Goal: Task Accomplishment & Management: Manage account settings

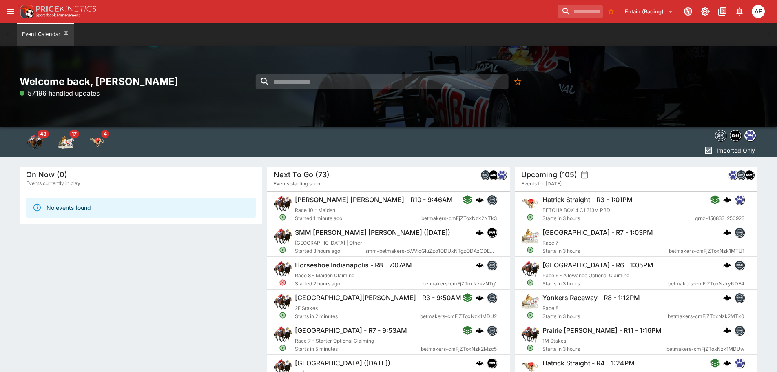
click at [11, 15] on icon "open drawer" at bounding box center [11, 12] width 10 height 10
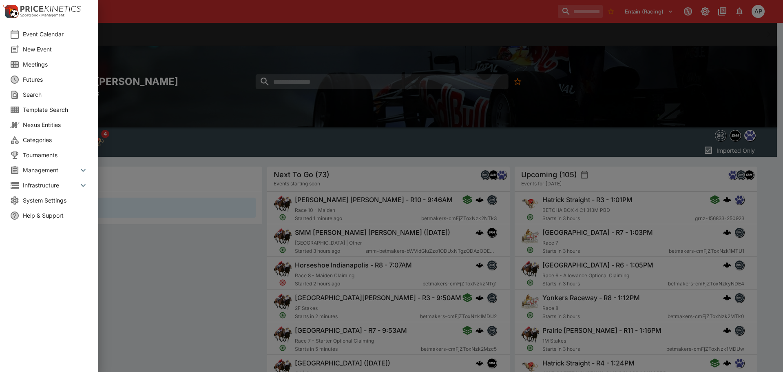
click at [32, 70] on li "Meetings" at bounding box center [49, 64] width 98 height 15
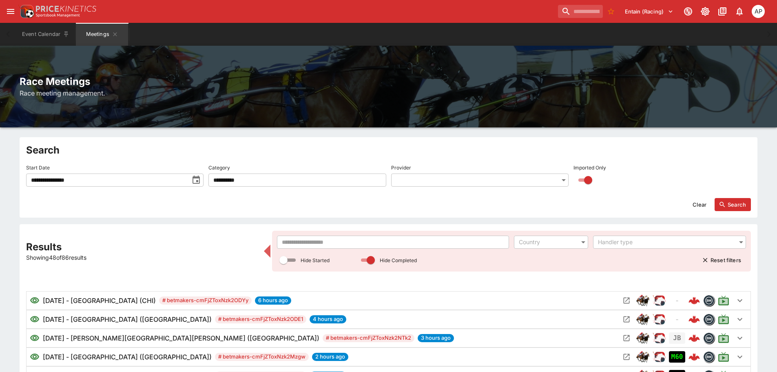
click at [302, 239] on input "text" at bounding box center [393, 241] width 232 height 13
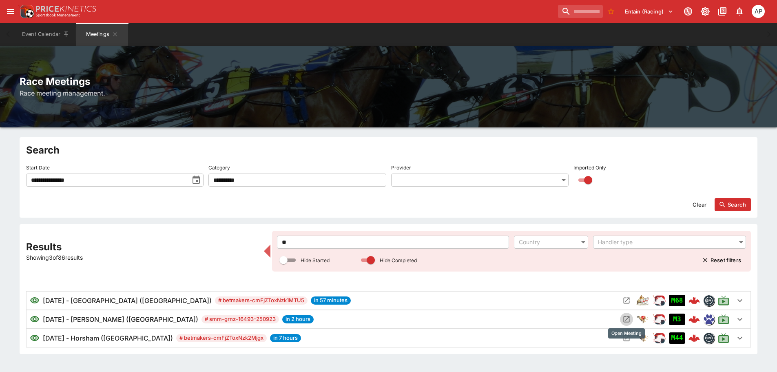
click at [629, 317] on icon "Open Meeting" at bounding box center [627, 319] width 6 height 6
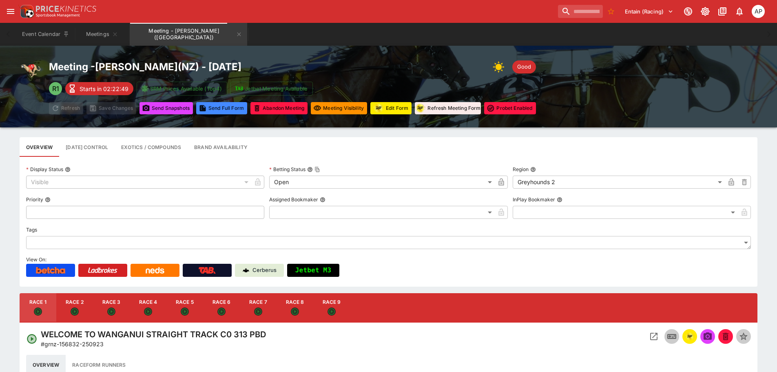
click at [383, 63] on div "Meeting - Hatrick Straight ( NZ ) - 9/23/2025 Good" at bounding box center [292, 67] width 487 height 16
click at [98, 37] on button "Meetings" at bounding box center [102, 34] width 52 height 23
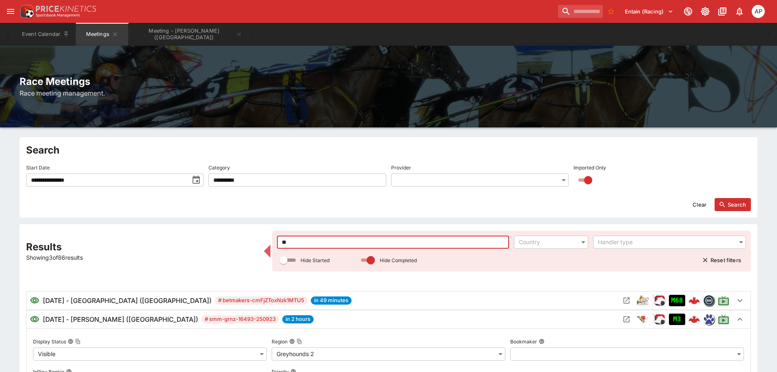
drag, startPoint x: 305, startPoint y: 243, endPoint x: 223, endPoint y: 251, distance: 82.8
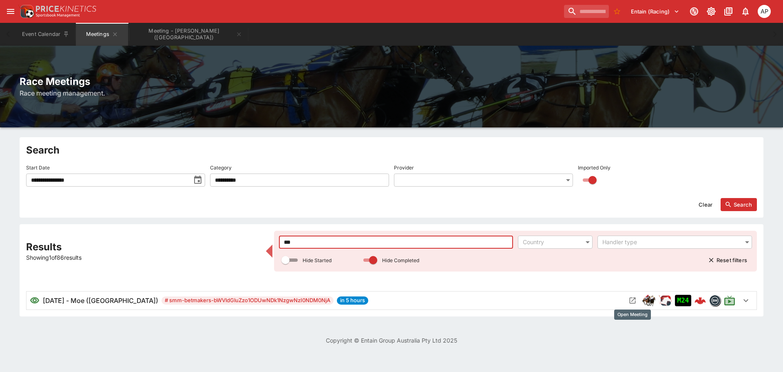
type input "***"
click at [629, 299] on icon "Open Meeting" at bounding box center [633, 300] width 8 height 8
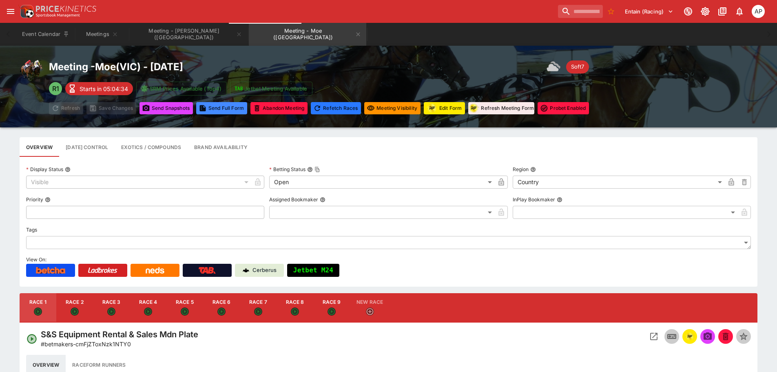
drag, startPoint x: 257, startPoint y: 302, endPoint x: 568, endPoint y: 317, distance: 310.7
click at [257, 302] on button "Race 7" at bounding box center [258, 307] width 37 height 29
type input "**********"
click at [692, 332] on img "racingform" at bounding box center [690, 336] width 10 height 9
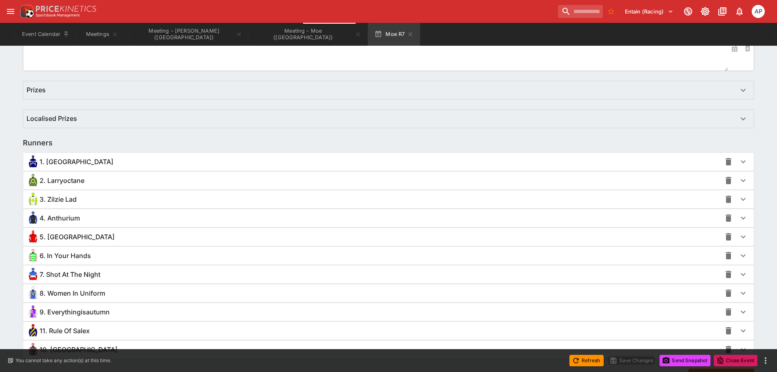
scroll to position [527, 0]
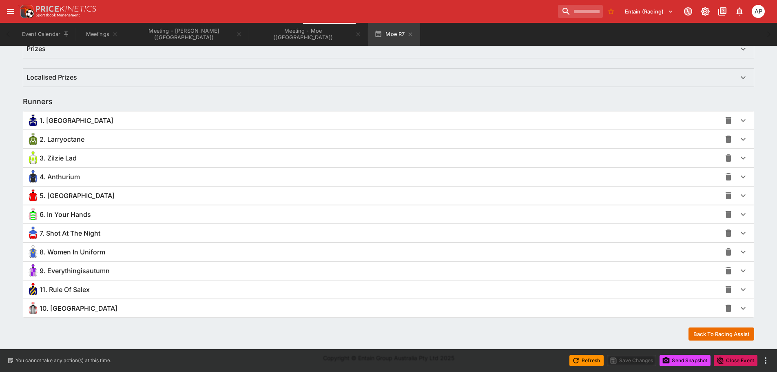
click at [62, 179] on span "4. Anthurium" at bounding box center [60, 177] width 40 height 9
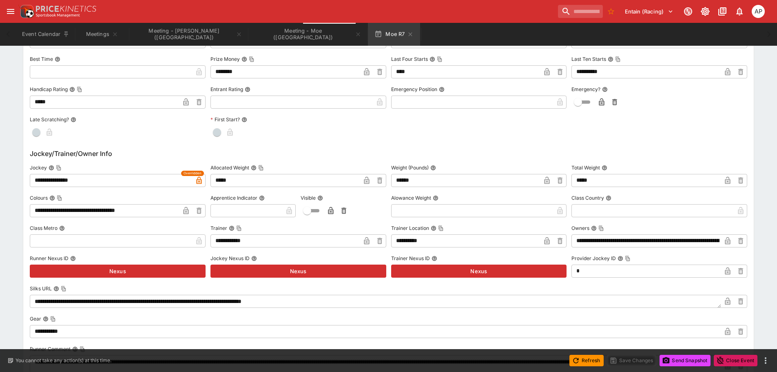
scroll to position [812, 0]
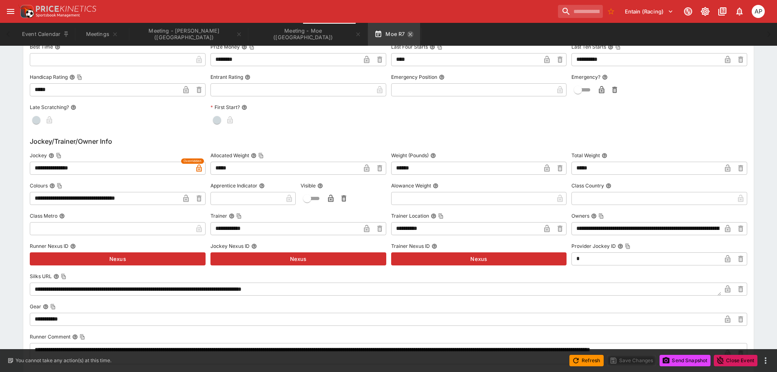
click at [407, 34] on icon "button" at bounding box center [410, 34] width 7 height 7
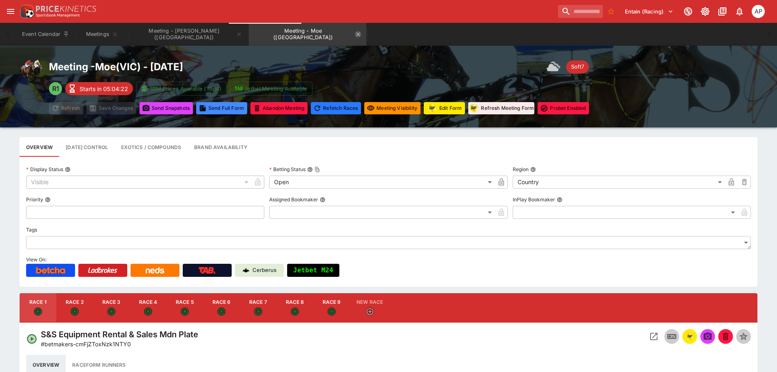
click at [355, 35] on icon "Meeting - Moe (AUS)" at bounding box center [358, 34] width 7 height 7
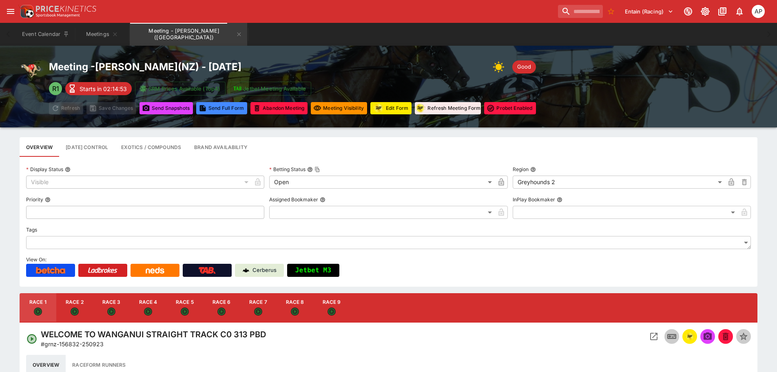
click at [236, 34] on icon "Meeting - Hatrick Straight (NZ)" at bounding box center [239, 34] width 7 height 7
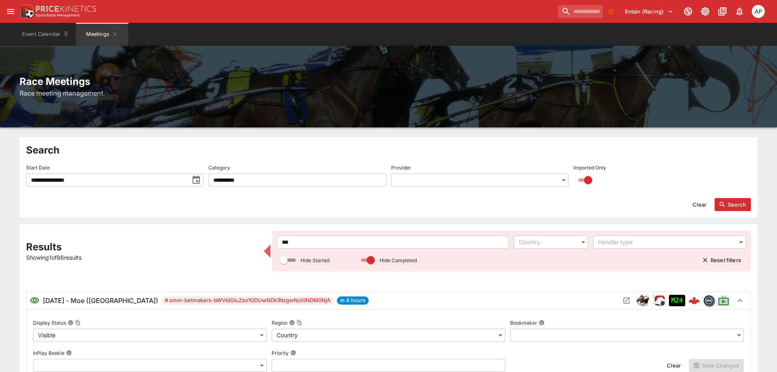
drag, startPoint x: 262, startPoint y: 240, endPoint x: 244, endPoint y: 239, distance: 18.0
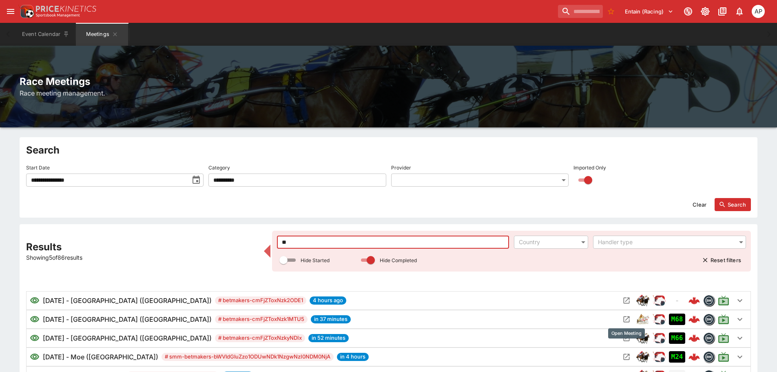
type input "**"
click at [629, 316] on icon "Open Meeting" at bounding box center [627, 319] width 6 height 6
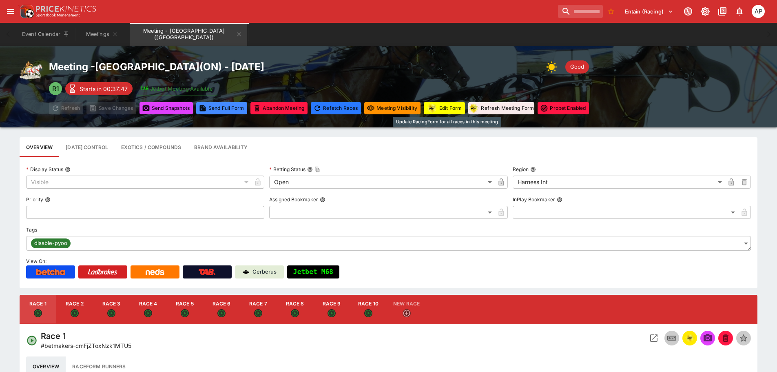
click at [450, 108] on button "Edit Form" at bounding box center [444, 108] width 41 height 12
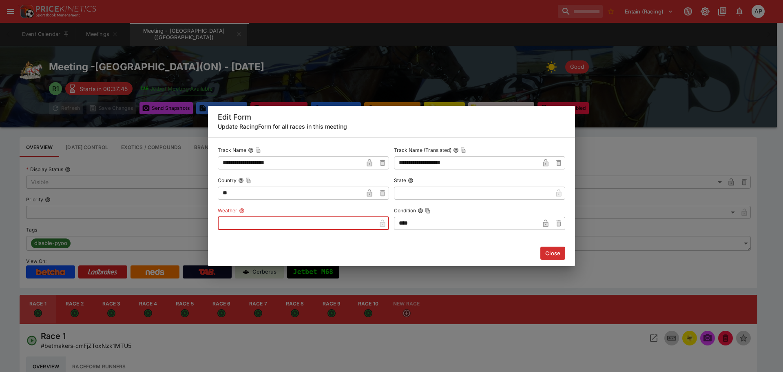
click at [297, 226] on input "text" at bounding box center [297, 223] width 158 height 13
type input "********"
click at [558, 251] on button "Close" at bounding box center [552, 252] width 25 height 13
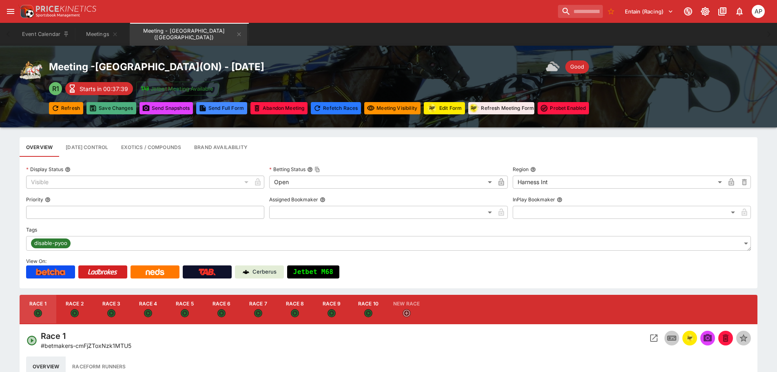
click at [105, 109] on button "Save Changes" at bounding box center [111, 108] width 50 height 12
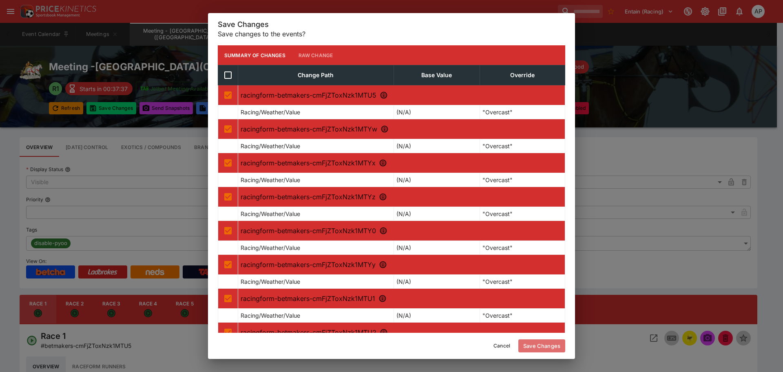
click at [544, 344] on button "Save Changes" at bounding box center [541, 345] width 47 height 13
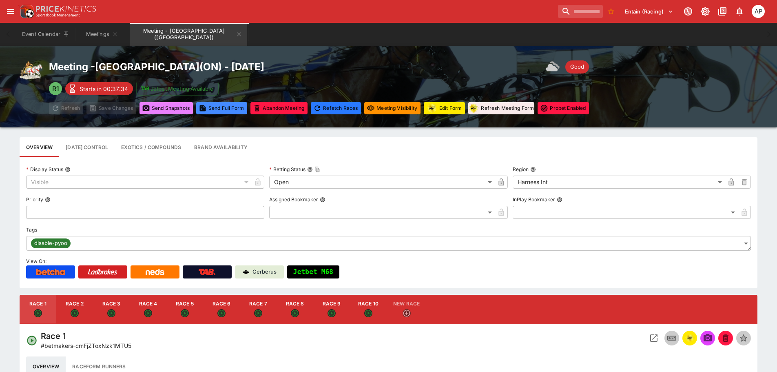
click at [172, 107] on button "Send Snapshot s" at bounding box center [165, 108] width 53 height 12
click at [242, 35] on icon "Meeting - Woodbine Mohawk Park (CA)" at bounding box center [239, 34] width 7 height 7
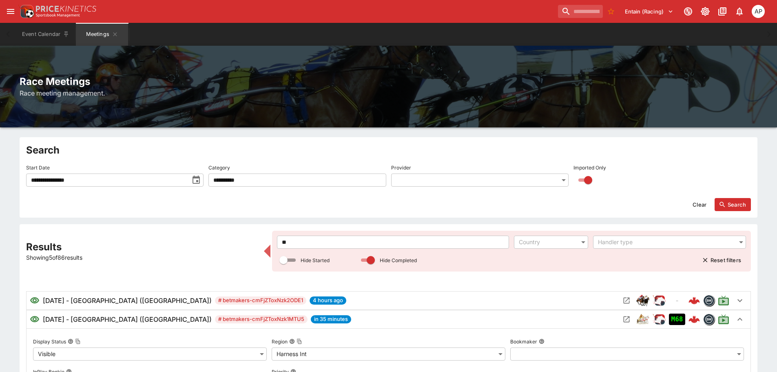
click at [310, 242] on input "**" at bounding box center [393, 241] width 232 height 13
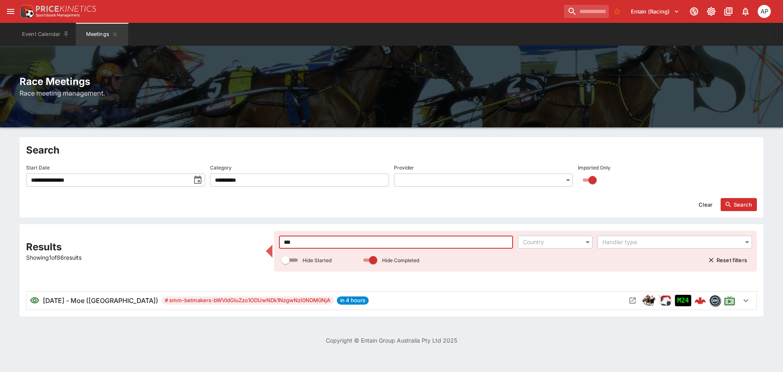
type input "***"
click at [630, 301] on icon "Open Meeting" at bounding box center [633, 300] width 6 height 6
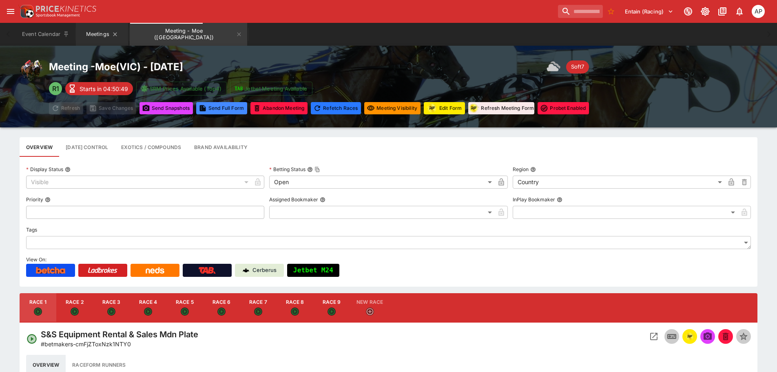
click at [92, 34] on button "Meetings" at bounding box center [102, 34] width 52 height 23
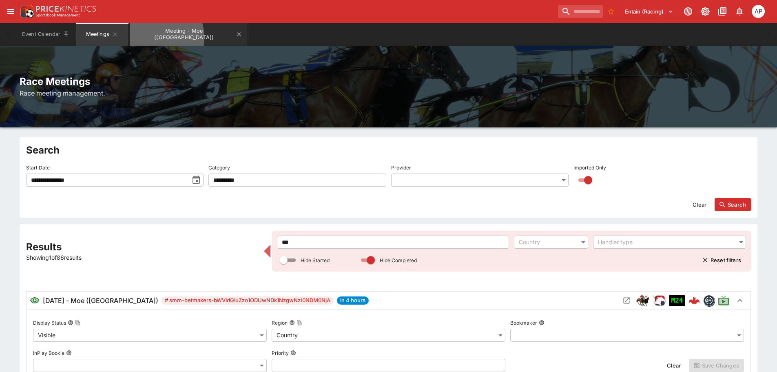
click at [150, 38] on button "Meeting - Moe (AUS)" at bounding box center [188, 34] width 117 height 23
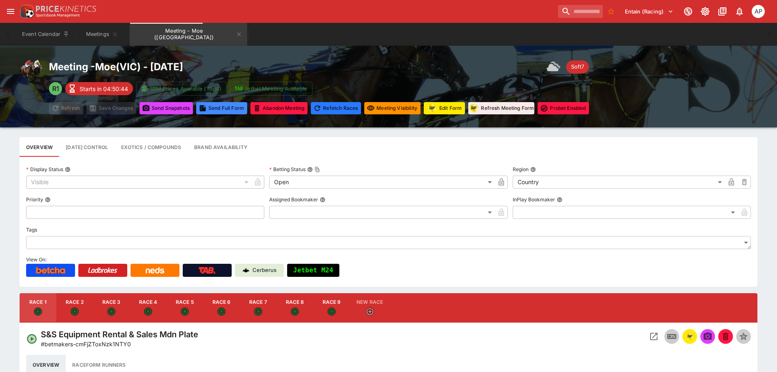
drag, startPoint x: 120, startPoint y: 307, endPoint x: 359, endPoint y: 337, distance: 241.4
click at [120, 307] on button "Race 3" at bounding box center [111, 307] width 37 height 29
type input "**********"
click at [687, 333] on img "racingform" at bounding box center [690, 336] width 10 height 9
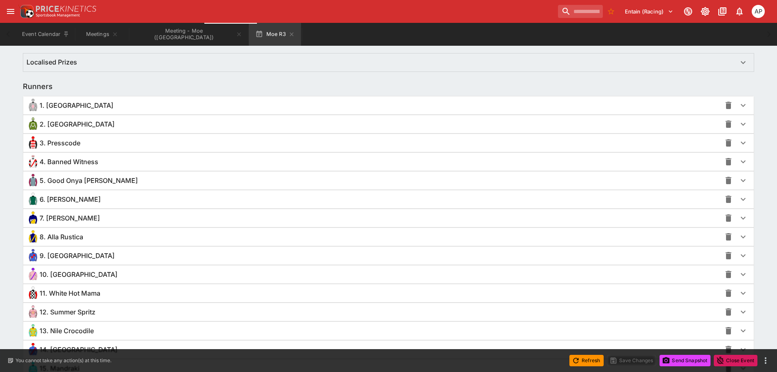
scroll to position [602, 0]
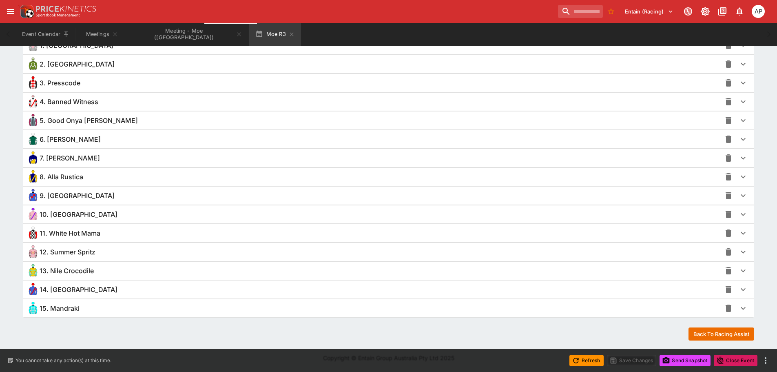
click at [61, 275] on div "13. Nile Crocodile" at bounding box center [374, 270] width 695 height 13
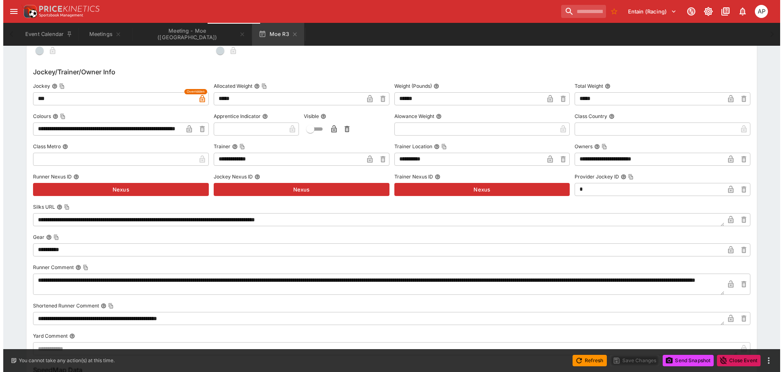
scroll to position [928, 0]
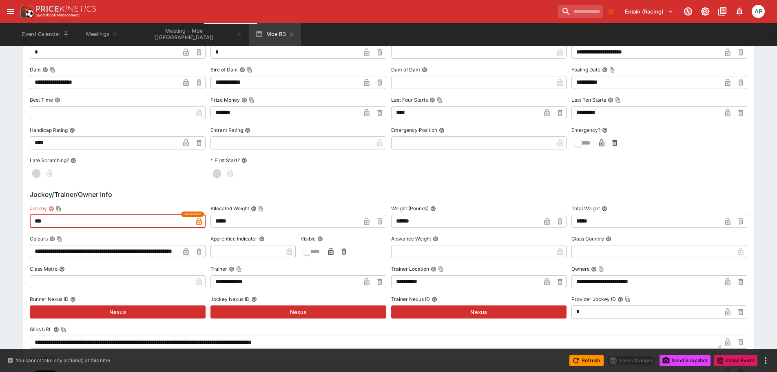
drag, startPoint x: 103, startPoint y: 220, endPoint x: 0, endPoint y: 215, distance: 102.9
click at [0, 215] on div "**********" at bounding box center [388, 0] width 777 height 1544
type input "**********"
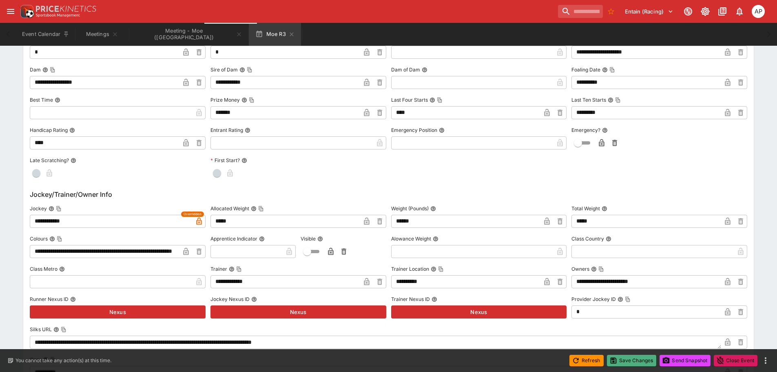
click at [633, 364] on button "Save Changes" at bounding box center [632, 359] width 50 height 11
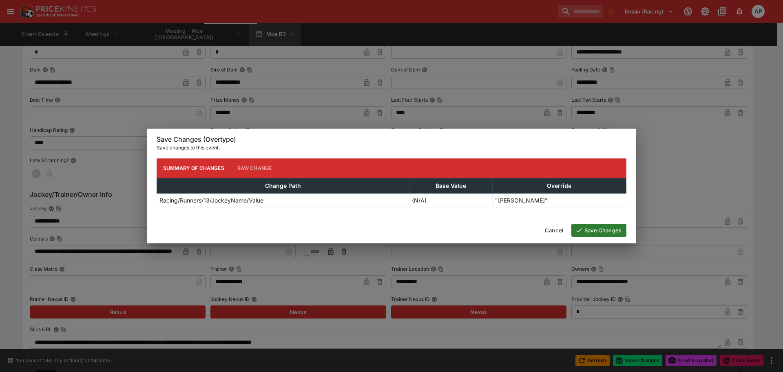
click at [593, 227] on button "Save Changes" at bounding box center [598, 230] width 55 height 13
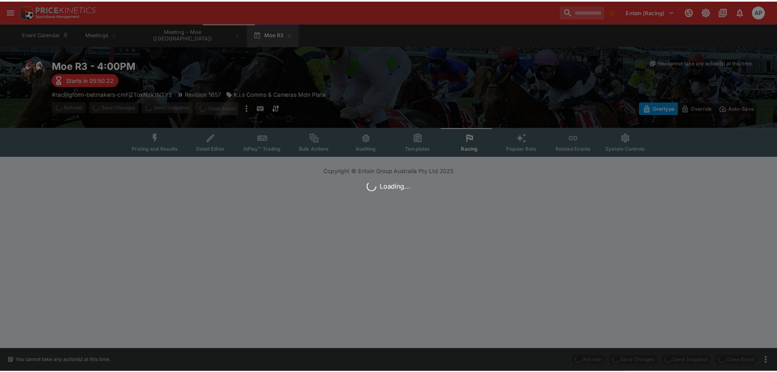
scroll to position [0, 0]
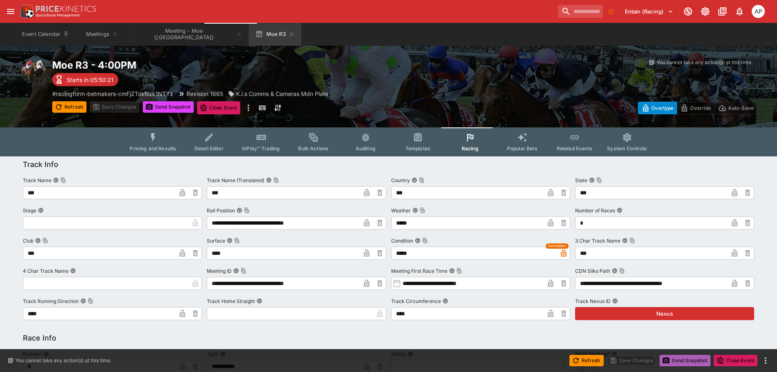
click at [676, 357] on button "Send Snapshot" at bounding box center [685, 359] width 51 height 11
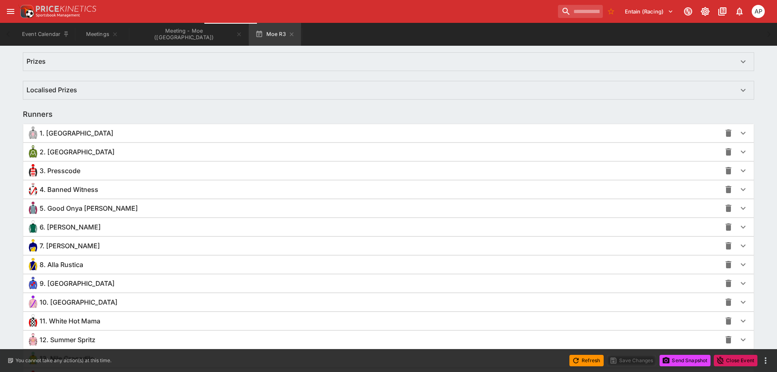
scroll to position [571, 0]
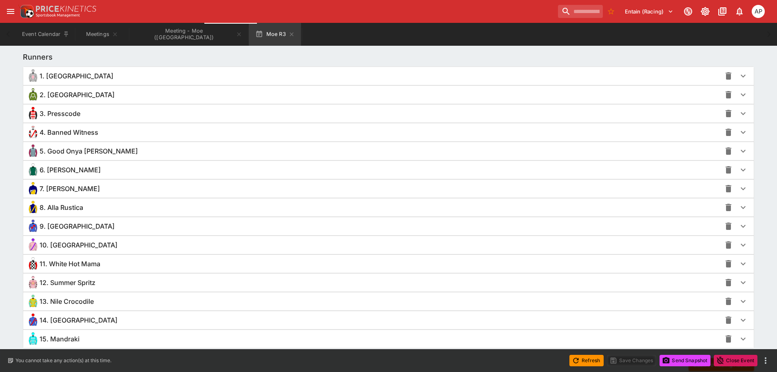
click at [68, 301] on span "13. Nile Crocodile" at bounding box center [67, 301] width 54 height 9
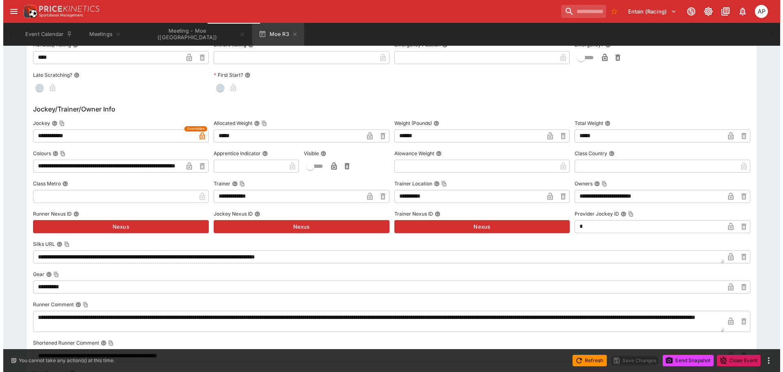
scroll to position [938, 0]
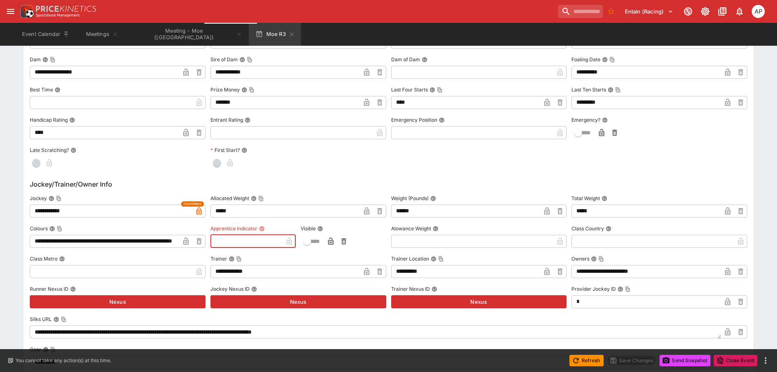
click at [250, 241] on input "text" at bounding box center [246, 241] width 72 height 13
type input "*"
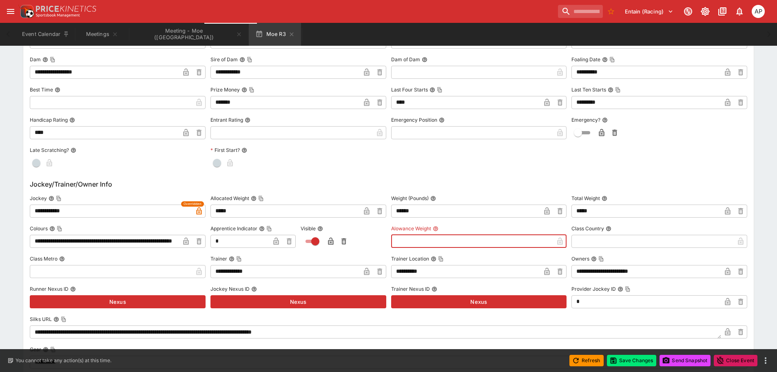
click at [447, 239] on input "text" at bounding box center [472, 241] width 163 height 13
type input "****"
click at [548, 237] on icon "button" at bounding box center [547, 241] width 8 height 8
click at [274, 239] on icon "button" at bounding box center [276, 241] width 8 height 8
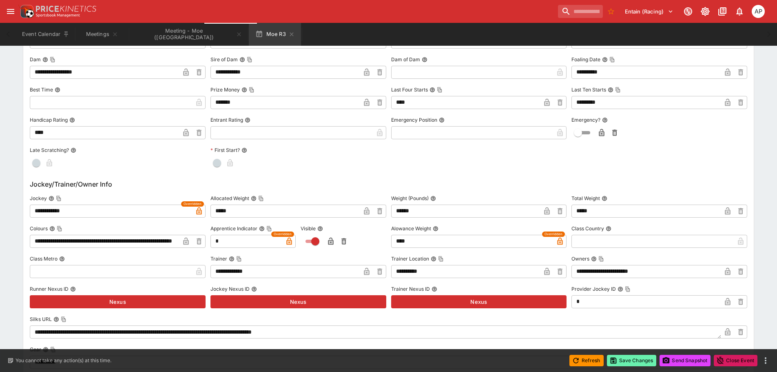
click at [625, 362] on button "Save Changes" at bounding box center [632, 359] width 50 height 11
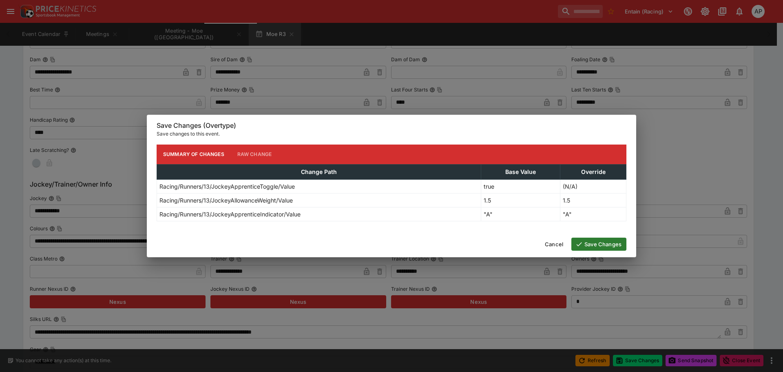
click at [596, 242] on button "Save Changes" at bounding box center [598, 243] width 55 height 13
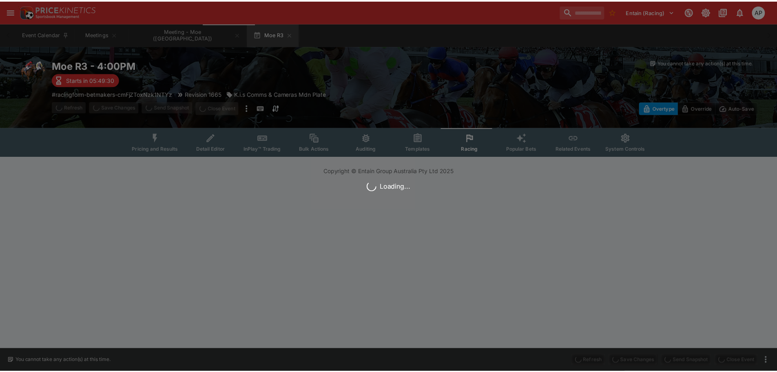
scroll to position [0, 0]
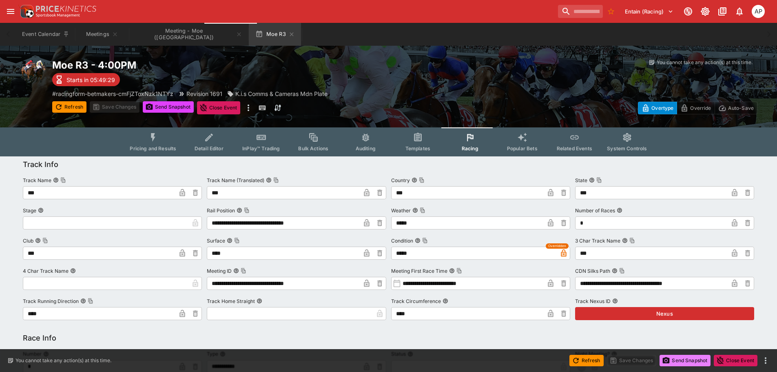
click at [669, 359] on button "Send Snapshot" at bounding box center [685, 359] width 51 height 11
click at [165, 32] on button "Meeting - Moe (AUS)" at bounding box center [188, 34] width 117 height 23
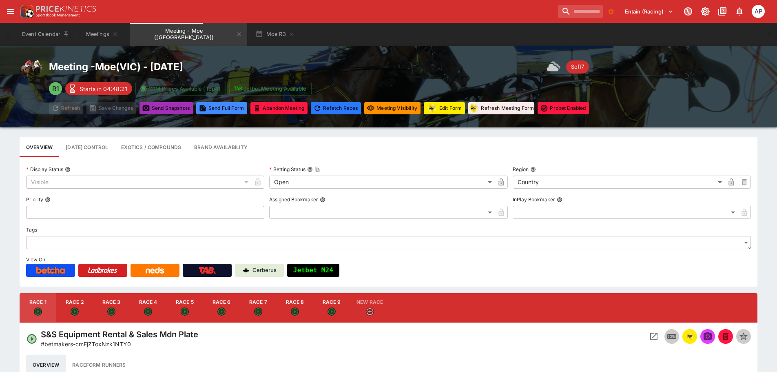
click at [169, 108] on button "Send Snapshot s" at bounding box center [165, 108] width 53 height 12
click at [288, 35] on icon "button" at bounding box center [291, 34] width 7 height 7
click at [236, 34] on icon "Meeting - Moe (AUS)" at bounding box center [239, 34] width 7 height 7
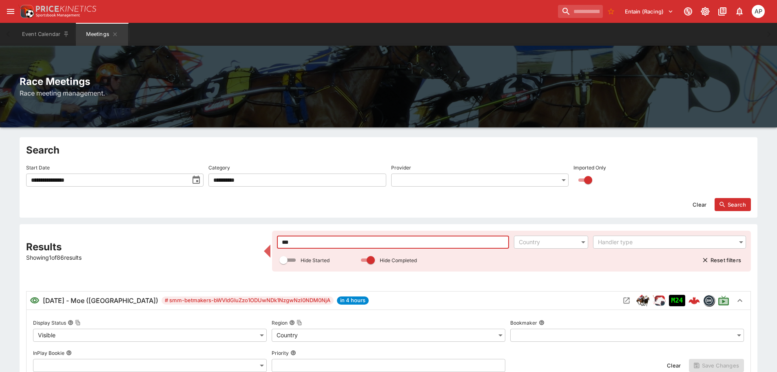
drag, startPoint x: 301, startPoint y: 246, endPoint x: 167, endPoint y: 246, distance: 134.2
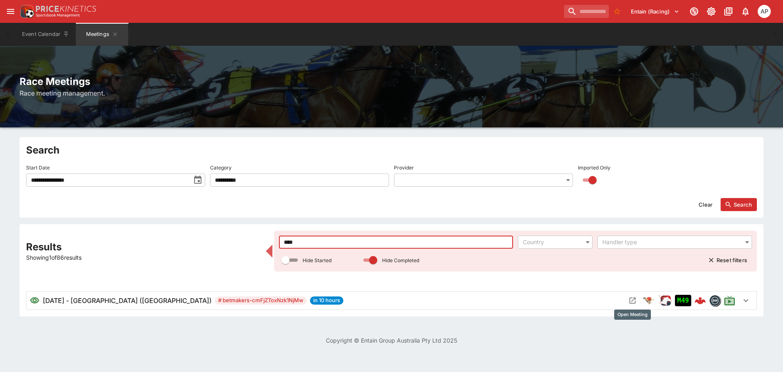
type input "****"
click at [630, 300] on icon "Open Meeting" at bounding box center [633, 300] width 6 height 6
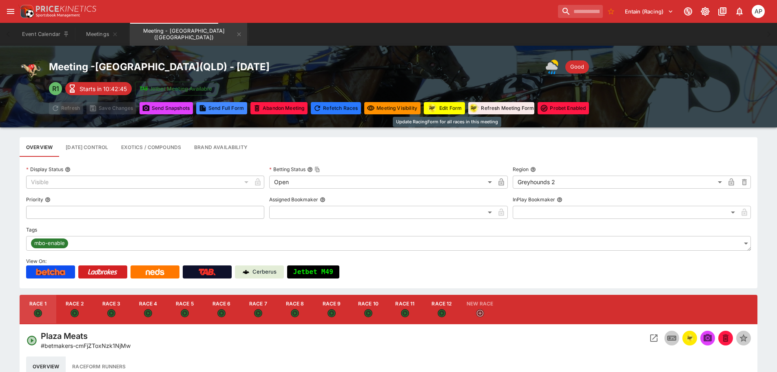
click at [444, 112] on button "Edit Form" at bounding box center [444, 108] width 41 height 12
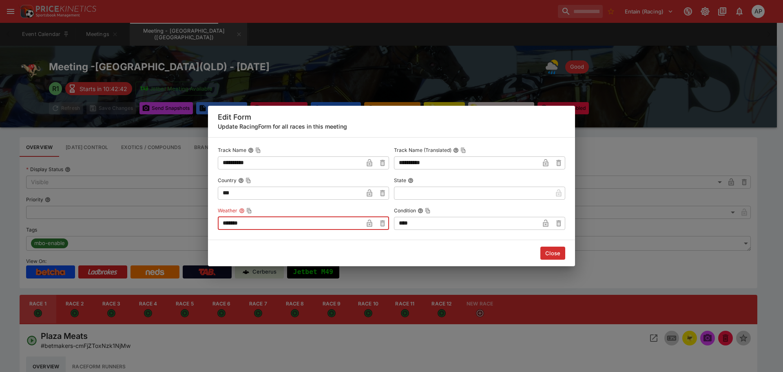
drag, startPoint x: 270, startPoint y: 222, endPoint x: 135, endPoint y: 222, distance: 134.2
click at [157, 222] on div "**********" at bounding box center [391, 186] width 783 height 372
type input "****"
click at [549, 251] on button "Close" at bounding box center [552, 252] width 25 height 13
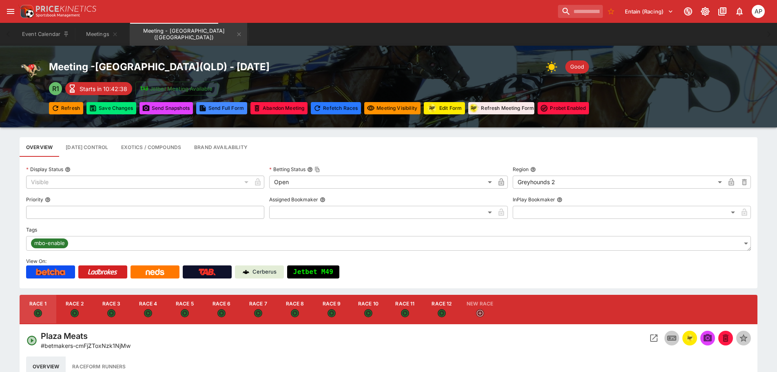
click at [113, 114] on div "Meeting - Townsville ( QLD ) - 9/23/2025 Good R1 Starts in 10:42:38 Jetbet Meet…" at bounding box center [388, 87] width 777 height 82
click at [113, 111] on button "Save Changes" at bounding box center [111, 108] width 50 height 12
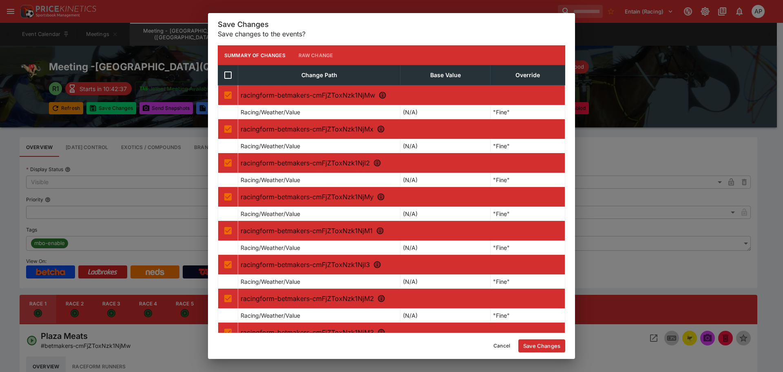
click at [531, 348] on button "Save Changes" at bounding box center [541, 345] width 47 height 13
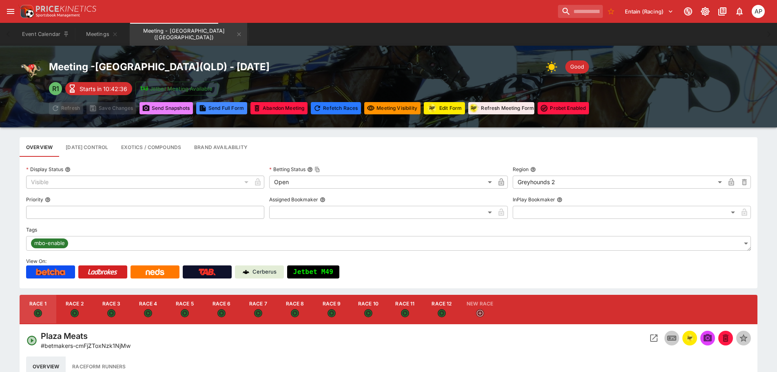
click at [164, 110] on button "Send Snapshot s" at bounding box center [165, 108] width 53 height 12
drag, startPoint x: 401, startPoint y: 308, endPoint x: 658, endPoint y: 340, distance: 258.9
click at [401, 308] on button "Race 11" at bounding box center [405, 308] width 37 height 29
type input "**********"
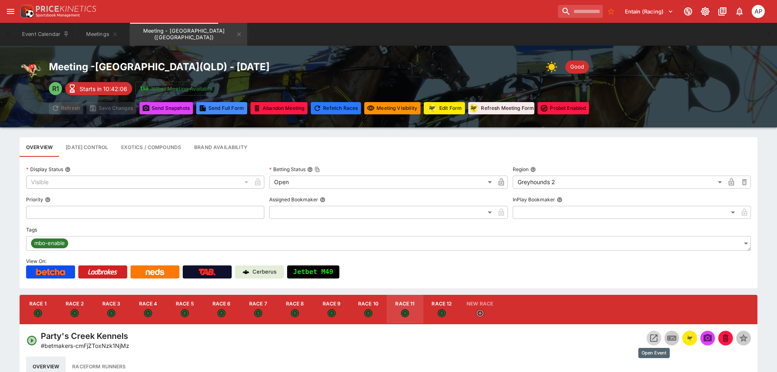
click at [652, 338] on icon "Open Event" at bounding box center [654, 338] width 10 height 10
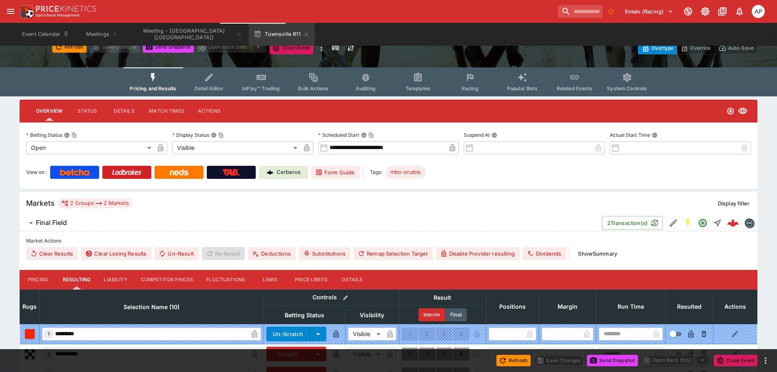
scroll to position [204, 0]
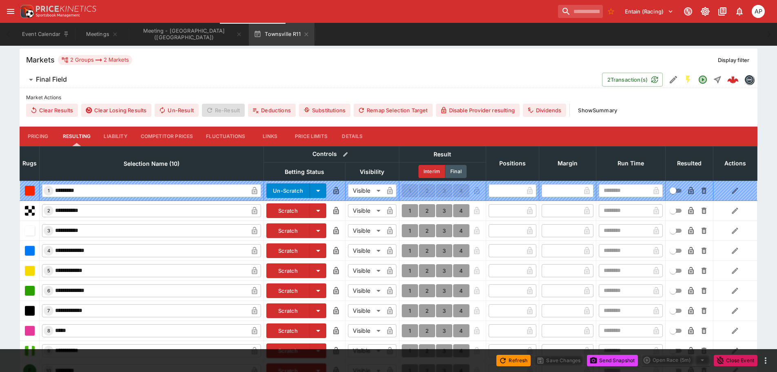
click at [352, 133] on button "Details" at bounding box center [352, 136] width 37 height 20
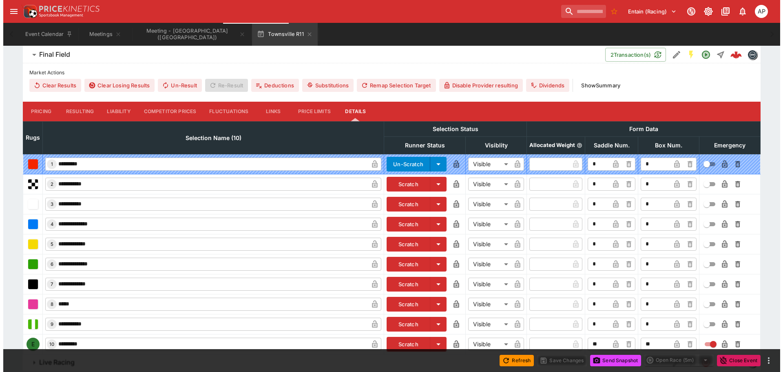
scroll to position [257, 0]
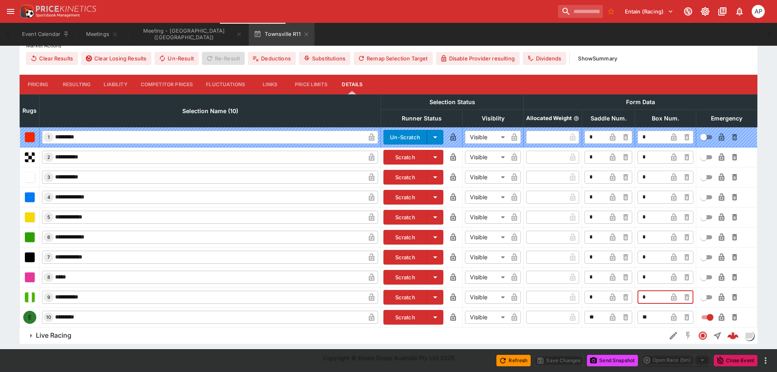
click at [640, 296] on input "*" at bounding box center [652, 296] width 30 height 13
type input "*"
click at [675, 295] on icon "button" at bounding box center [674, 297] width 8 height 8
click at [555, 362] on button "Save Changes" at bounding box center [559, 359] width 50 height 11
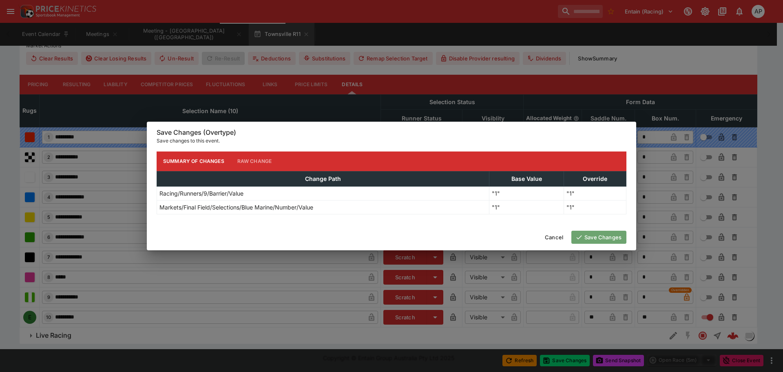
click at [602, 240] on button "Save Changes" at bounding box center [598, 236] width 55 height 13
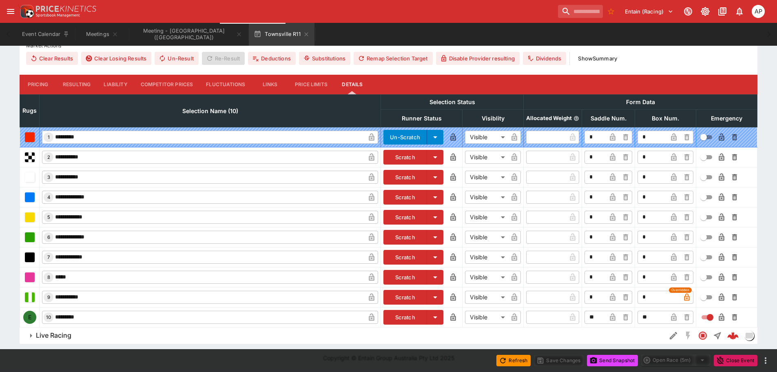
click at [620, 359] on button "Send Snapshot" at bounding box center [612, 359] width 51 height 11
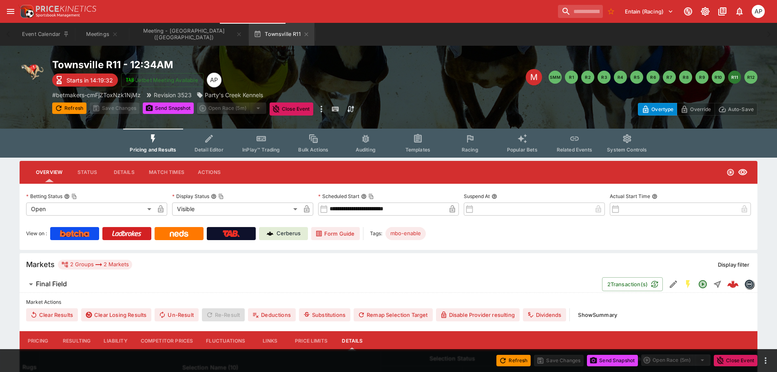
scroll to position [0, 0]
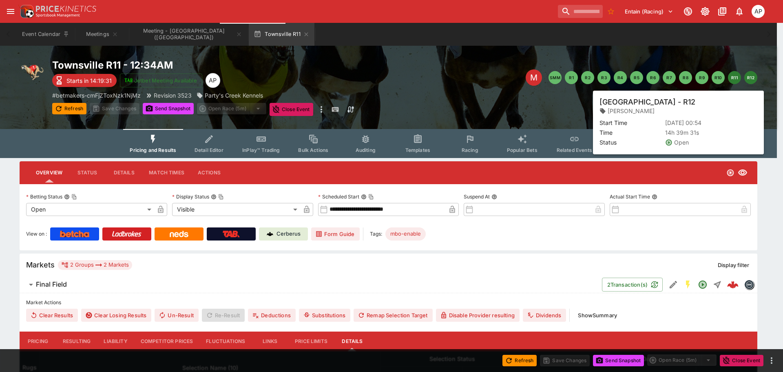
click at [748, 79] on button "R12" at bounding box center [750, 77] width 13 height 13
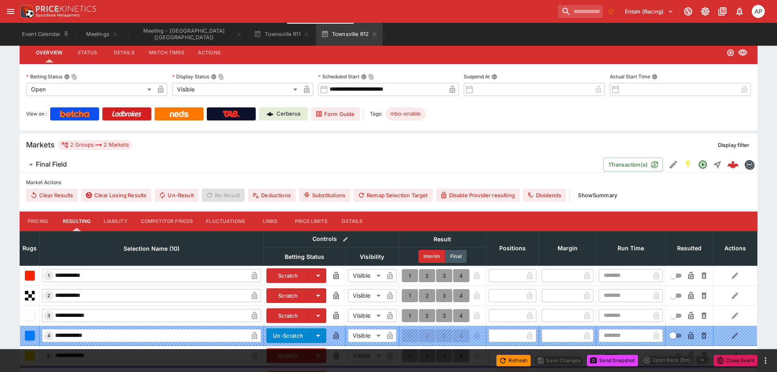
scroll to position [204, 0]
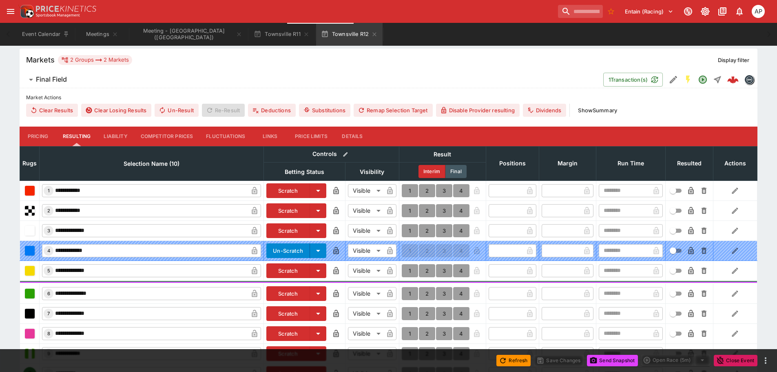
click at [355, 134] on button "Details" at bounding box center [352, 136] width 37 height 20
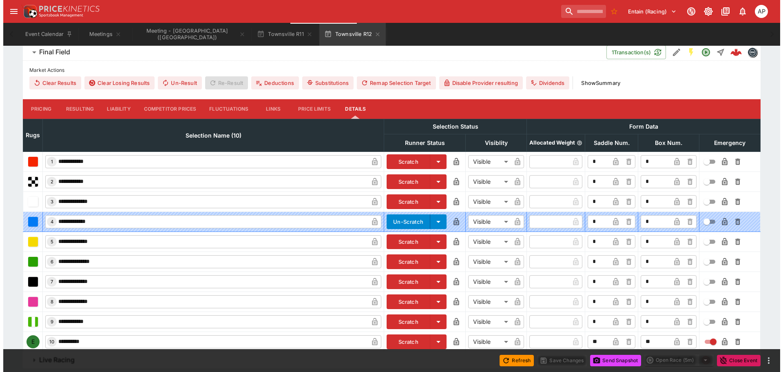
scroll to position [257, 0]
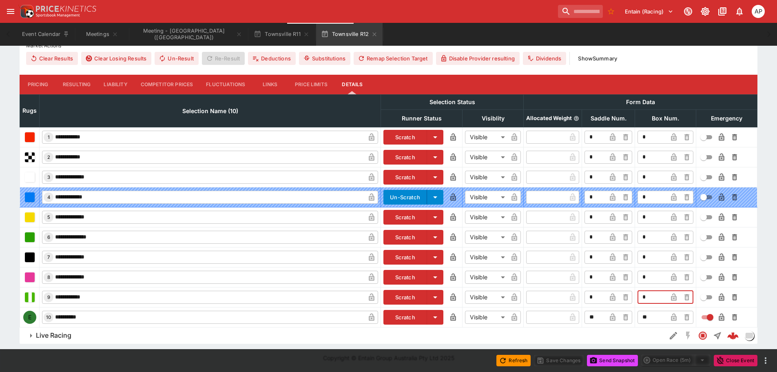
drag, startPoint x: 652, startPoint y: 294, endPoint x: 609, endPoint y: 295, distance: 42.4
click at [617, 295] on tr "**********" at bounding box center [388, 297] width 737 height 20
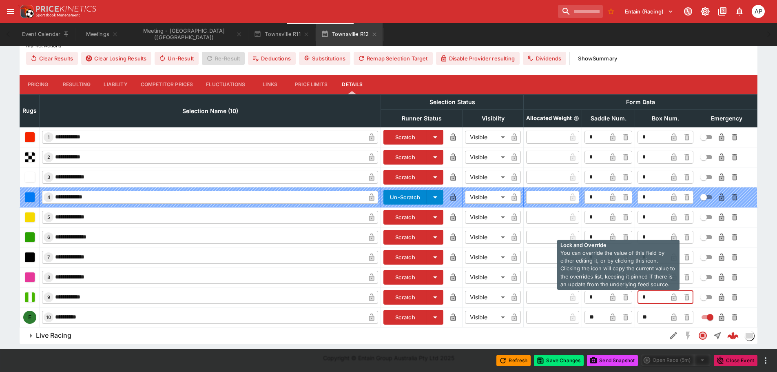
type input "*"
click at [675, 300] on icon "button" at bounding box center [673, 296] width 5 height 7
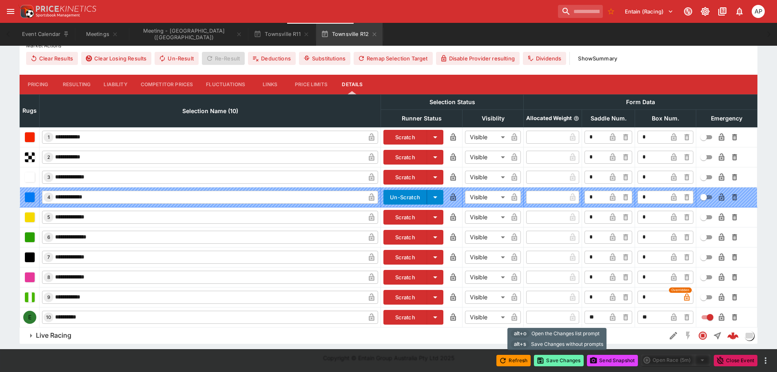
click at [563, 361] on button "Save Changes" at bounding box center [559, 359] width 50 height 11
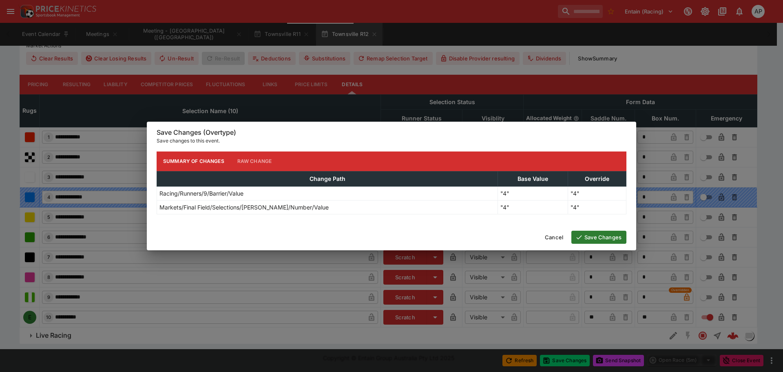
click at [608, 238] on button "Save Changes" at bounding box center [598, 236] width 55 height 13
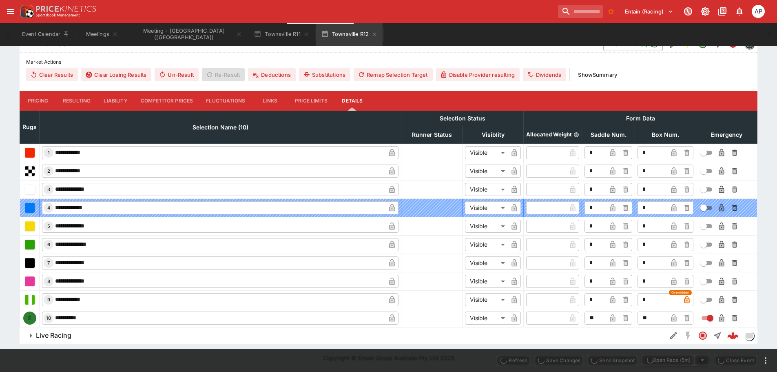
type input "*"
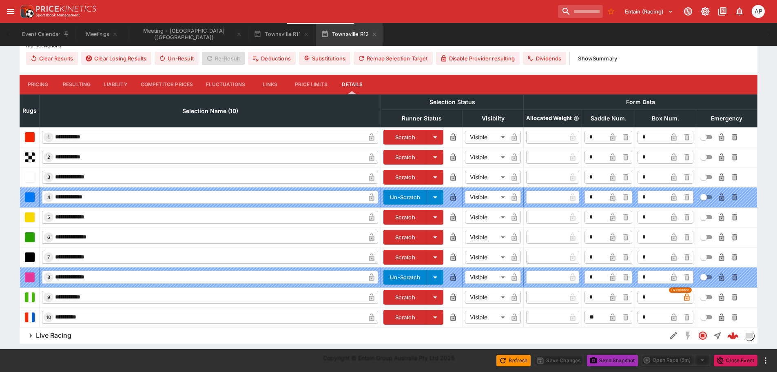
click at [607, 361] on button "Send Snapshot" at bounding box center [612, 359] width 51 height 11
click at [647, 318] on input "*" at bounding box center [652, 316] width 30 height 13
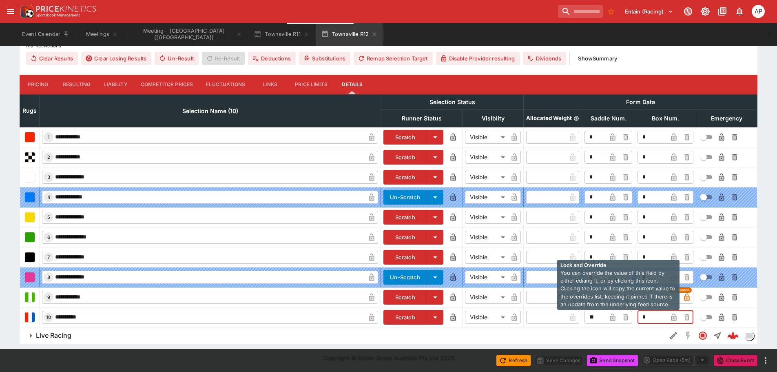
click at [674, 317] on icon "button" at bounding box center [674, 317] width 4 height 3
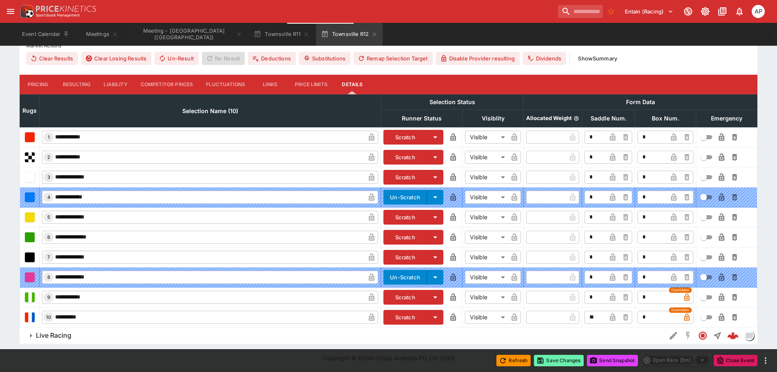
click at [561, 360] on button "Save Changes" at bounding box center [559, 359] width 50 height 11
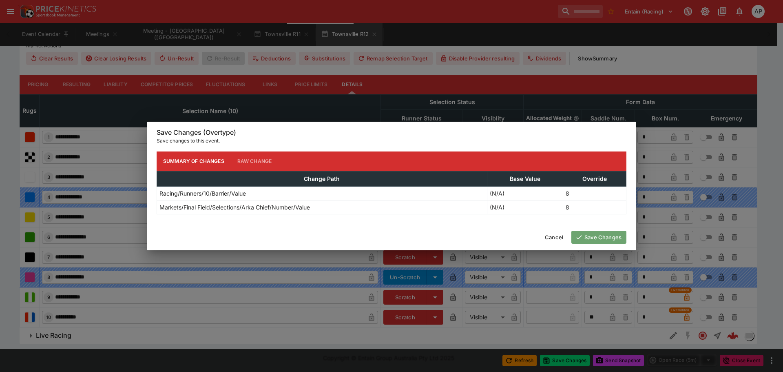
click at [604, 239] on button "Save Changes" at bounding box center [598, 236] width 55 height 13
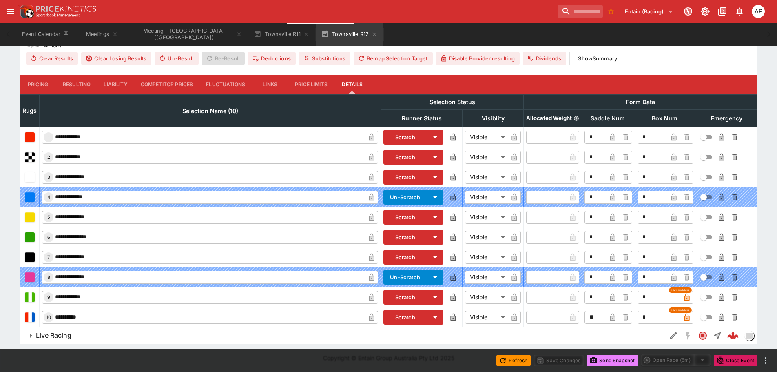
click at [613, 359] on button "Send Snapshot" at bounding box center [612, 359] width 51 height 11
click at [371, 33] on icon "button" at bounding box center [374, 34] width 7 height 7
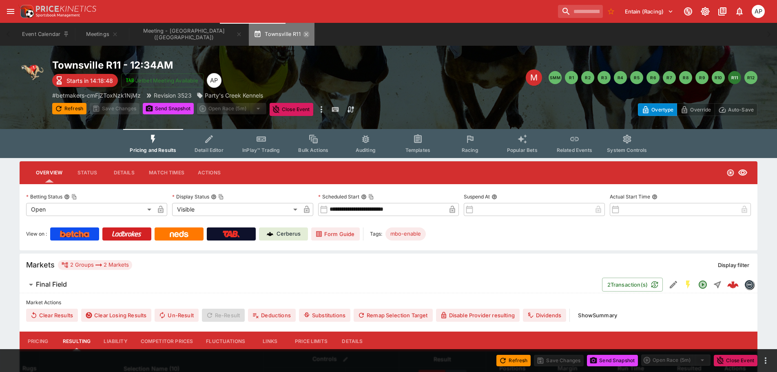
click at [303, 36] on icon "button" at bounding box center [306, 34] width 7 height 7
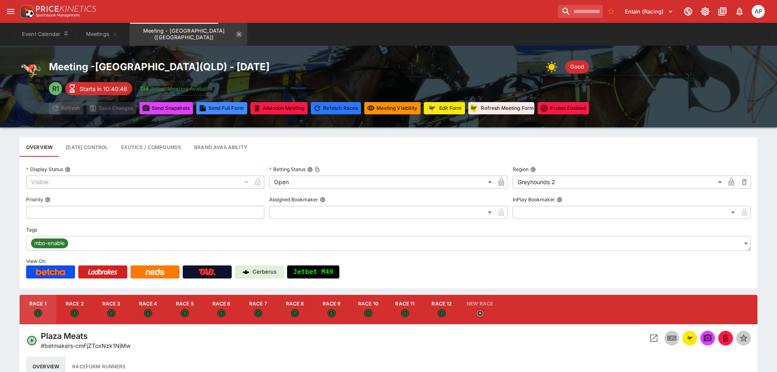
click at [237, 34] on icon "Meeting - Townsville (AUS)" at bounding box center [239, 34] width 4 height 4
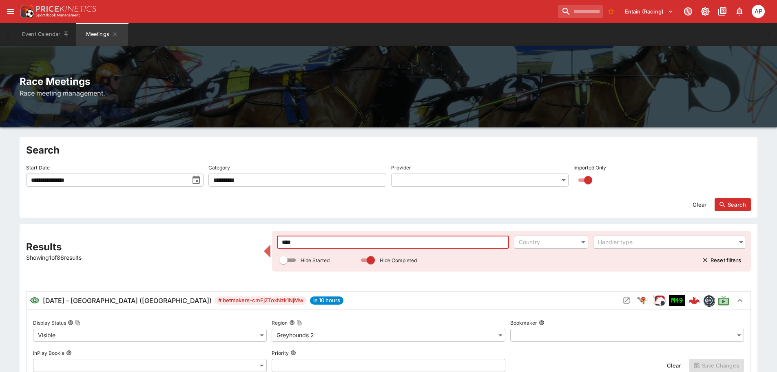
drag, startPoint x: 314, startPoint y: 246, endPoint x: 212, endPoint y: 232, distance: 102.8
click at [190, 179] on button "toggle date time picker" at bounding box center [196, 180] width 15 height 15
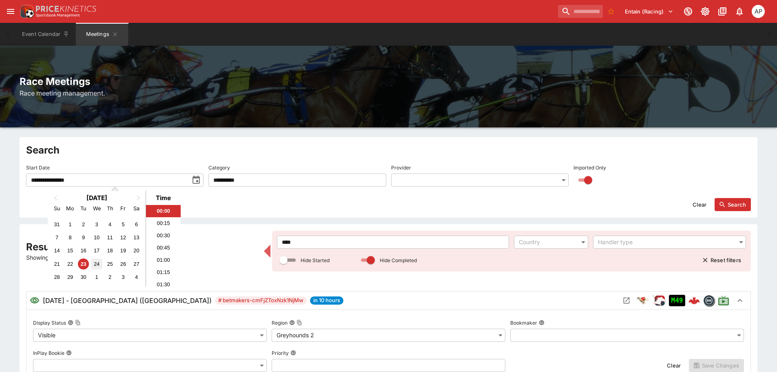
click at [93, 262] on div "24" at bounding box center [96, 263] width 11 height 11
type input "**********"
click at [735, 208] on button "Search" at bounding box center [733, 204] width 36 height 13
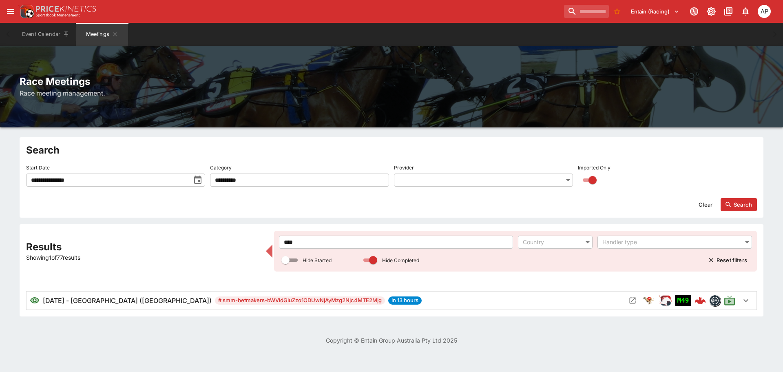
drag, startPoint x: 296, startPoint y: 244, endPoint x: 239, endPoint y: 241, distance: 57.2
click at [249, 242] on div "Results Showing 1 of 77 results **** ​ Country ​ Handler type ​ Hide Started Hi…" at bounding box center [391, 269] width 731 height 79
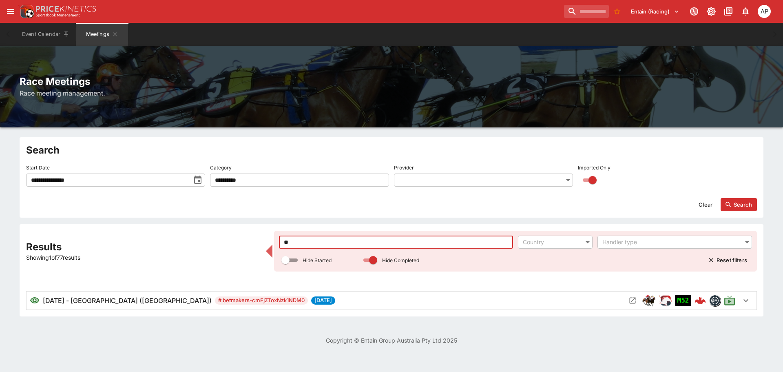
type input "**"
click at [637, 299] on button "Open Meeting" at bounding box center [632, 300] width 13 height 13
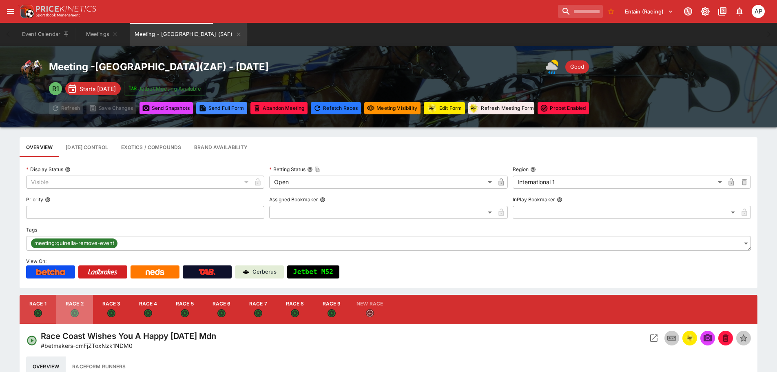
click at [79, 308] on button "Race 2" at bounding box center [74, 308] width 37 height 29
type input "**********"
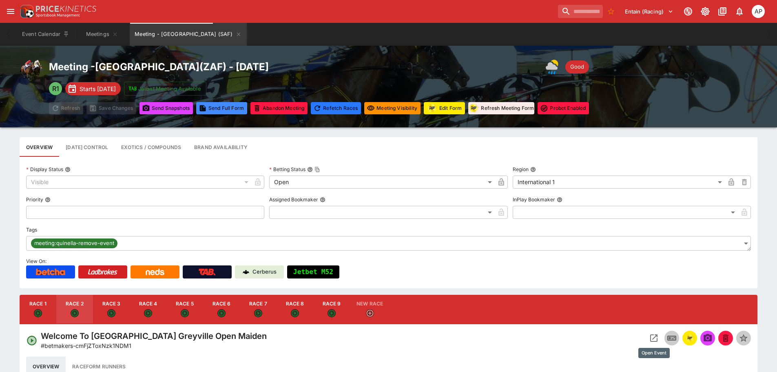
click at [651, 336] on icon "Open Event" at bounding box center [653, 337] width 7 height 7
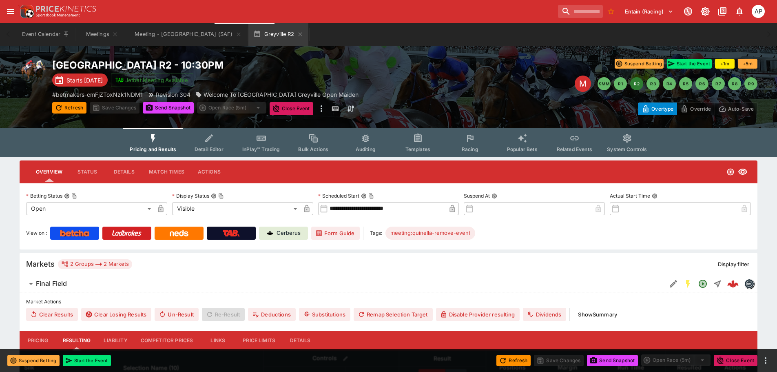
click at [210, 137] on icon "Event type filters" at bounding box center [209, 138] width 11 height 11
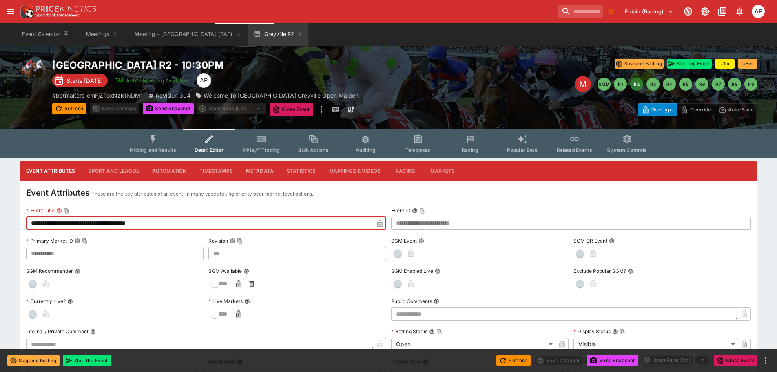
drag, startPoint x: 108, startPoint y: 219, endPoint x: 67, endPoint y: 219, distance: 40.8
click at [67, 219] on input "**********" at bounding box center [199, 223] width 347 height 13
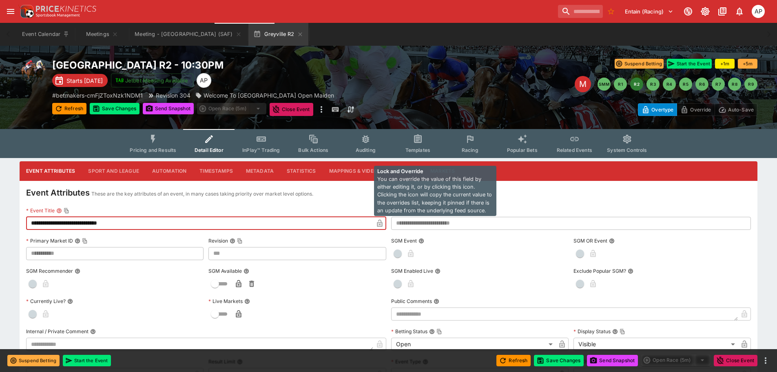
type input "**********"
click at [379, 219] on icon "button" at bounding box center [379, 222] width 5 height 7
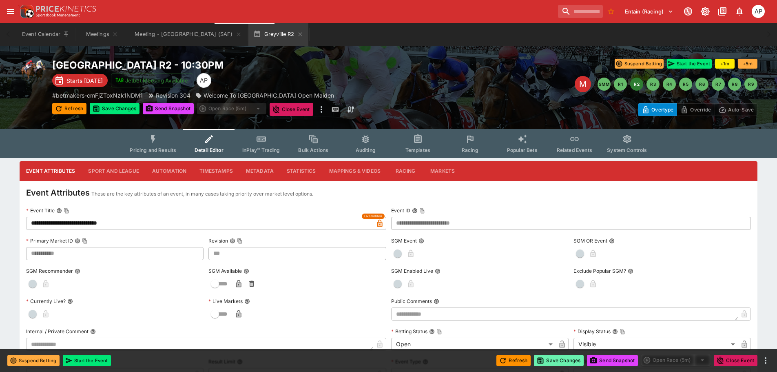
click at [556, 361] on button "Save Changes" at bounding box center [559, 359] width 50 height 11
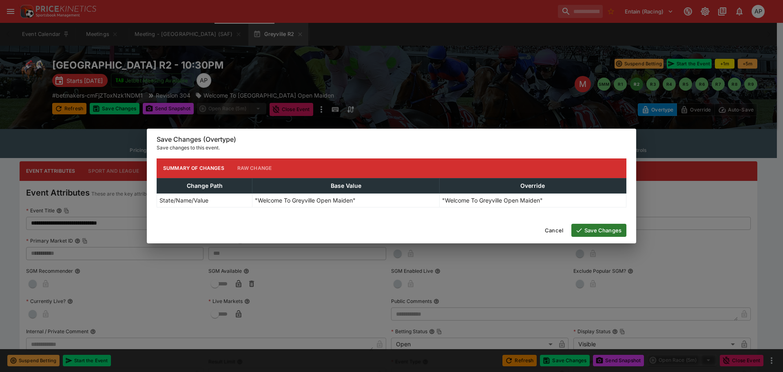
click at [583, 228] on button "Save Changes" at bounding box center [598, 230] width 55 height 13
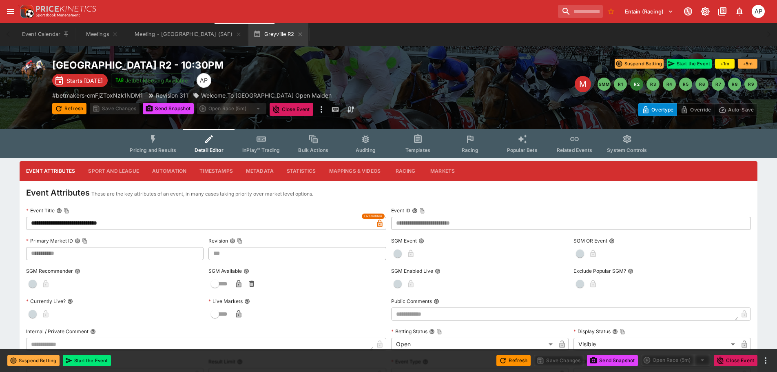
click at [622, 357] on button "Send Snapshot" at bounding box center [612, 359] width 51 height 11
click at [609, 361] on button "Send Snapshot" at bounding box center [612, 359] width 51 height 11
click at [297, 33] on icon "button" at bounding box center [300, 34] width 7 height 7
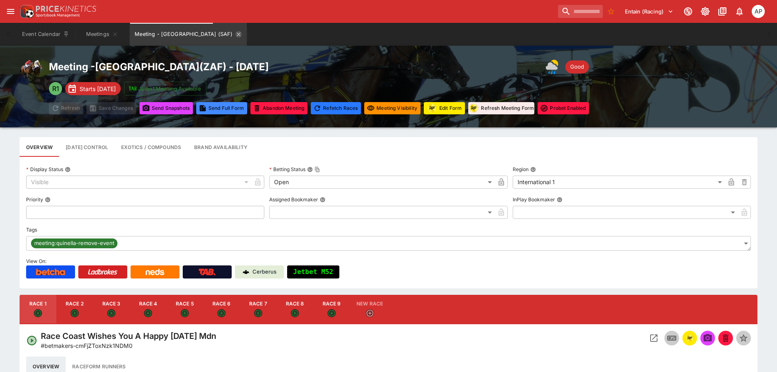
click at [235, 34] on icon "Meeting - Greyville (SAF)" at bounding box center [238, 34] width 7 height 7
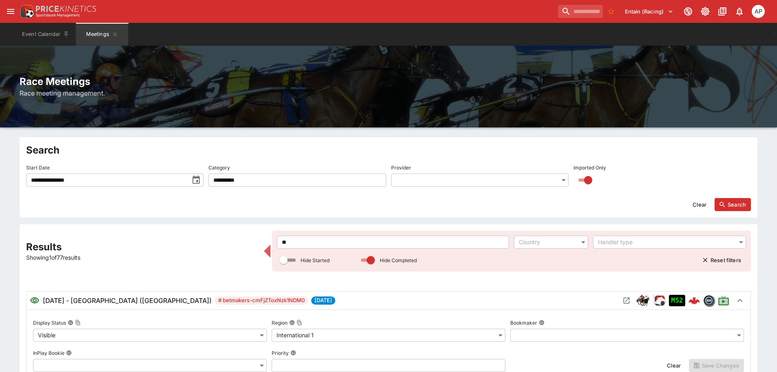
drag, startPoint x: 296, startPoint y: 241, endPoint x: 256, endPoint y: 243, distance: 39.6
click at [260, 243] on div "**********" at bounding box center [388, 350] width 725 height 241
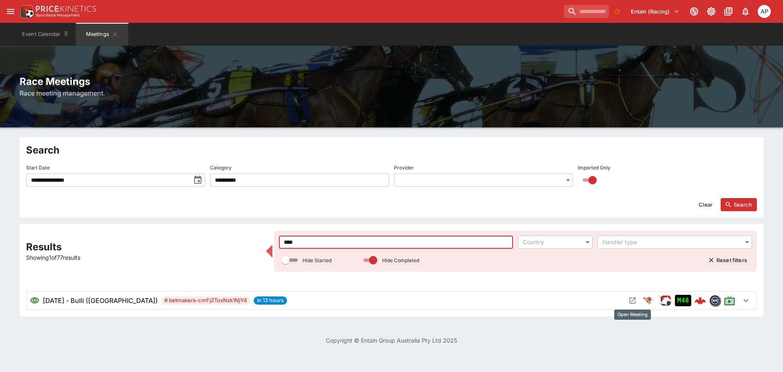
type input "****"
click at [633, 297] on icon "Open Meeting" at bounding box center [633, 300] width 8 height 8
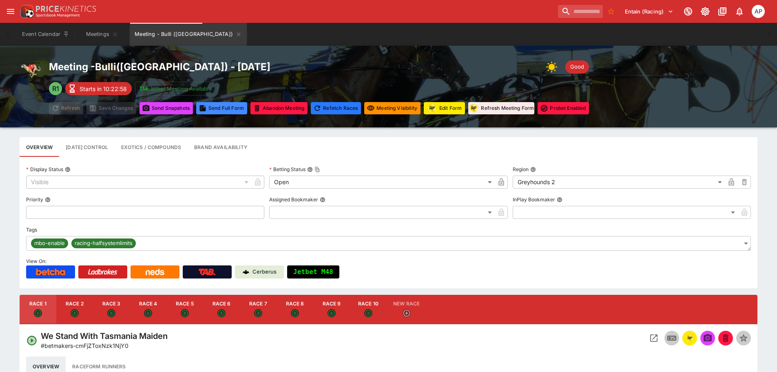
click at [443, 101] on div "Meeting - Bulli ( NSW ) - 9/23/2025 Good R1 Starts in 10:22:58 Jetbet Meeting A…" at bounding box center [319, 86] width 540 height 55
click at [436, 112] on img "racingform" at bounding box center [431, 108] width 11 height 10
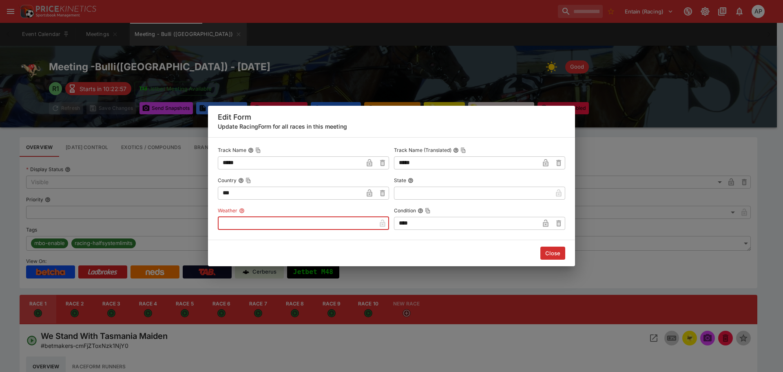
click at [255, 225] on input "text" at bounding box center [297, 223] width 158 height 13
type input "****"
click at [551, 257] on button "Close" at bounding box center [552, 252] width 25 height 13
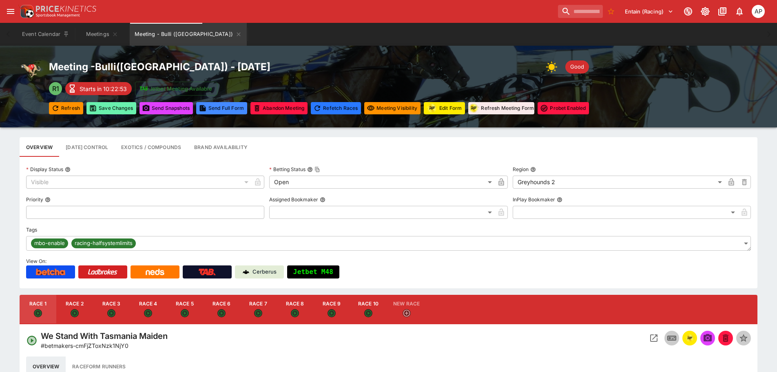
click at [111, 105] on button "Save Changes" at bounding box center [111, 108] width 50 height 12
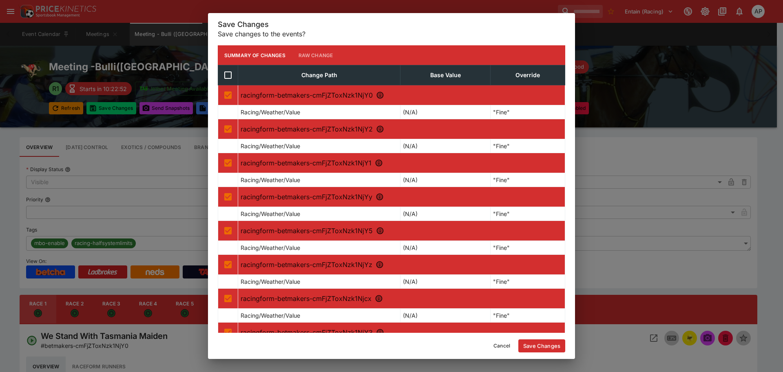
click at [536, 347] on button "Save Changes" at bounding box center [541, 345] width 47 height 13
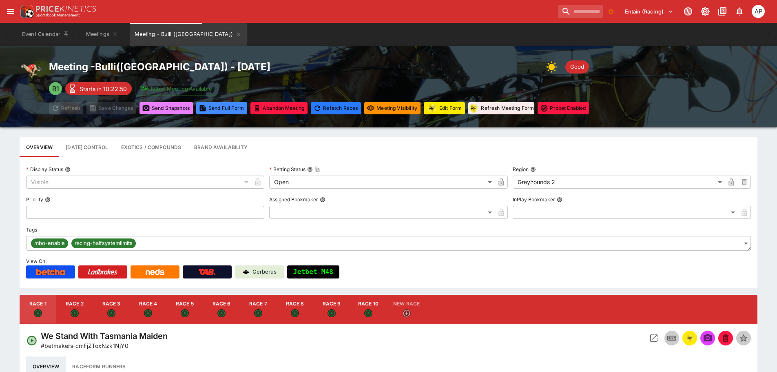
click at [169, 108] on button "Send Snapshot s" at bounding box center [165, 108] width 53 height 12
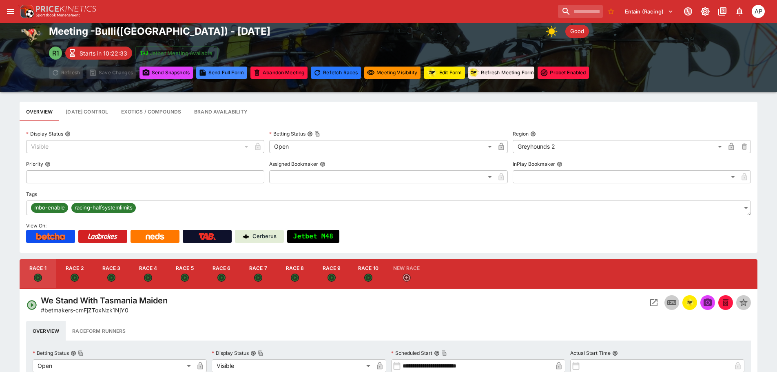
scroll to position [82, 0]
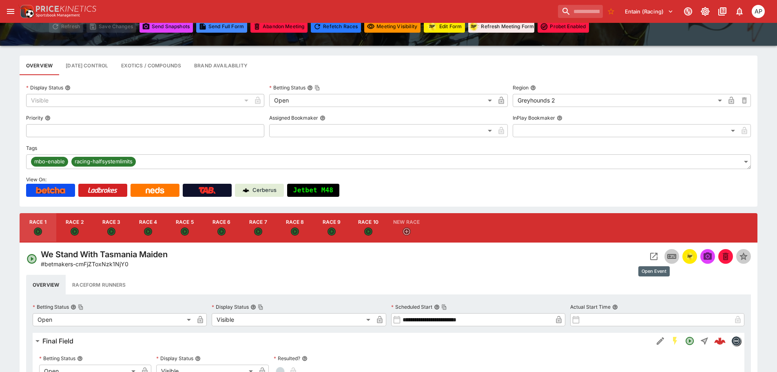
click at [654, 254] on icon "Open Event" at bounding box center [654, 256] width 10 height 10
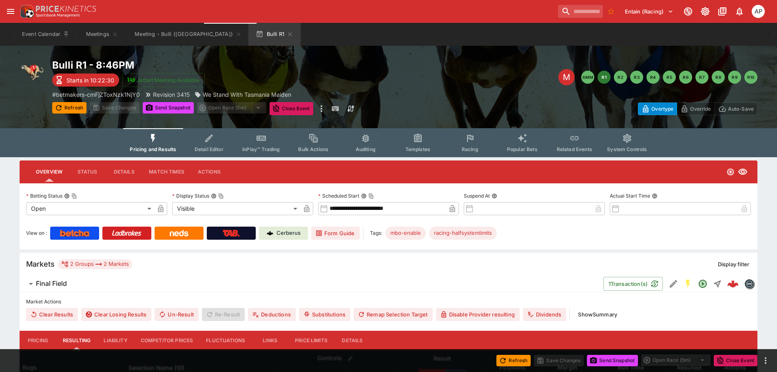
scroll to position [163, 0]
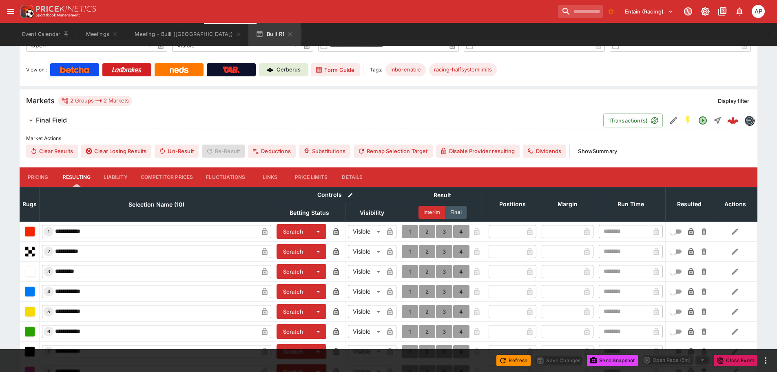
click at [359, 174] on button "Details" at bounding box center [352, 177] width 37 height 20
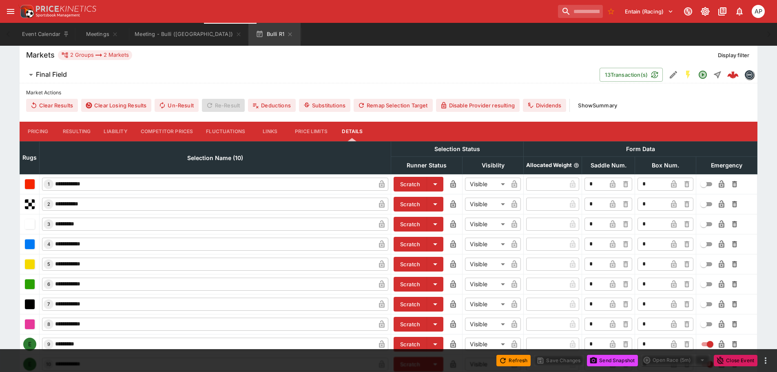
scroll to position [257, 0]
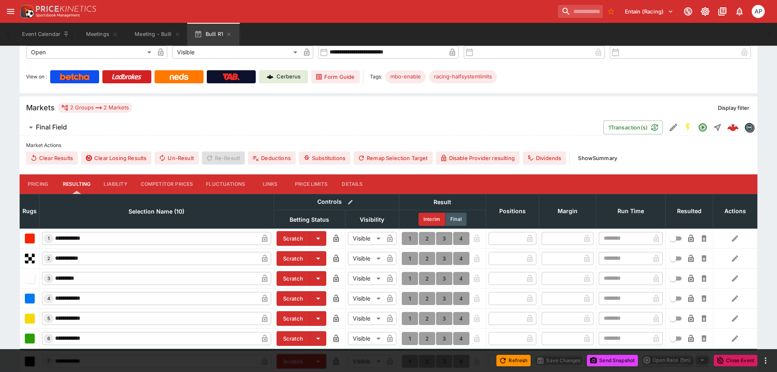
scroll to position [279, 0]
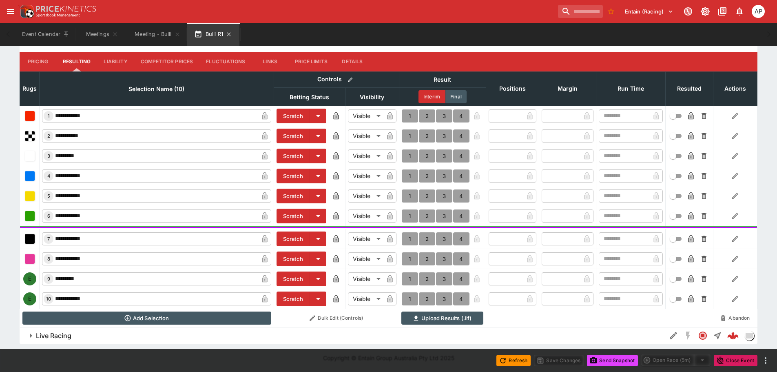
click at [225, 35] on button "Bulli R1" at bounding box center [213, 34] width 52 height 23
click at [228, 33] on icon "button" at bounding box center [229, 34] width 4 height 4
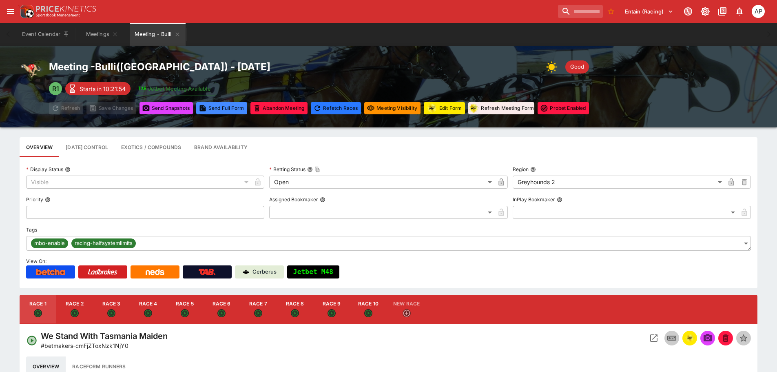
click at [178, 35] on icon "Meeting - Bulli" at bounding box center [177, 34] width 4 height 4
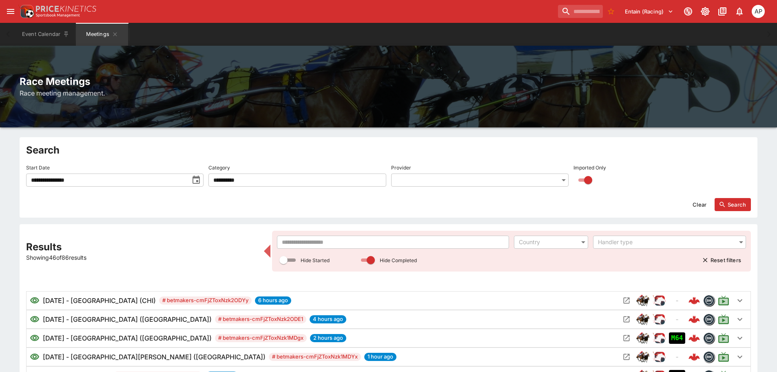
click at [304, 242] on input "text" at bounding box center [393, 241] width 232 height 13
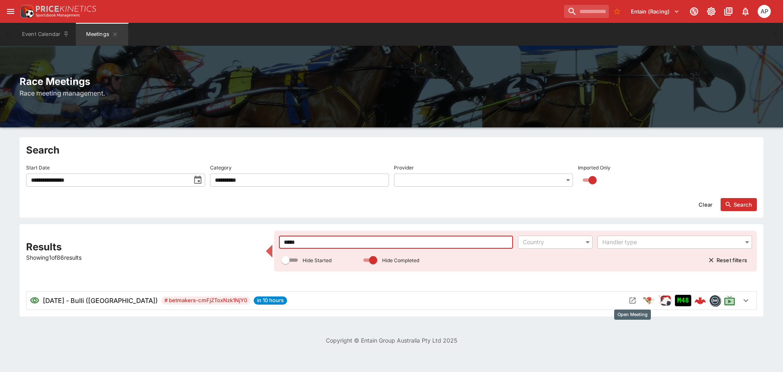
type input "*****"
click at [637, 301] on button "Open Meeting" at bounding box center [632, 300] width 13 height 13
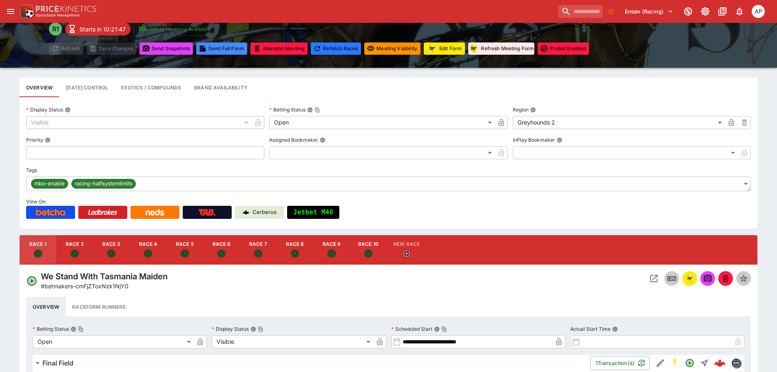
scroll to position [245, 0]
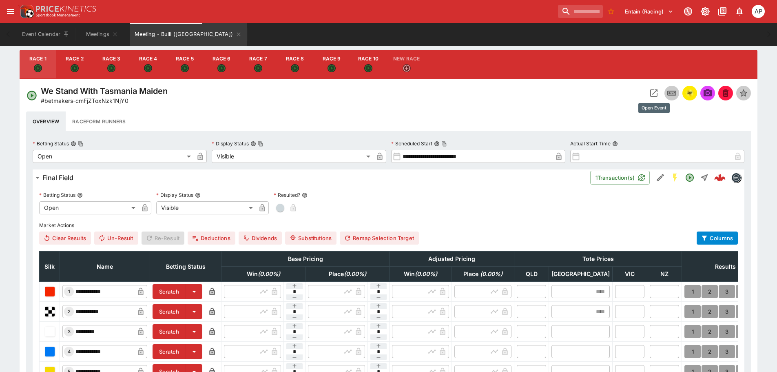
click at [650, 89] on icon "Open Event" at bounding box center [654, 93] width 10 height 10
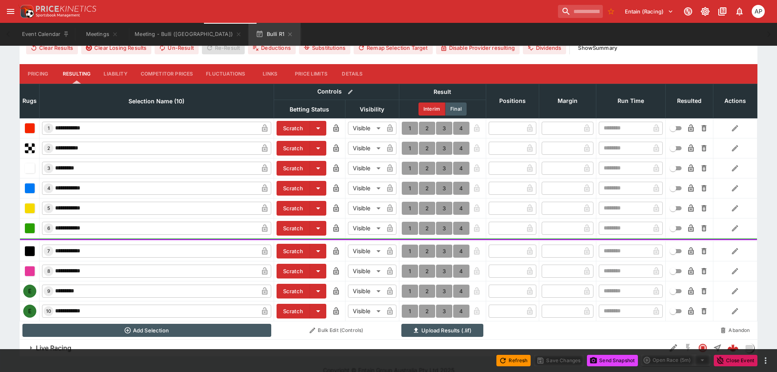
scroll to position [279, 0]
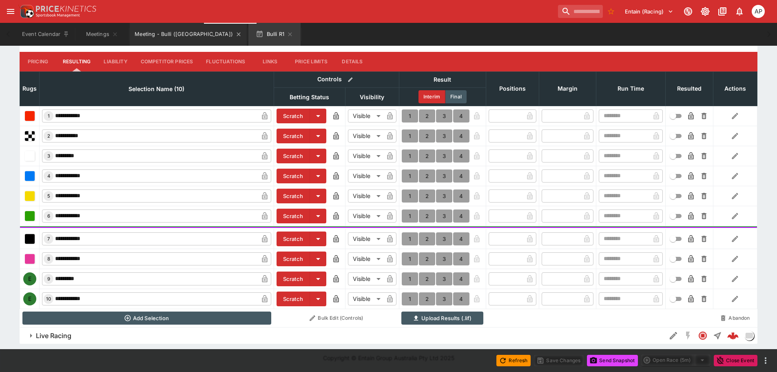
click at [152, 39] on button "Meeting - Bulli (AUS)" at bounding box center [188, 34] width 117 height 23
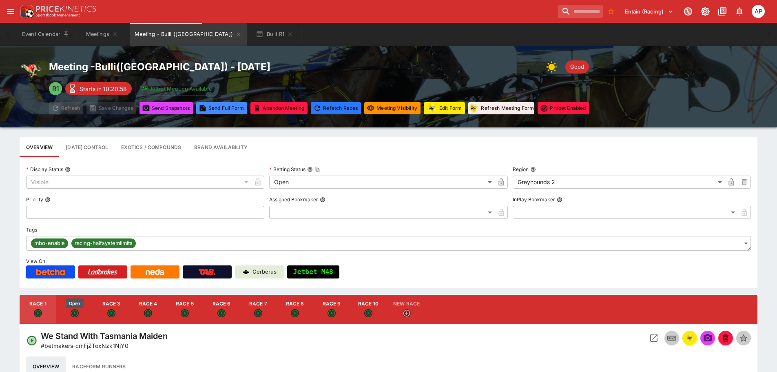
click at [78, 313] on icon "Open" at bounding box center [74, 313] width 7 height 7
type input "**********"
click at [655, 341] on icon "Open Event" at bounding box center [653, 337] width 7 height 7
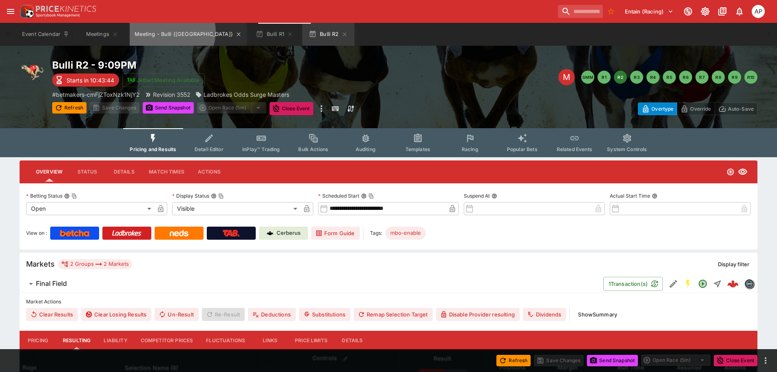
click at [172, 32] on button "Meeting - Bulli (AUS)" at bounding box center [188, 34] width 117 height 23
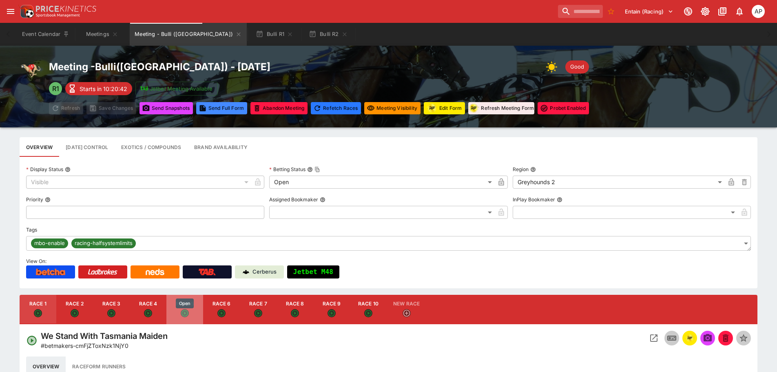
click at [182, 315] on icon "Open" at bounding box center [185, 313] width 8 height 8
type input "**********"
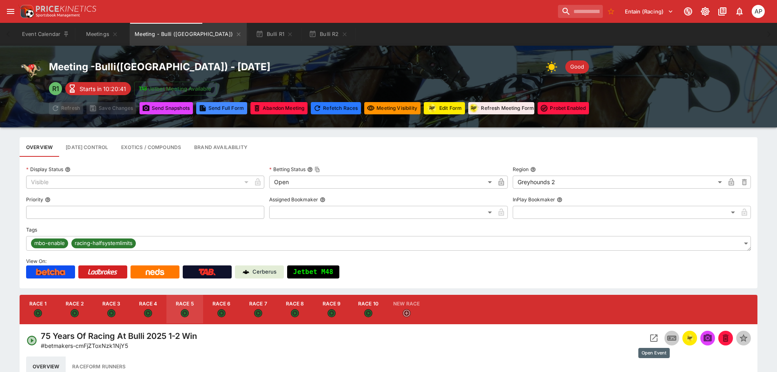
click at [655, 342] on icon "Open Event" at bounding box center [654, 338] width 10 height 10
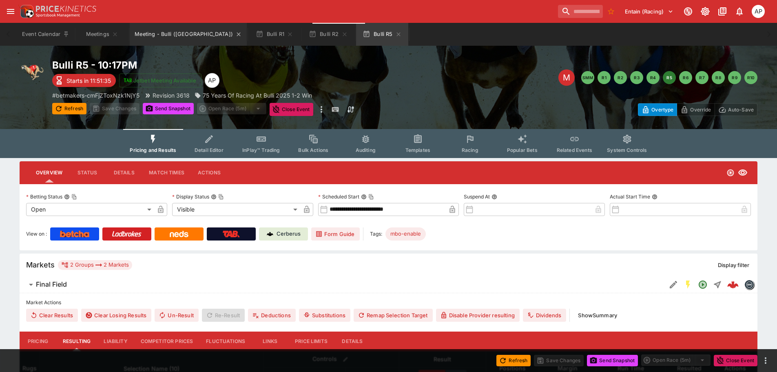
click at [160, 29] on button "Meeting - Bulli (AUS)" at bounding box center [188, 34] width 117 height 23
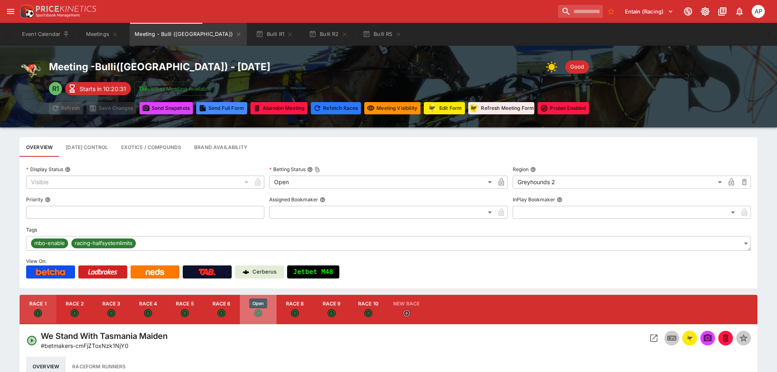
click at [260, 308] on div "Open" at bounding box center [258, 303] width 20 height 12
type input "**********"
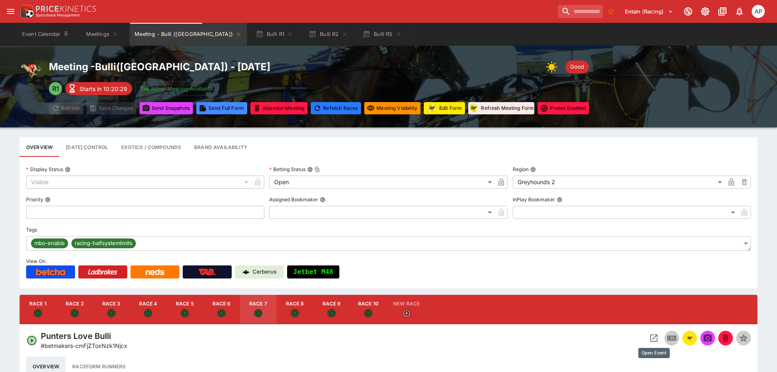
click at [651, 337] on icon "Open Event" at bounding box center [654, 338] width 10 height 10
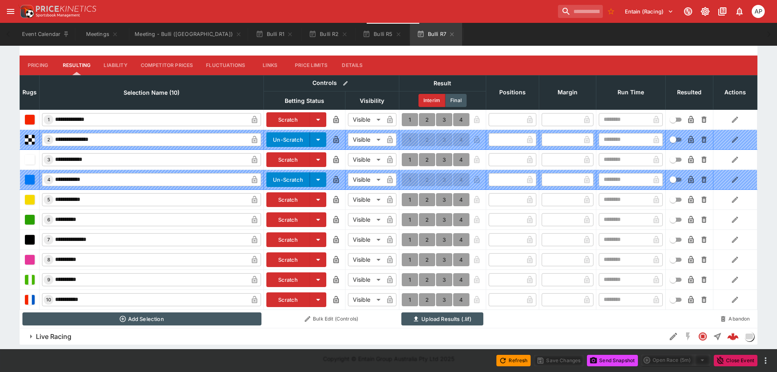
scroll to position [277, 0]
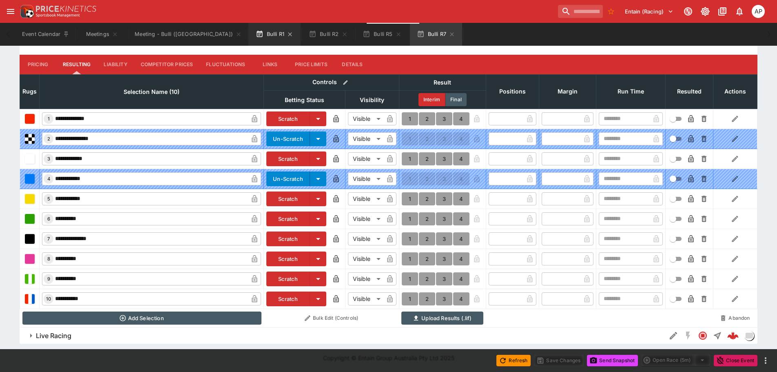
click at [248, 35] on button "Bulli R1" at bounding box center [274, 34] width 52 height 23
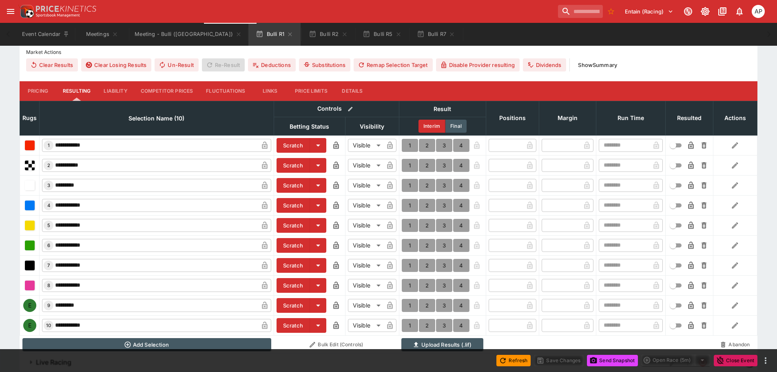
scroll to position [277, 0]
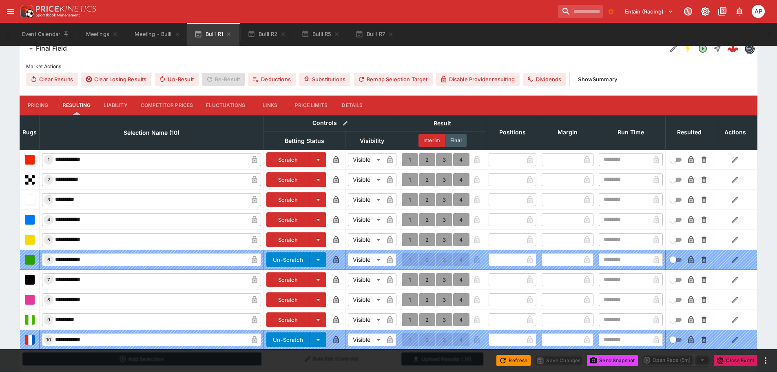
scroll to position [277, 0]
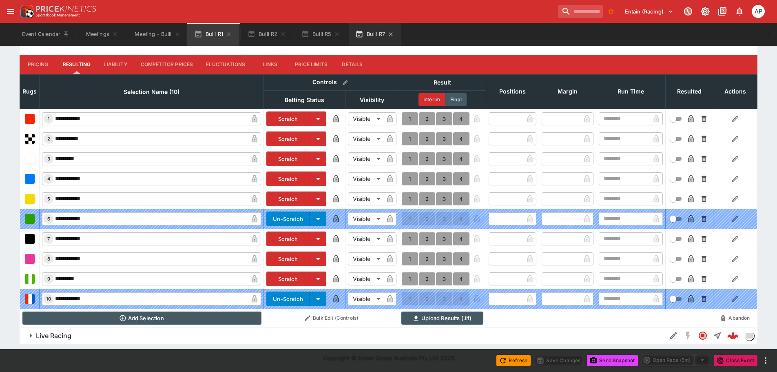
click at [379, 34] on button "Bulli R7" at bounding box center [375, 34] width 52 height 23
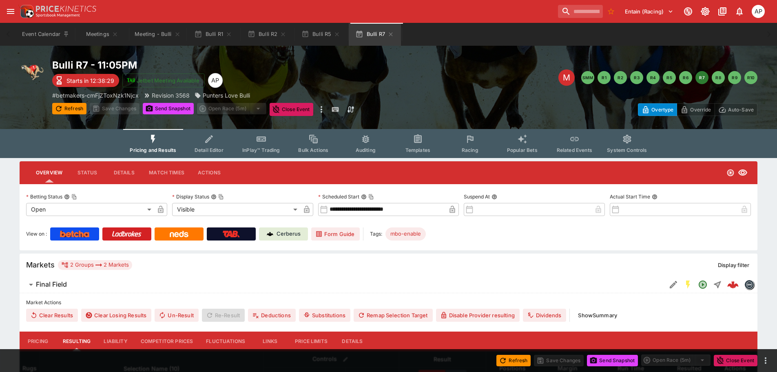
scroll to position [163, 0]
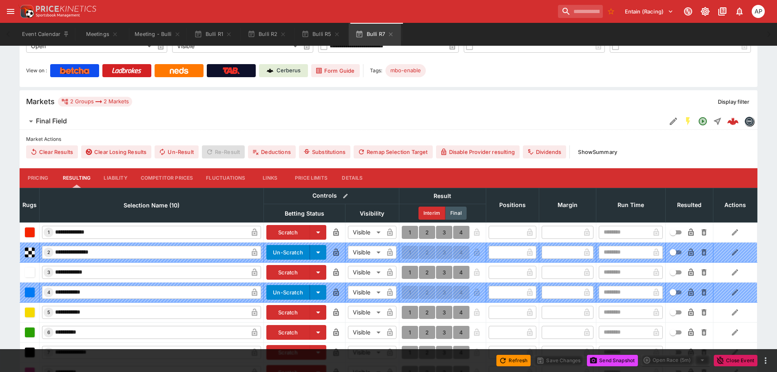
click at [356, 173] on button "Details" at bounding box center [352, 178] width 37 height 20
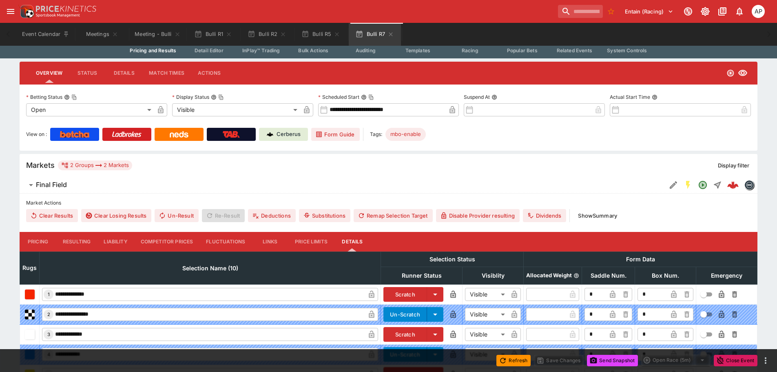
scroll to position [41, 0]
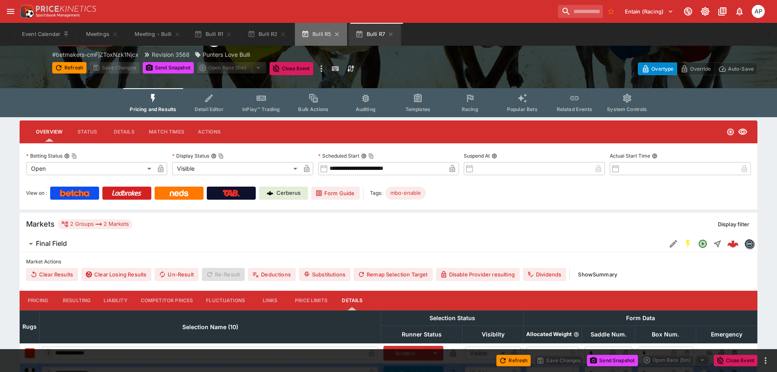
click at [315, 39] on button "Bulli R5" at bounding box center [321, 34] width 52 height 23
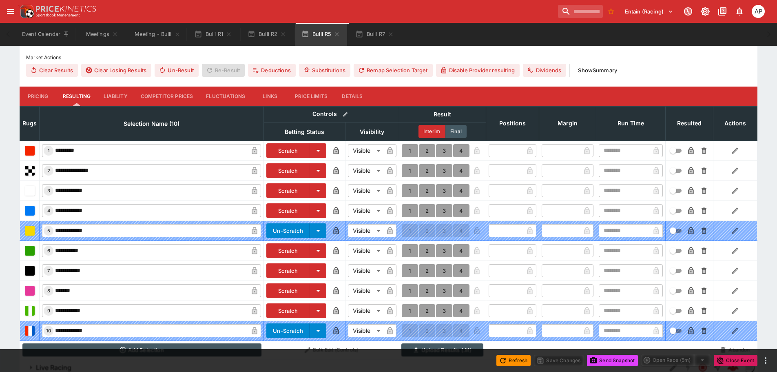
scroll to position [277, 0]
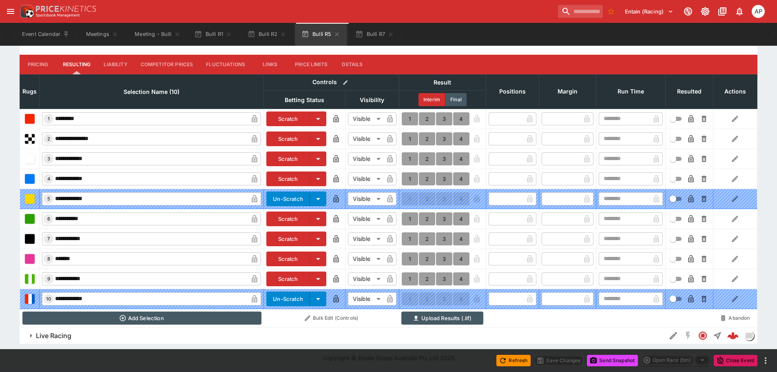
click at [358, 63] on button "Details" at bounding box center [352, 65] width 37 height 20
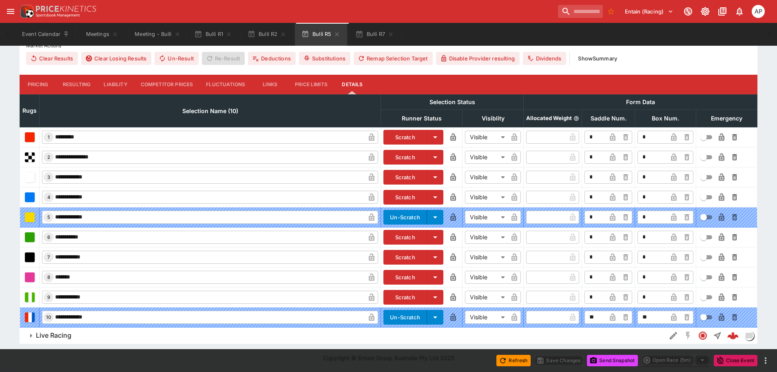
scroll to position [257, 0]
click at [268, 28] on button "Bulli R2" at bounding box center [267, 34] width 52 height 23
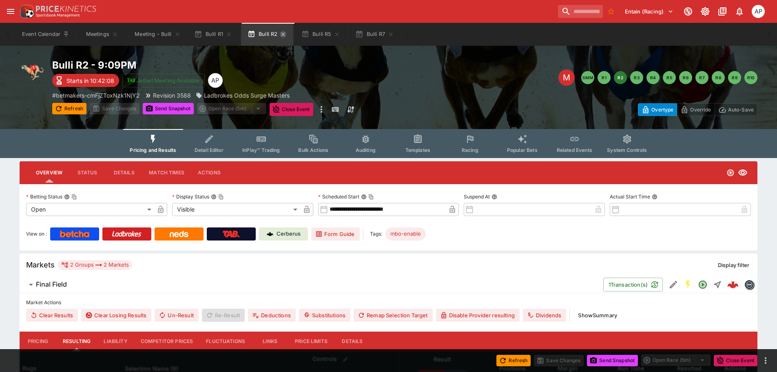
click at [285, 33] on icon "button" at bounding box center [283, 34] width 4 height 4
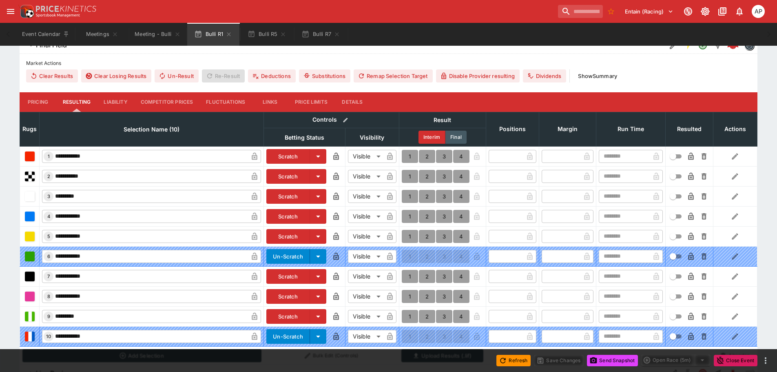
scroll to position [245, 0]
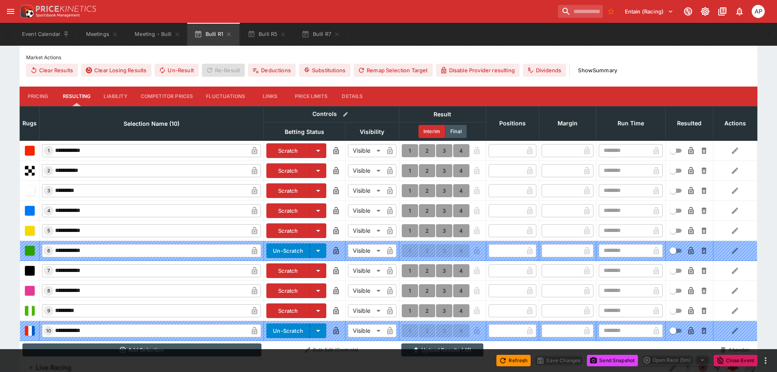
click at [355, 91] on button "Details" at bounding box center [352, 96] width 37 height 20
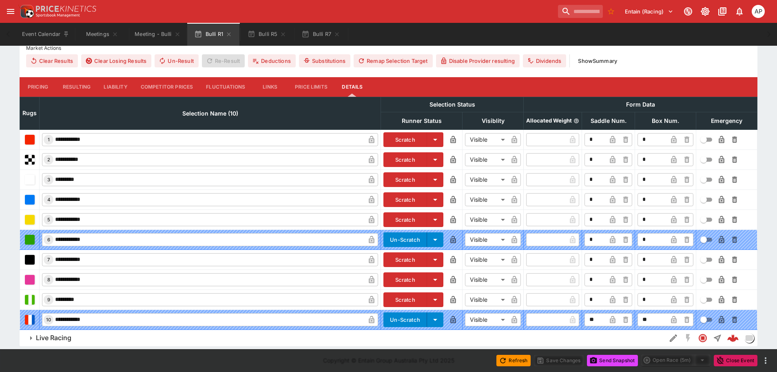
scroll to position [257, 0]
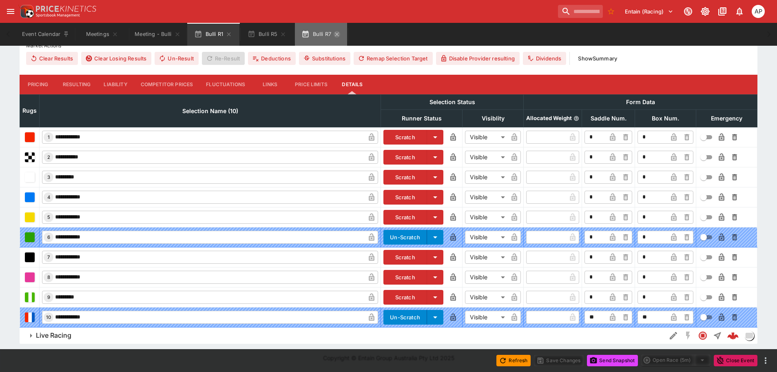
click at [340, 32] on icon "button" at bounding box center [337, 34] width 7 height 7
click at [285, 33] on icon "button" at bounding box center [283, 34] width 7 height 7
click at [229, 35] on icon "button" at bounding box center [229, 34] width 4 height 4
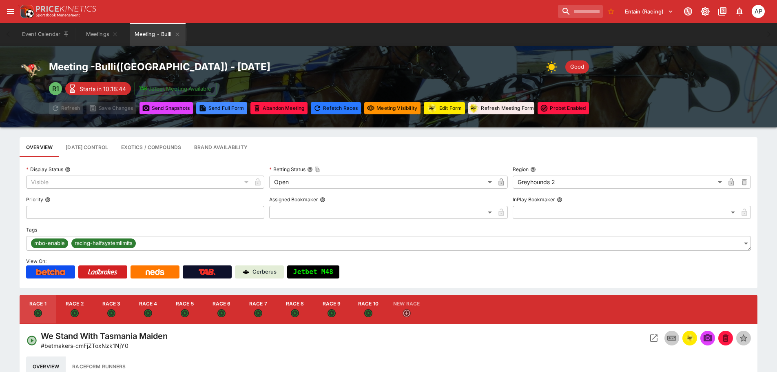
click at [176, 35] on icon "Meeting - Bulli" at bounding box center [177, 34] width 7 height 7
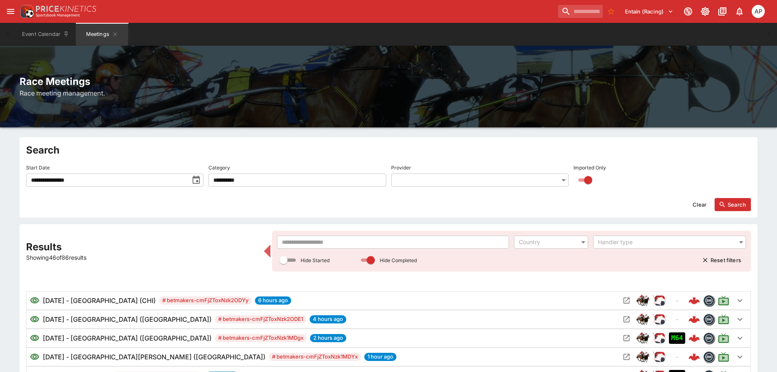
click at [308, 239] on input "text" at bounding box center [393, 241] width 232 height 13
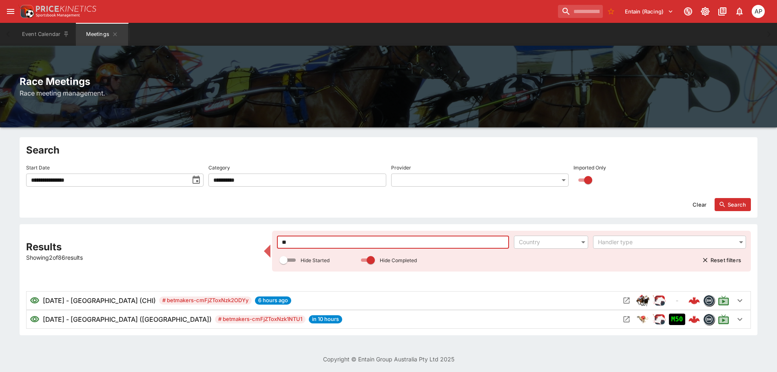
type input "***"
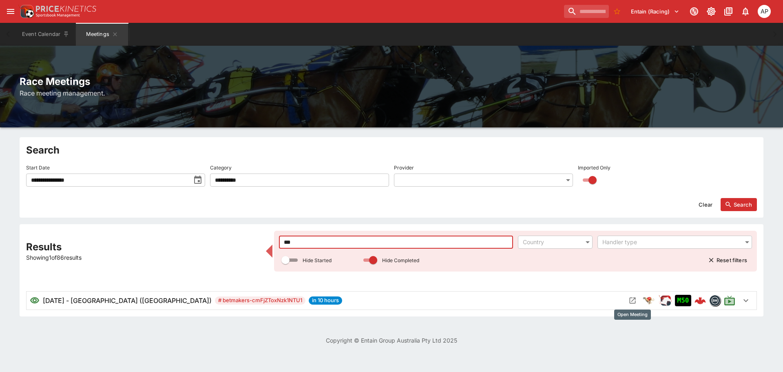
click at [630, 303] on icon "Open Meeting" at bounding box center [633, 300] width 6 height 6
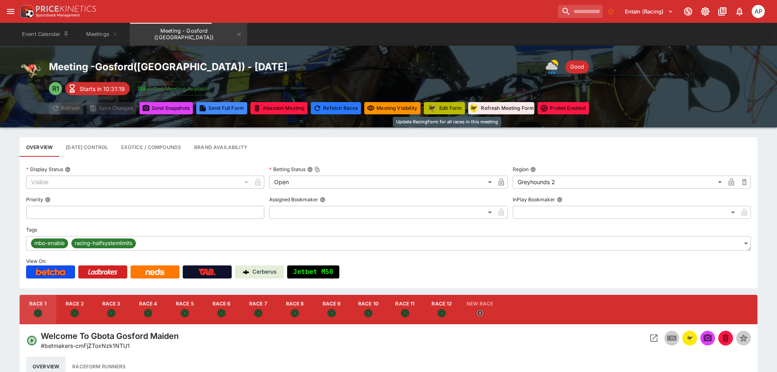
click at [441, 106] on button "Edit Form" at bounding box center [444, 108] width 41 height 12
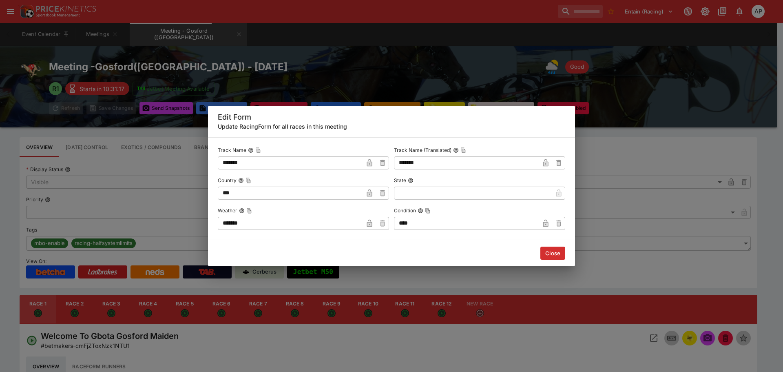
drag, startPoint x: 279, startPoint y: 219, endPoint x: 123, endPoint y: 219, distance: 156.6
click at [176, 219] on div "Edit Form Update RacingForm for all races in this meeting Track Name ******* ​ …" at bounding box center [391, 186] width 783 height 372
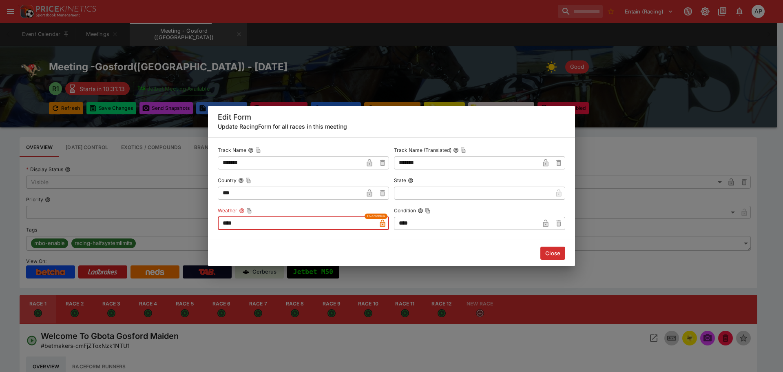
type input "****"
click at [553, 250] on button "Close" at bounding box center [552, 252] width 25 height 13
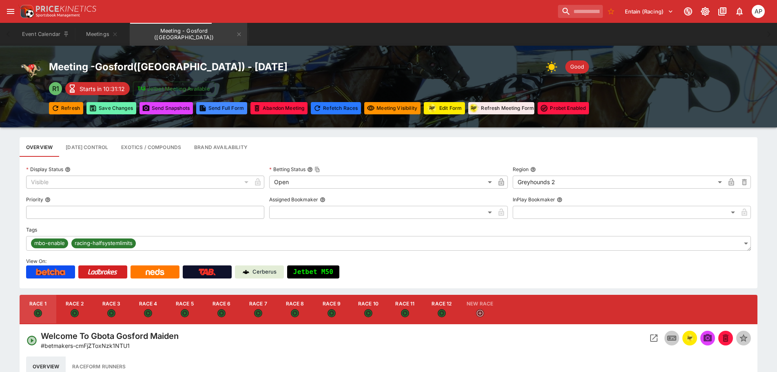
click at [112, 104] on button "Save Changes" at bounding box center [111, 108] width 50 height 12
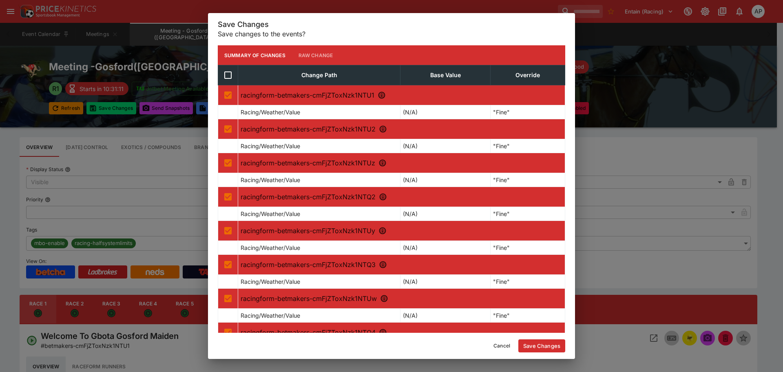
click at [542, 347] on button "Save Changes" at bounding box center [541, 345] width 47 height 13
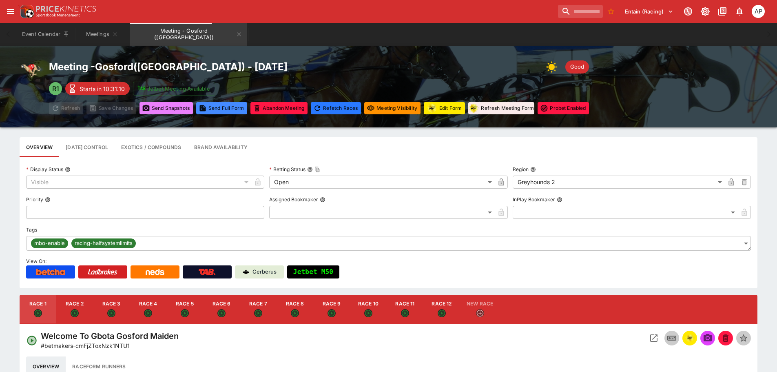
click at [169, 109] on button "Send Snapshot s" at bounding box center [165, 108] width 53 height 12
drag, startPoint x: 116, startPoint y: 313, endPoint x: 243, endPoint y: 313, distance: 127.7
click at [116, 313] on button "Race 3" at bounding box center [111, 308] width 37 height 29
type input "**********"
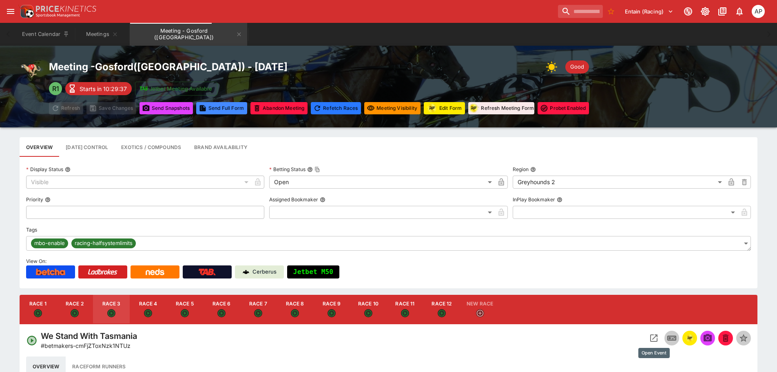
click at [654, 341] on icon "Open Event" at bounding box center [653, 337] width 7 height 7
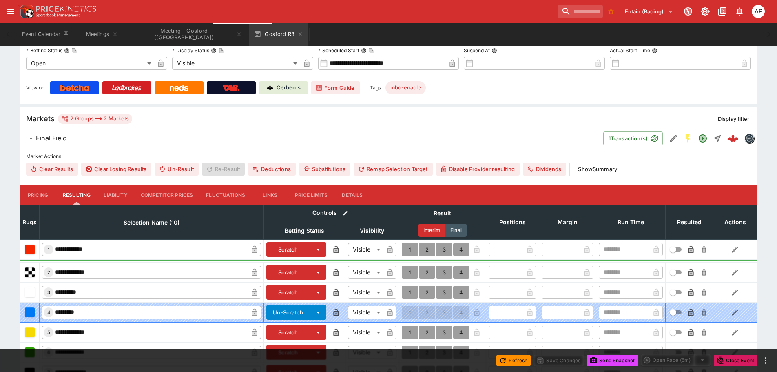
scroll to position [204, 0]
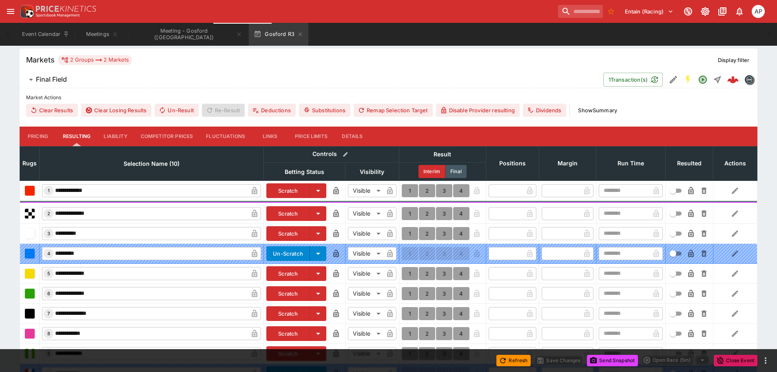
click at [350, 135] on button "Details" at bounding box center [352, 136] width 37 height 20
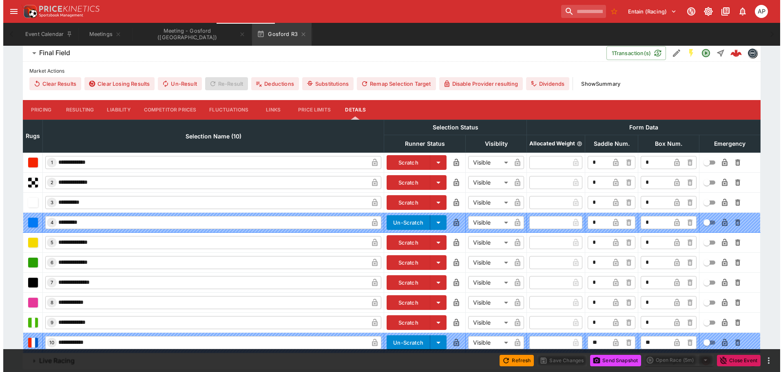
scroll to position [256, 0]
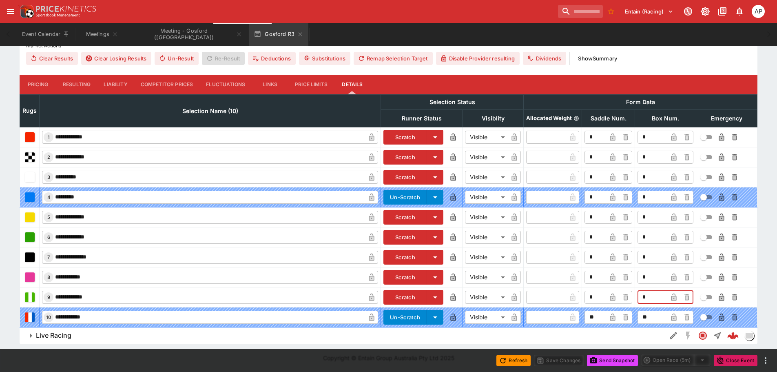
drag, startPoint x: 645, startPoint y: 300, endPoint x: 633, endPoint y: 299, distance: 12.7
click at [635, 299] on td "* ​" at bounding box center [665, 297] width 61 height 20
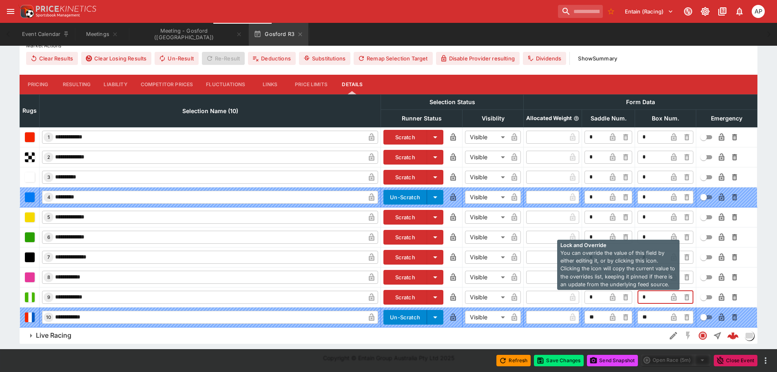
type input "*"
click at [672, 296] on icon "button" at bounding box center [673, 296] width 5 height 7
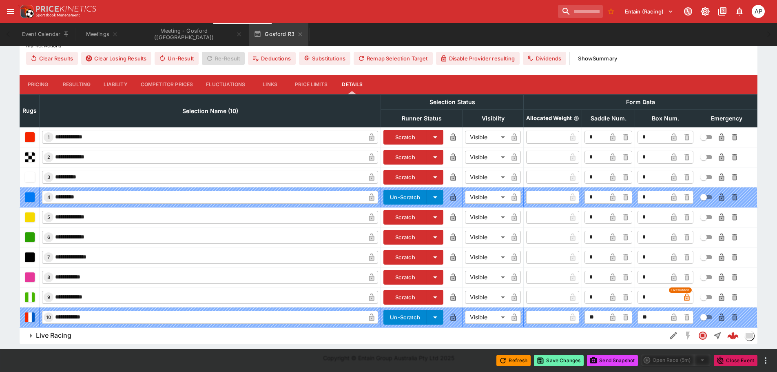
click at [560, 361] on button "Save Changes" at bounding box center [559, 359] width 50 height 11
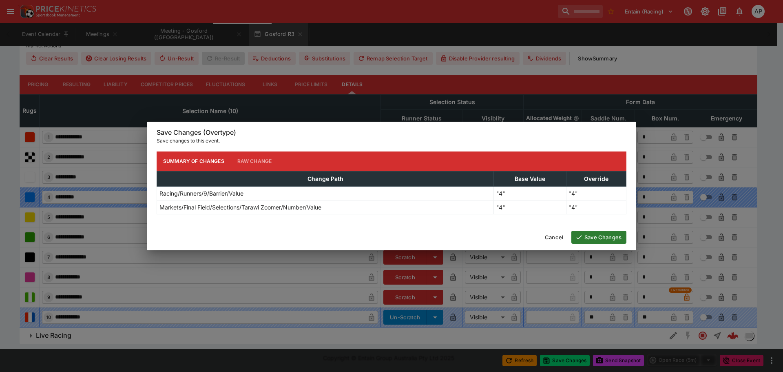
drag, startPoint x: 607, startPoint y: 238, endPoint x: 622, endPoint y: 324, distance: 87.3
click at [606, 238] on button "Save Changes" at bounding box center [598, 236] width 55 height 13
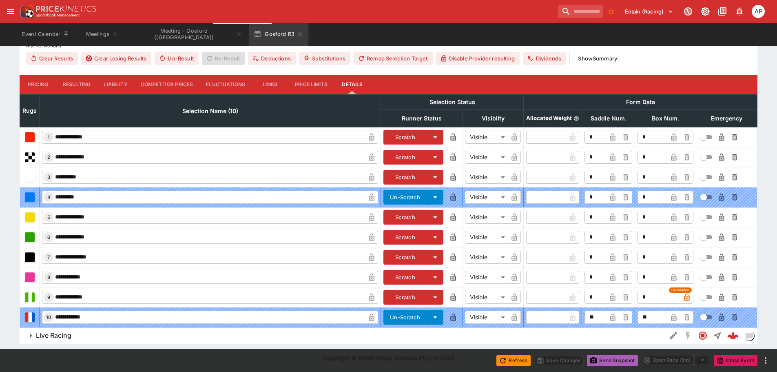
click at [611, 360] on button "Send Snapshot" at bounding box center [612, 359] width 51 height 11
click at [297, 33] on icon "button" at bounding box center [300, 34] width 7 height 7
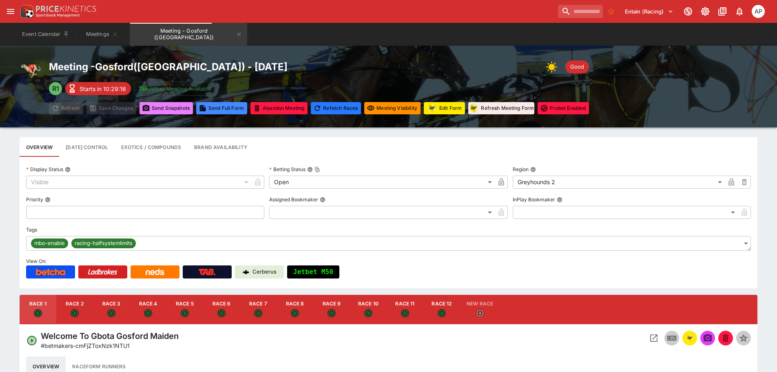
click at [172, 111] on button "Send Snapshot s" at bounding box center [165, 108] width 53 height 12
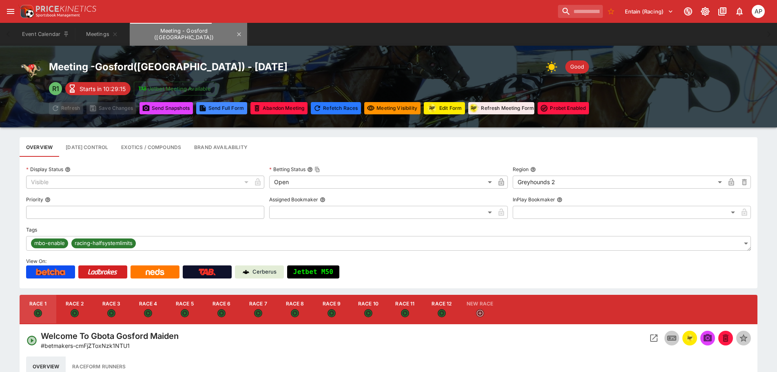
click at [206, 38] on button "Meeting - Gosford (AUS)" at bounding box center [188, 34] width 117 height 23
click at [236, 35] on icon "Meeting - Gosford (AUS)" at bounding box center [239, 34] width 7 height 7
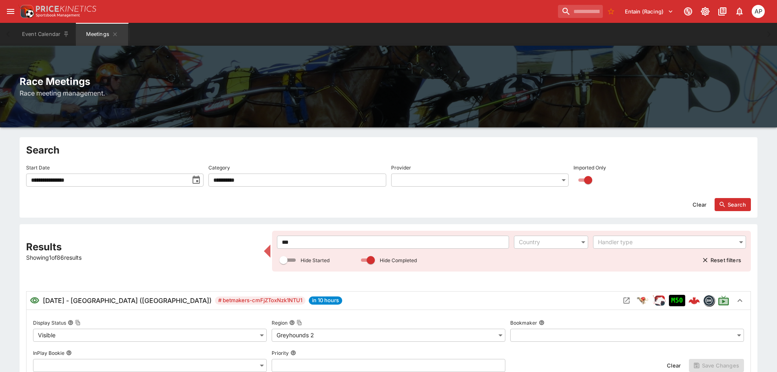
drag, startPoint x: 302, startPoint y: 239, endPoint x: 255, endPoint y: 240, distance: 47.3
click at [277, 240] on input "***" at bounding box center [393, 241] width 232 height 13
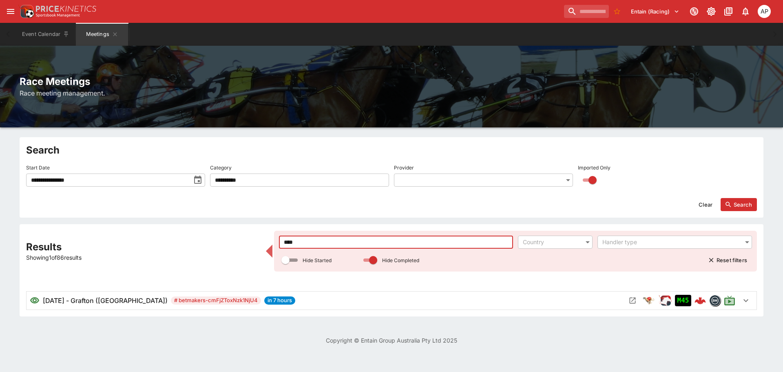
type input "****"
click at [632, 301] on icon "Open Meeting" at bounding box center [633, 300] width 8 height 8
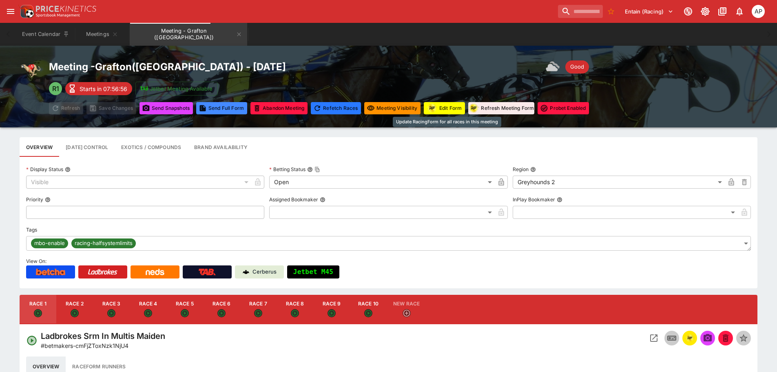
click at [444, 107] on button "Edit Form" at bounding box center [444, 108] width 41 height 12
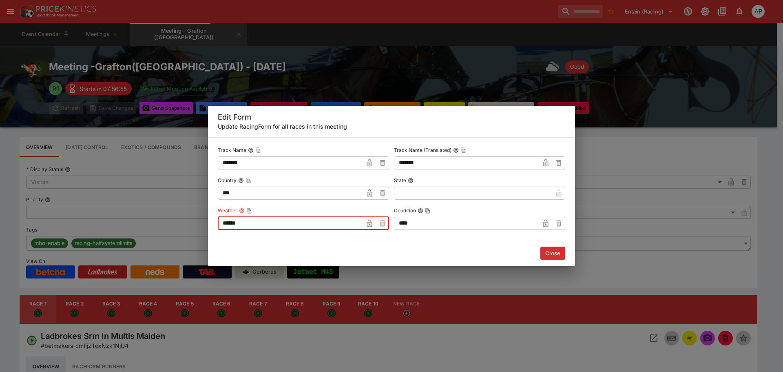
drag, startPoint x: 253, startPoint y: 222, endPoint x: 171, endPoint y: 221, distance: 82.0
click at [185, 221] on div "Edit Form Update RacingForm for all races in this meeting Track Name ******* ​ …" at bounding box center [391, 186] width 783 height 372
type input "****"
click at [540, 250] on button "Close" at bounding box center [552, 252] width 25 height 13
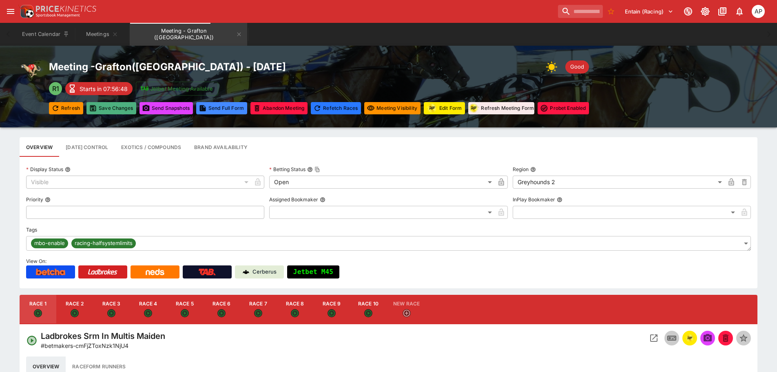
click at [115, 105] on button "Save Changes" at bounding box center [111, 108] width 50 height 12
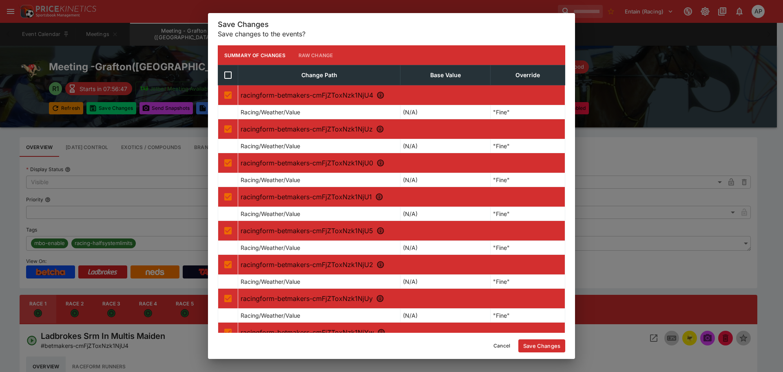
click at [527, 347] on button "Save Changes" at bounding box center [541, 345] width 47 height 13
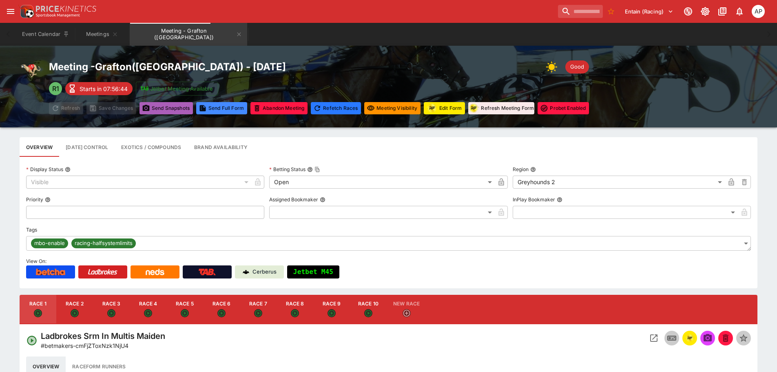
click at [177, 109] on button "Send Snapshot s" at bounding box center [165, 108] width 53 height 12
drag, startPoint x: 200, startPoint y: 33, endPoint x: 235, endPoint y: 68, distance: 48.5
click at [236, 33] on icon "Meeting - Grafton (AUS)" at bounding box center [239, 34] width 7 height 7
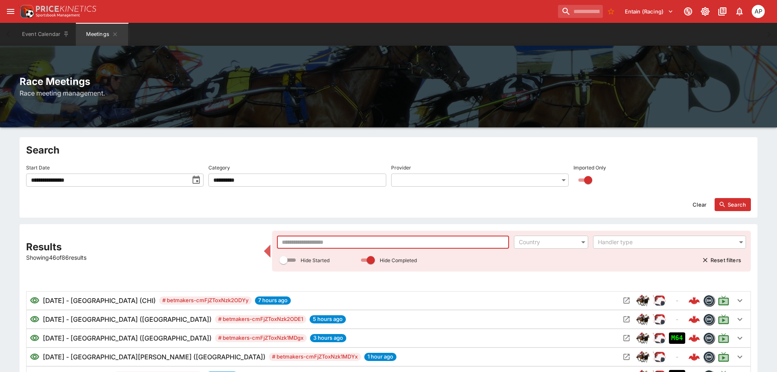
click at [324, 239] on input "text" at bounding box center [393, 241] width 232 height 13
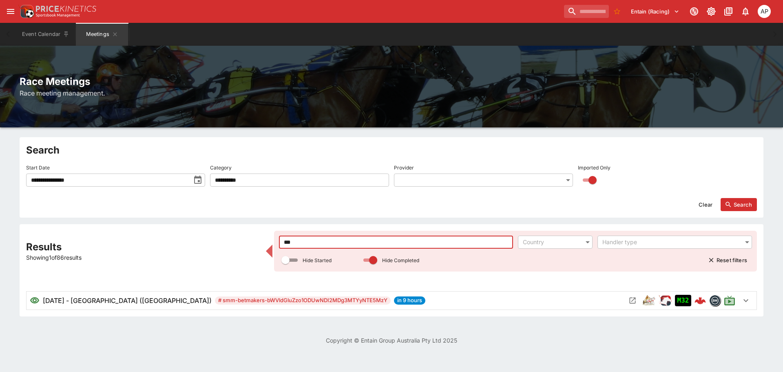
type input "***"
click at [629, 299] on icon "Open Meeting" at bounding box center [633, 300] width 8 height 8
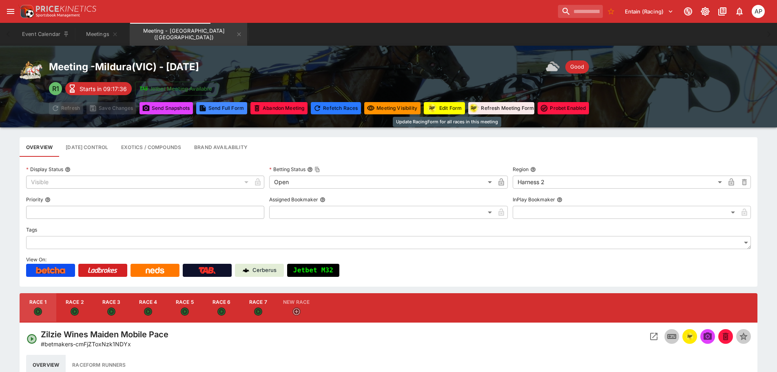
click at [442, 106] on button "Edit Form" at bounding box center [444, 108] width 41 height 12
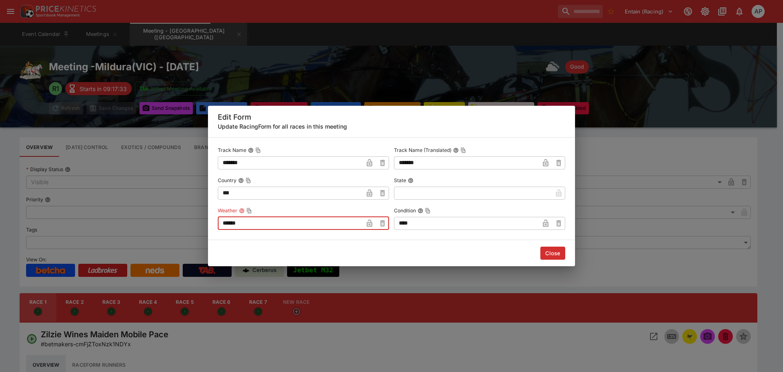
drag, startPoint x: 144, startPoint y: 223, endPoint x: 73, endPoint y: 232, distance: 71.5
click at [101, 227] on div "Edit Form Update RacingForm for all races in this meeting Track Name ******* ​ …" at bounding box center [391, 186] width 783 height 372
type input "****"
click at [550, 253] on button "Close" at bounding box center [552, 252] width 25 height 13
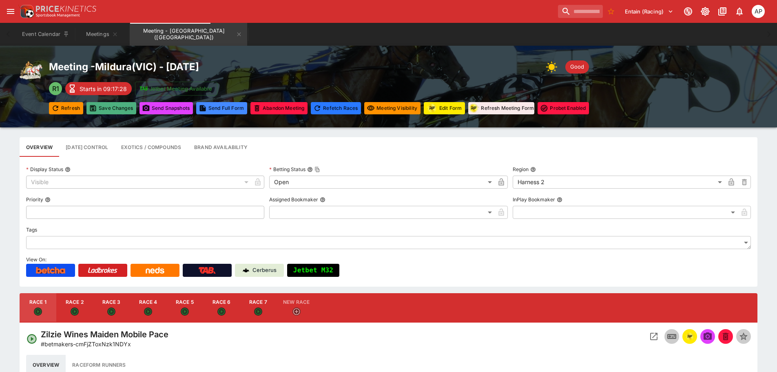
click at [114, 109] on button "Save Changes" at bounding box center [111, 108] width 50 height 12
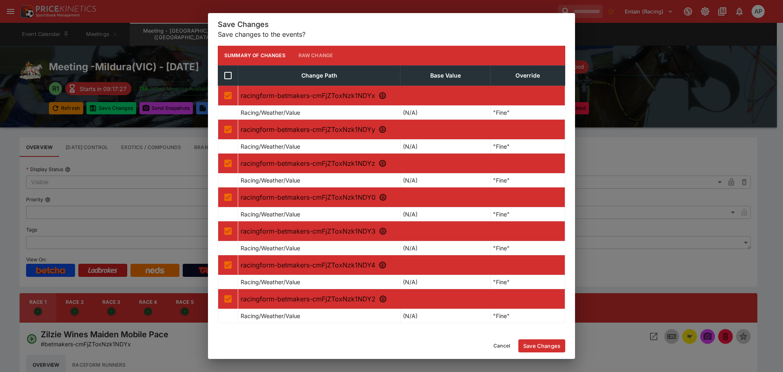
click at [542, 345] on button "Save Changes" at bounding box center [541, 345] width 47 height 13
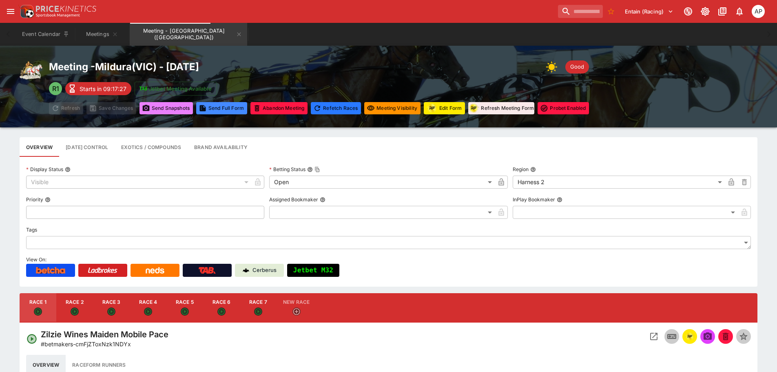
click at [166, 108] on button "Send Snapshot s" at bounding box center [165, 108] width 53 height 12
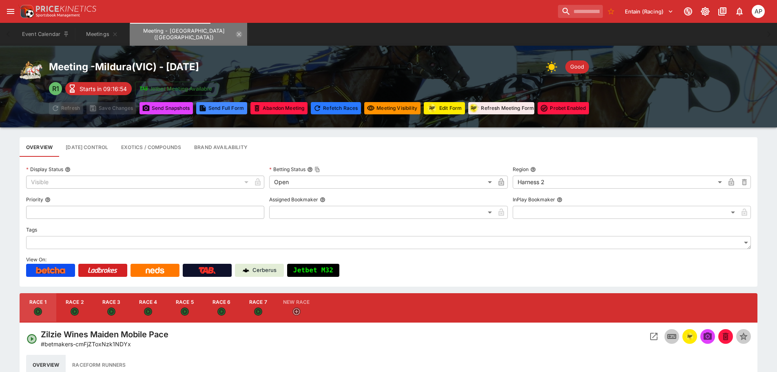
click at [236, 35] on icon "Meeting - Mildura (AUS)" at bounding box center [239, 34] width 7 height 7
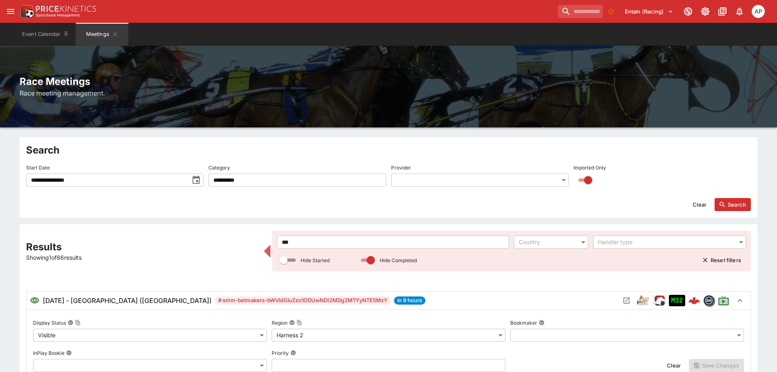
drag, startPoint x: 311, startPoint y: 242, endPoint x: 202, endPoint y: 237, distance: 108.6
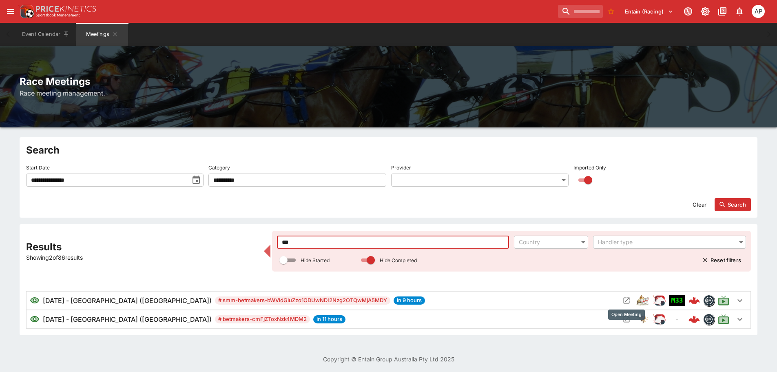
click at [627, 297] on icon "Open Meeting" at bounding box center [626, 300] width 8 height 8
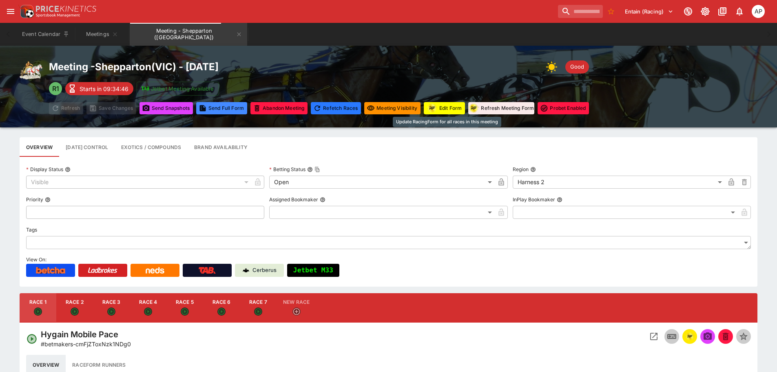
click at [444, 108] on button "Edit Form" at bounding box center [444, 108] width 41 height 12
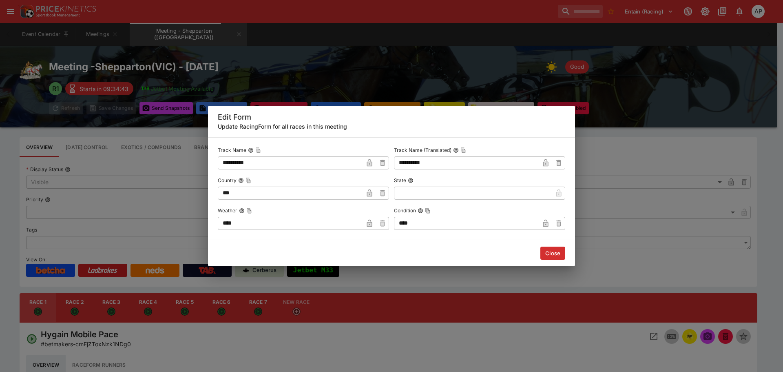
click at [547, 249] on button "Close" at bounding box center [552, 252] width 25 height 13
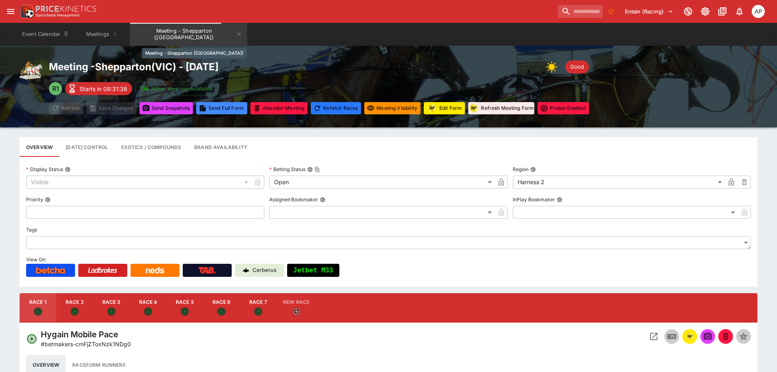
click at [236, 34] on icon "Meeting - Shepparton (AUS)" at bounding box center [239, 34] width 7 height 7
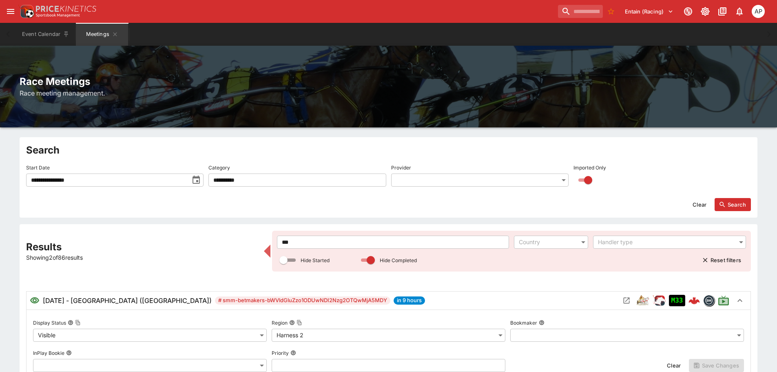
drag, startPoint x: 294, startPoint y: 242, endPoint x: 162, endPoint y: 245, distance: 133.0
click at [273, 242] on div "*** ​ Country ​ Handler type ​ Hide Started Hide Completed Reset filters" at bounding box center [511, 250] width 479 height 41
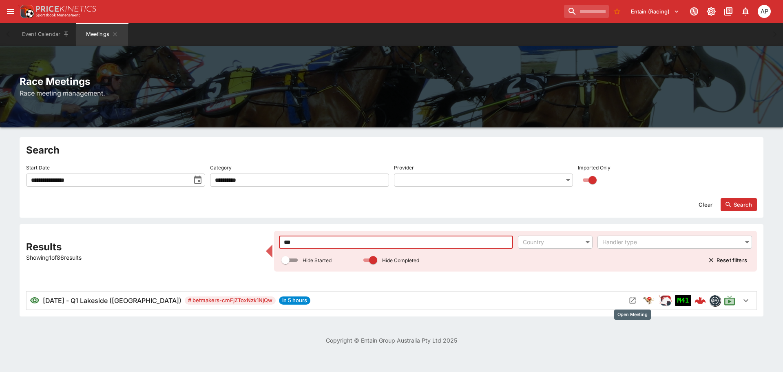
type input "***"
click at [635, 299] on icon "Open Meeting" at bounding box center [633, 300] width 6 height 6
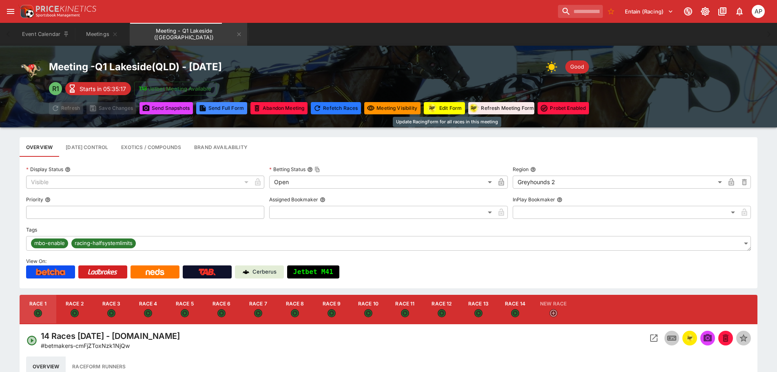
click at [453, 104] on button "Edit Form" at bounding box center [444, 108] width 41 height 12
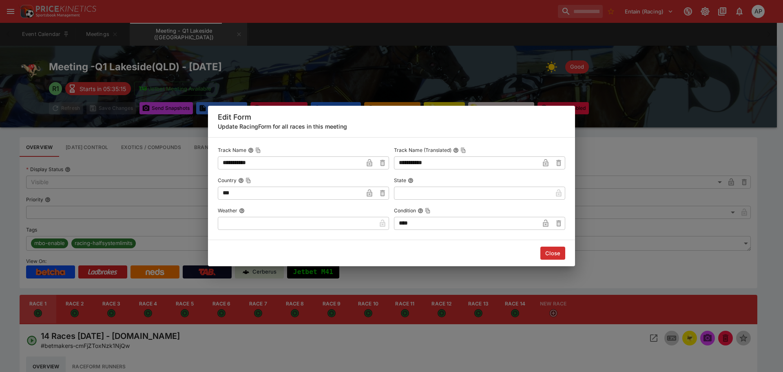
click at [263, 218] on input "text" at bounding box center [297, 223] width 158 height 13
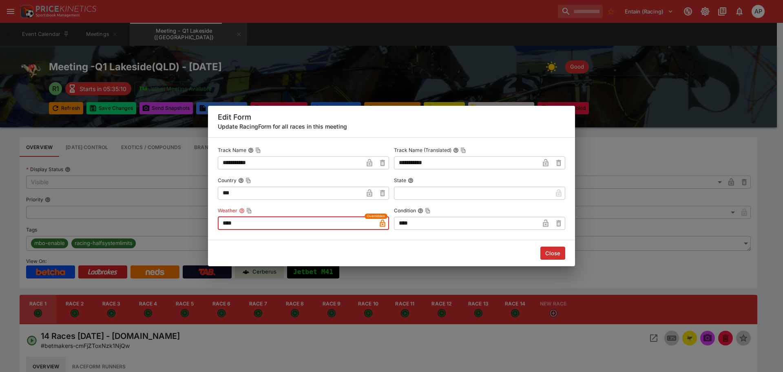
type input "****"
click at [553, 250] on button "Close" at bounding box center [552, 252] width 25 height 13
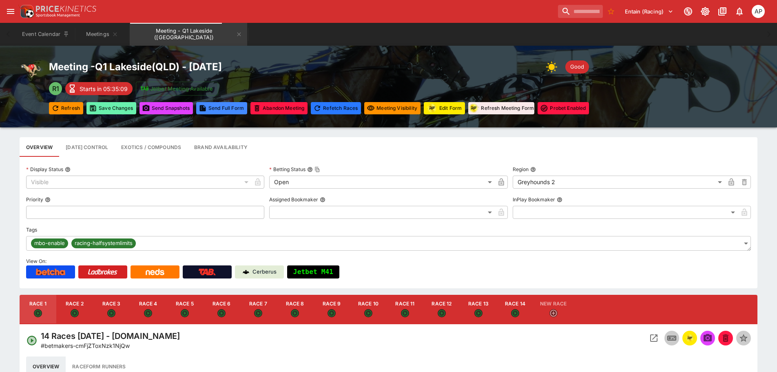
click at [116, 106] on button "Save Changes" at bounding box center [111, 108] width 50 height 12
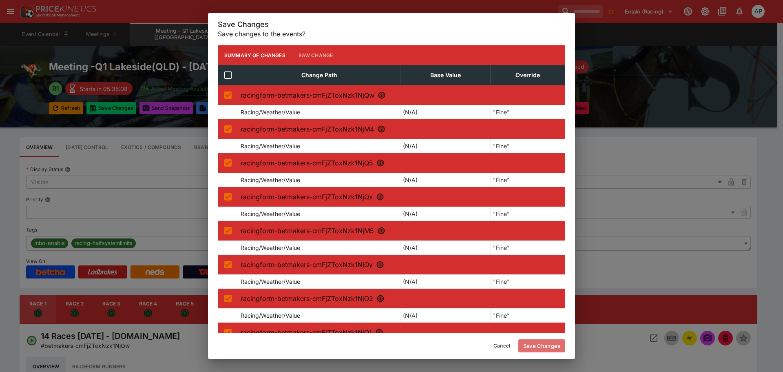
click at [546, 344] on button "Save Changes" at bounding box center [541, 345] width 47 height 13
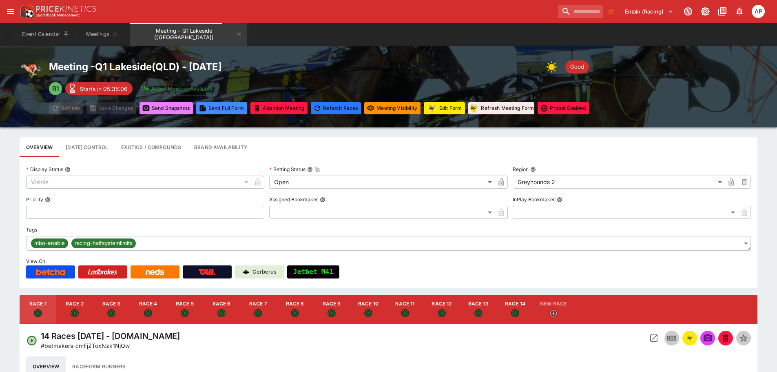
click at [179, 108] on button "Send Snapshot s" at bounding box center [165, 108] width 53 height 12
click at [653, 340] on icon "Open Event" at bounding box center [654, 338] width 10 height 10
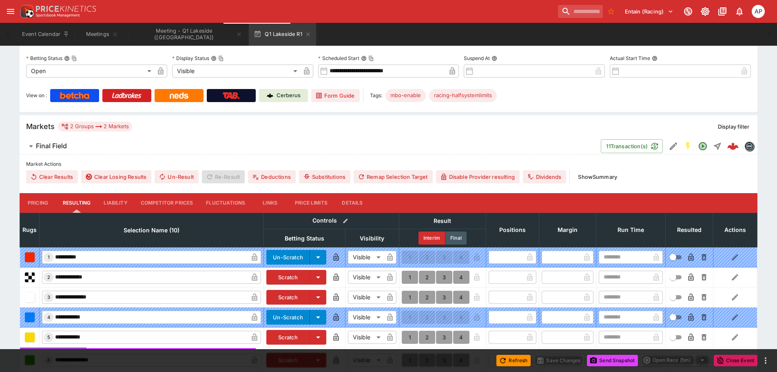
scroll to position [204, 0]
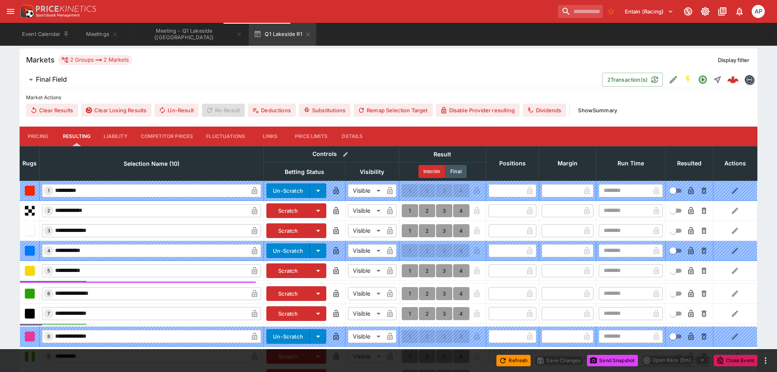
click at [357, 135] on button "Details" at bounding box center [352, 136] width 37 height 20
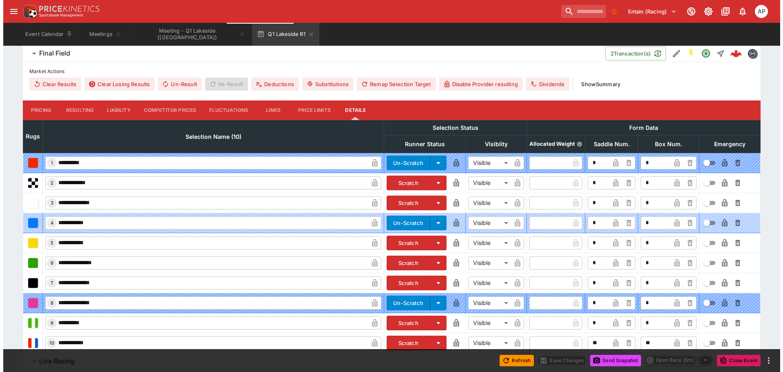
scroll to position [245, 0]
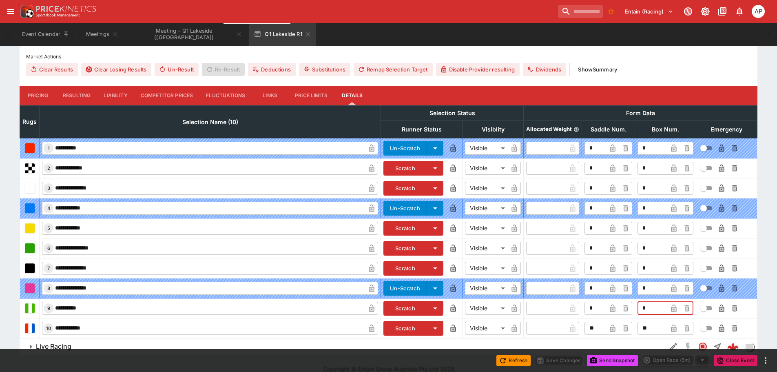
drag, startPoint x: 652, startPoint y: 305, endPoint x: 625, endPoint y: 308, distance: 27.1
click at [631, 307] on tr "**********" at bounding box center [388, 308] width 737 height 20
type input "*"
drag, startPoint x: 651, startPoint y: 328, endPoint x: 640, endPoint y: 330, distance: 10.7
click at [646, 328] on input "**" at bounding box center [652, 327] width 30 height 13
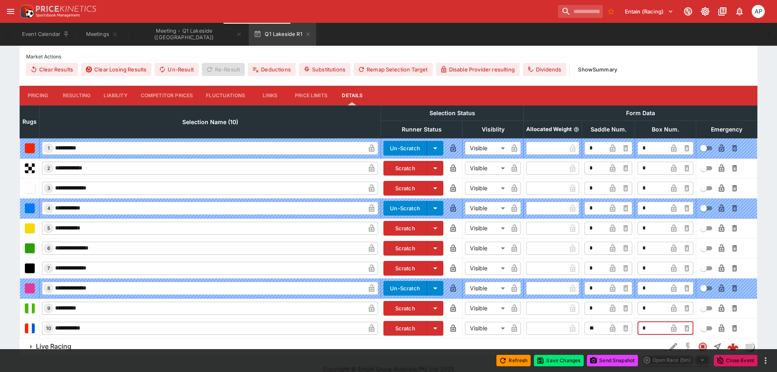
type input "*"
click at [673, 306] on icon "button" at bounding box center [674, 308] width 8 height 8
click at [673, 327] on icon "button" at bounding box center [673, 327] width 5 height 7
click at [564, 360] on button "Save Changes" at bounding box center [559, 359] width 50 height 11
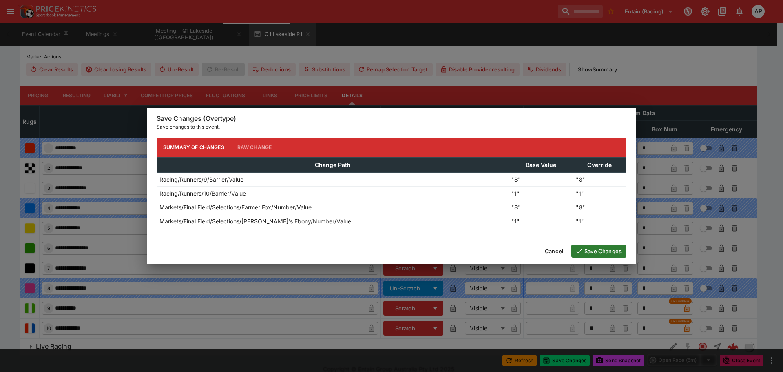
click at [598, 249] on button "Save Changes" at bounding box center [598, 250] width 55 height 13
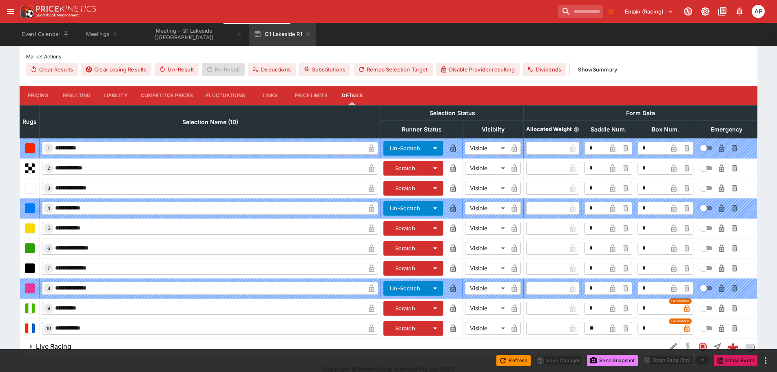
click at [610, 363] on button "Send Snapshot" at bounding box center [612, 359] width 51 height 11
click at [163, 31] on button "Meeting - Q1 Lakeside (AUS)" at bounding box center [188, 34] width 117 height 23
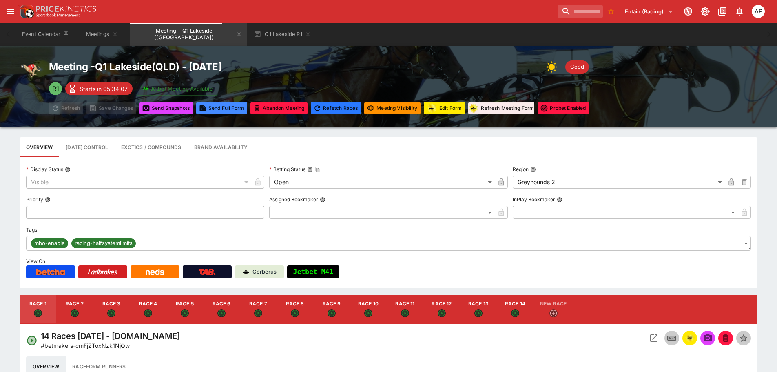
drag, startPoint x: 75, startPoint y: 306, endPoint x: 169, endPoint y: 321, distance: 95.0
click at [75, 306] on button "Race 2" at bounding box center [74, 308] width 37 height 29
type input "**********"
click at [657, 339] on icon "Open Event" at bounding box center [653, 337] width 7 height 7
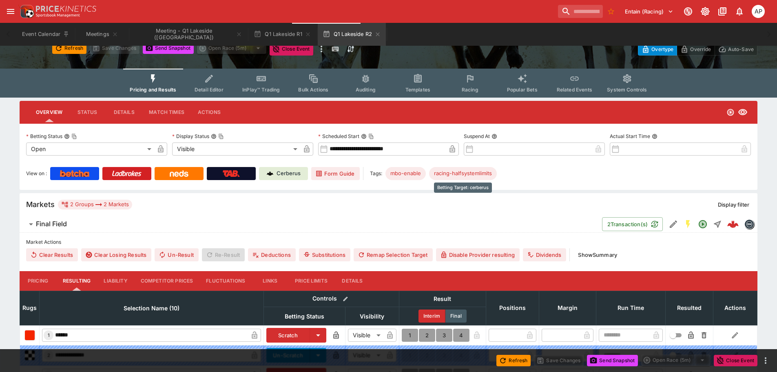
scroll to position [163, 0]
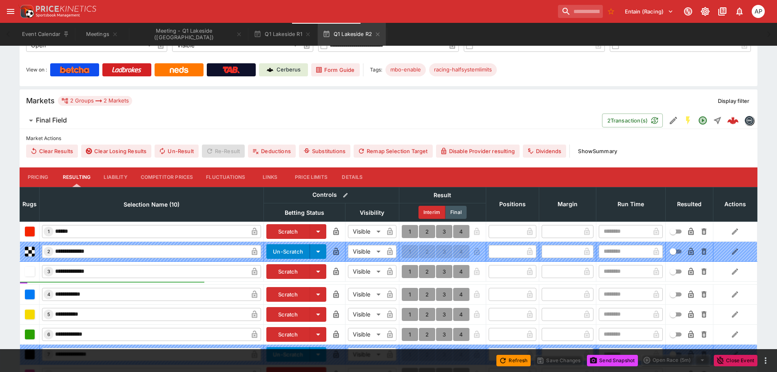
click at [350, 175] on button "Details" at bounding box center [352, 177] width 37 height 20
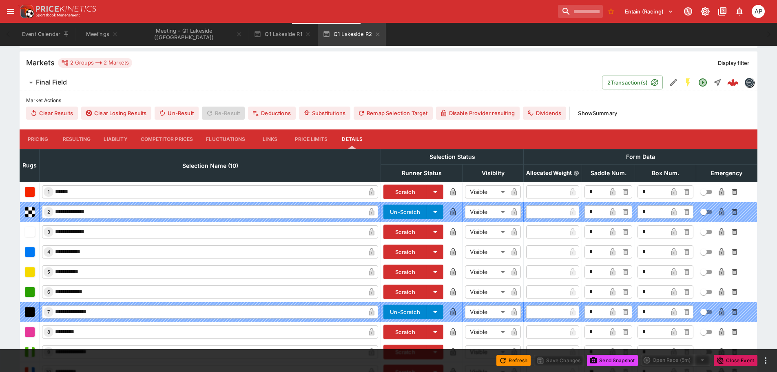
scroll to position [256, 0]
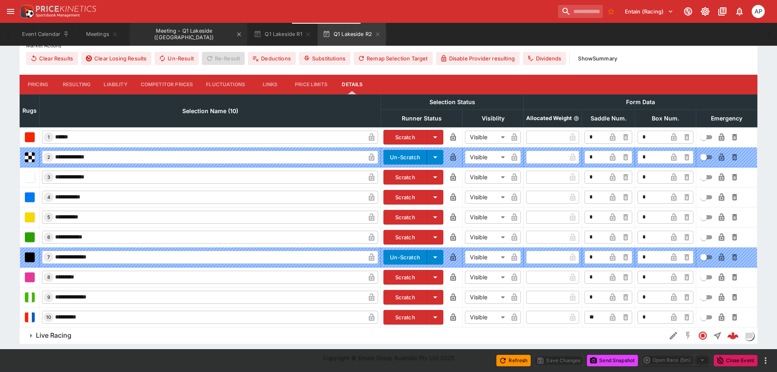
click at [173, 30] on button "Meeting - Q1 Lakeside (AUS)" at bounding box center [188, 34] width 117 height 23
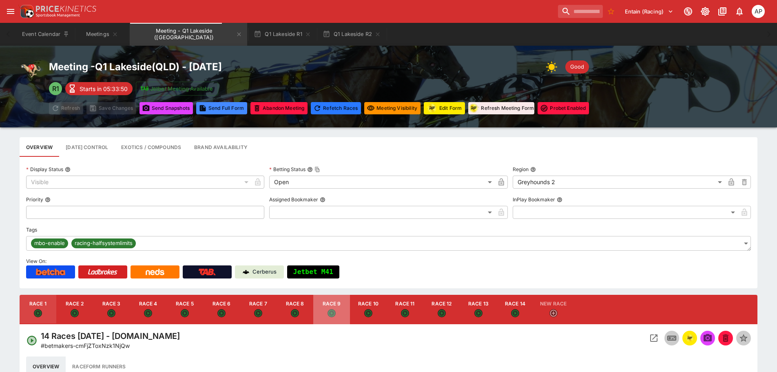
click at [336, 310] on button "Race 9" at bounding box center [331, 308] width 37 height 29
type input "**********"
click at [650, 340] on icon "Open Event" at bounding box center [653, 337] width 7 height 7
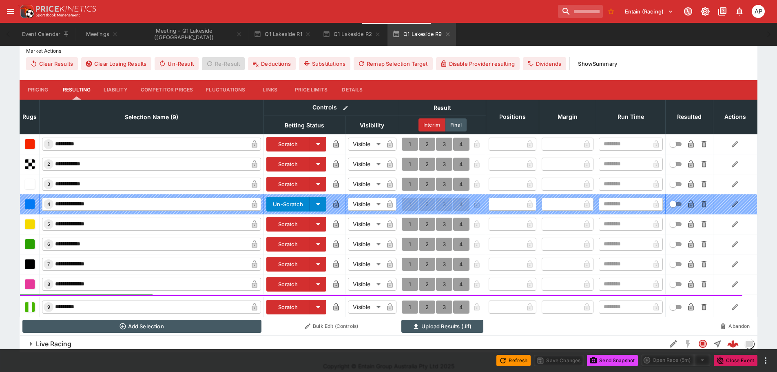
scroll to position [178, 0]
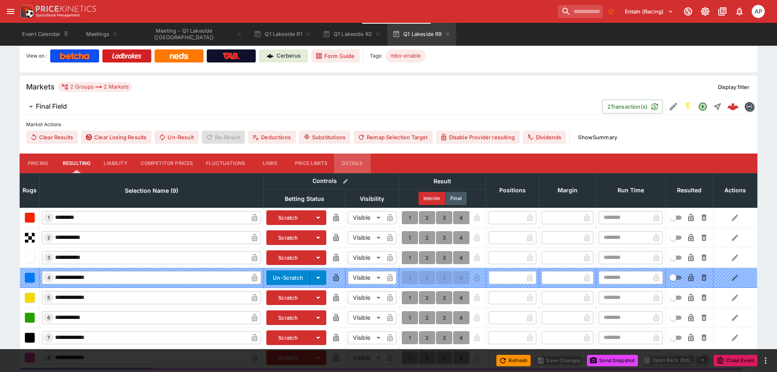
click at [353, 165] on button "Details" at bounding box center [352, 163] width 37 height 20
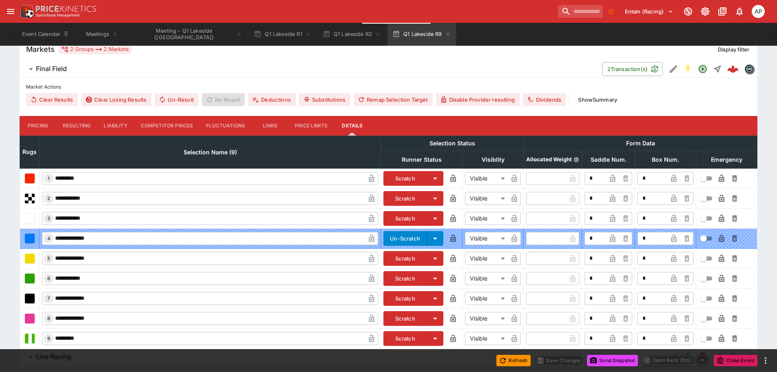
scroll to position [237, 0]
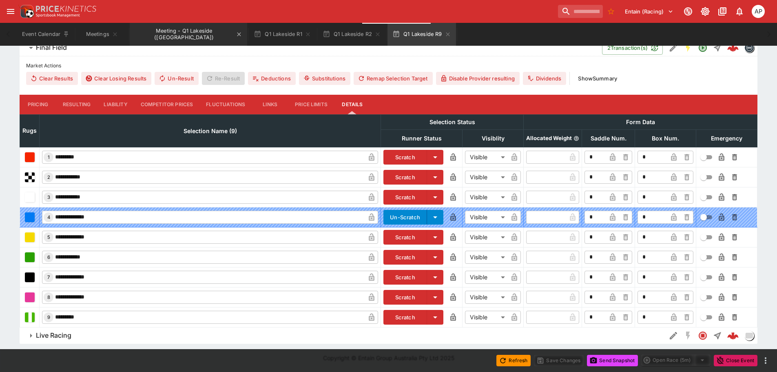
click at [179, 33] on button "Meeting - Q1 Lakeside (AUS)" at bounding box center [188, 34] width 117 height 23
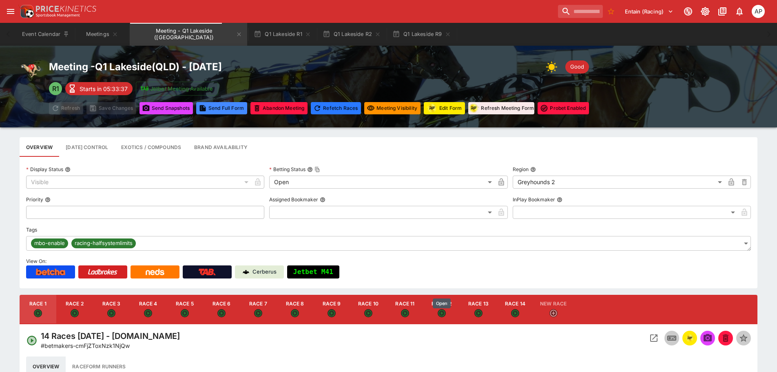
click at [439, 310] on icon "Open" at bounding box center [442, 313] width 8 height 8
type input "**********"
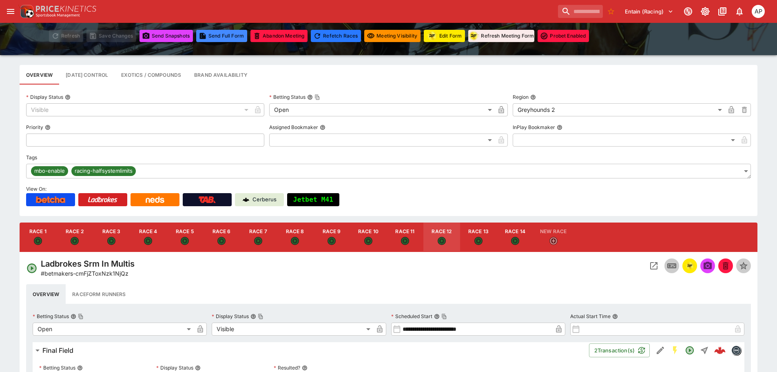
scroll to position [82, 0]
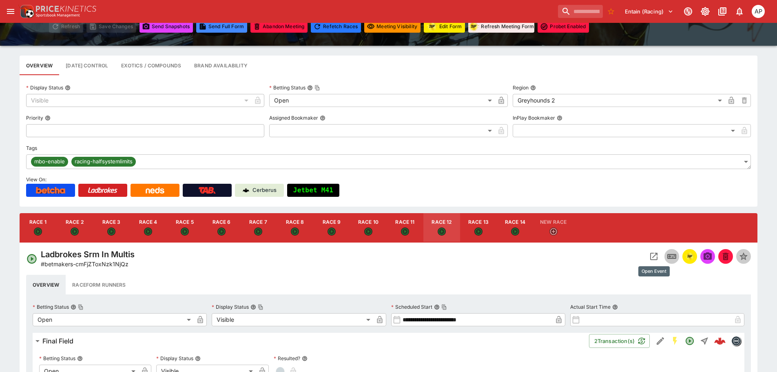
click at [656, 257] on icon "Open Event" at bounding box center [654, 256] width 10 height 10
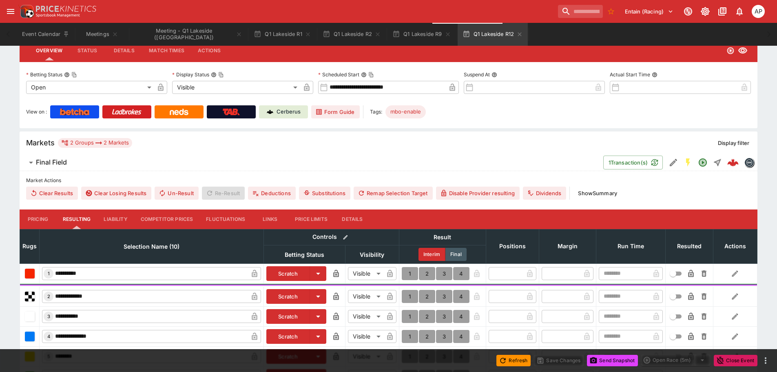
scroll to position [122, 0]
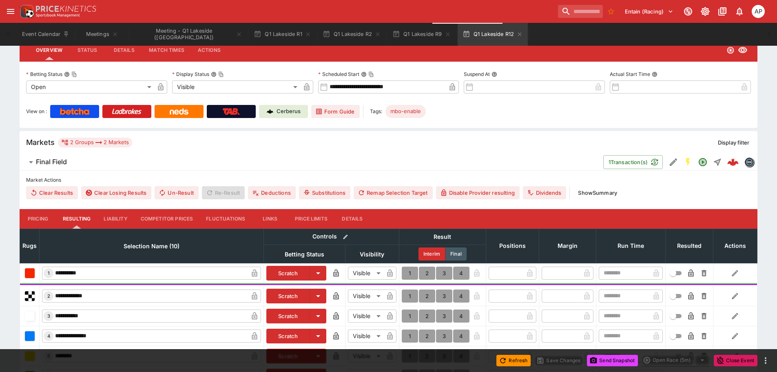
click at [359, 215] on button "Details" at bounding box center [352, 219] width 37 height 20
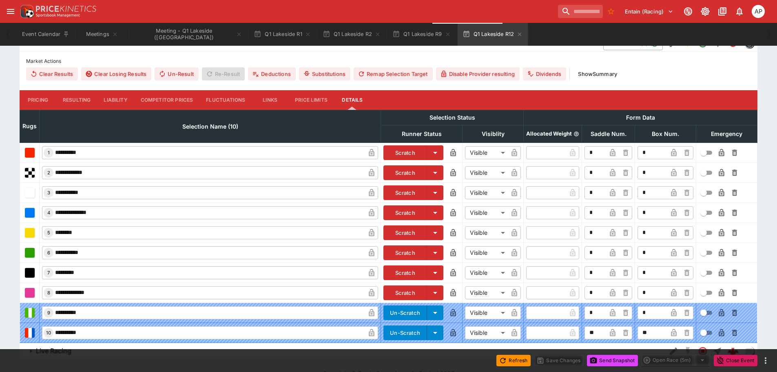
scroll to position [257, 0]
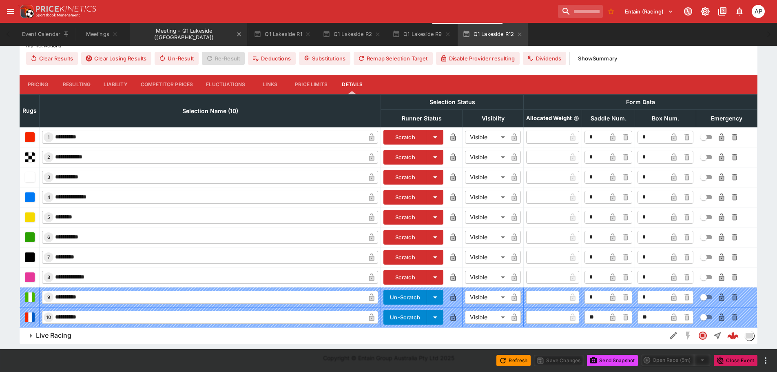
click at [177, 31] on button "Meeting - Q1 Lakeside (AUS)" at bounding box center [188, 34] width 117 height 23
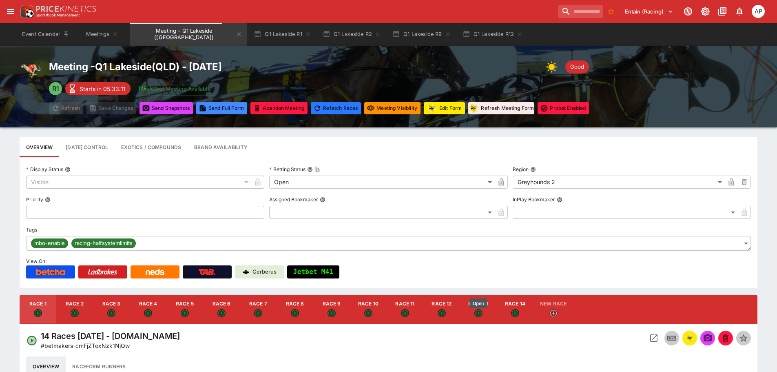
click at [481, 309] on div "button" at bounding box center [478, 313] width 8 height 9
type input "**********"
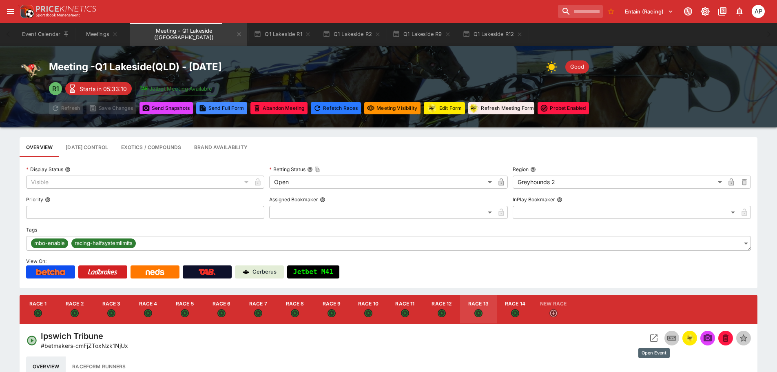
click at [647, 338] on button "Open Event" at bounding box center [653, 337] width 15 height 15
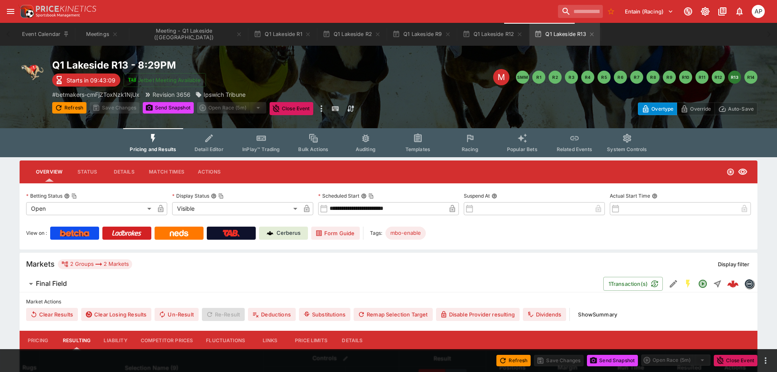
click at [359, 336] on button "Details" at bounding box center [352, 340] width 37 height 20
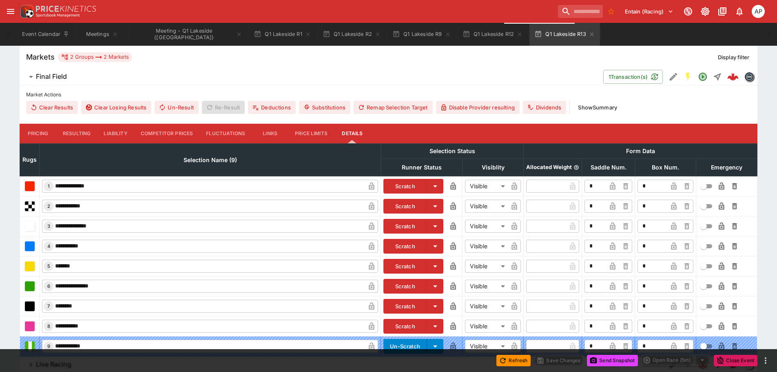
scroll to position [236, 0]
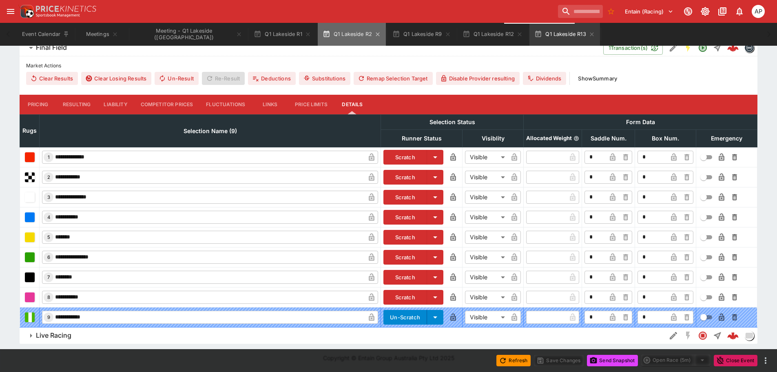
click at [318, 36] on button "Q1 Lakeside R2" at bounding box center [352, 34] width 68 height 23
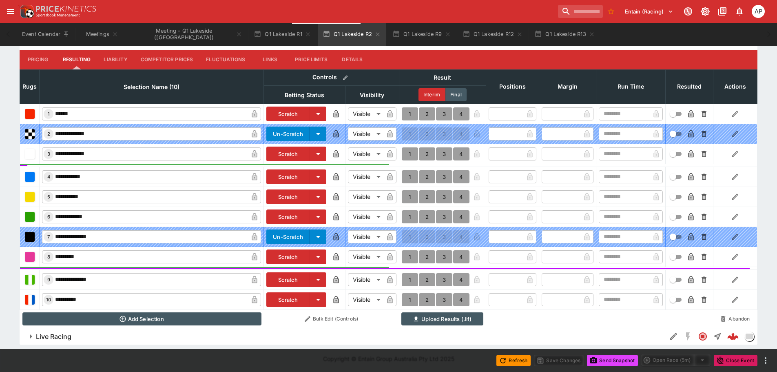
scroll to position [281, 0]
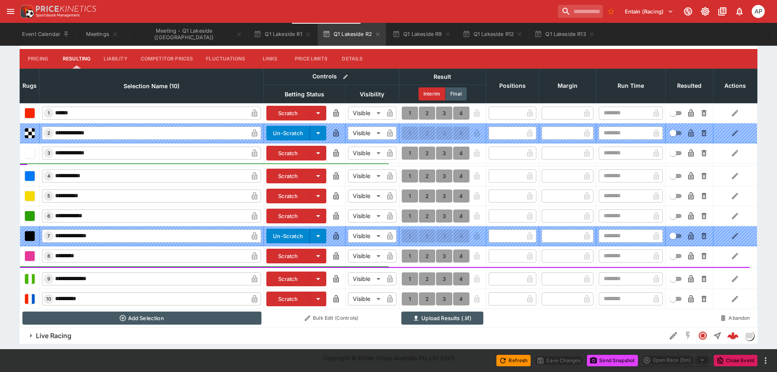
click at [358, 59] on button "Details" at bounding box center [352, 59] width 37 height 20
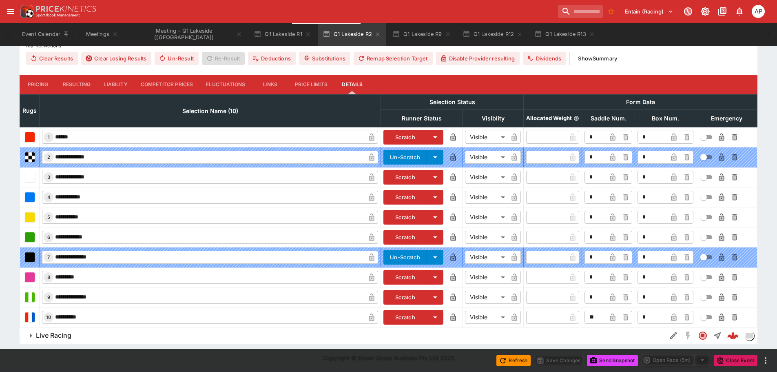
scroll to position [256, 0]
click at [182, 38] on button "Meeting - Q1 Lakeside (AUS)" at bounding box center [188, 34] width 117 height 23
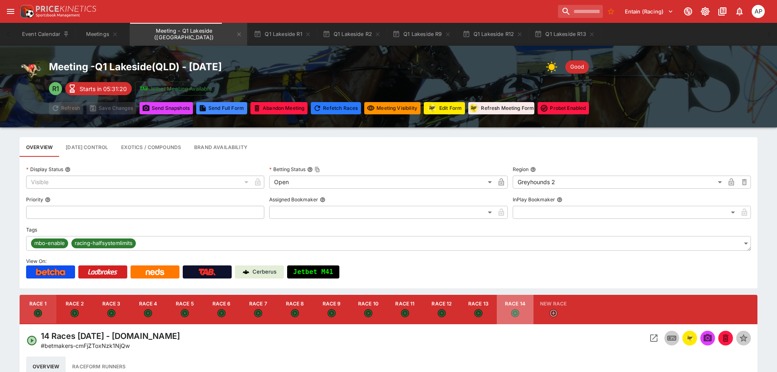
click at [509, 313] on button "Race 14" at bounding box center [515, 308] width 37 height 29
type input "**********"
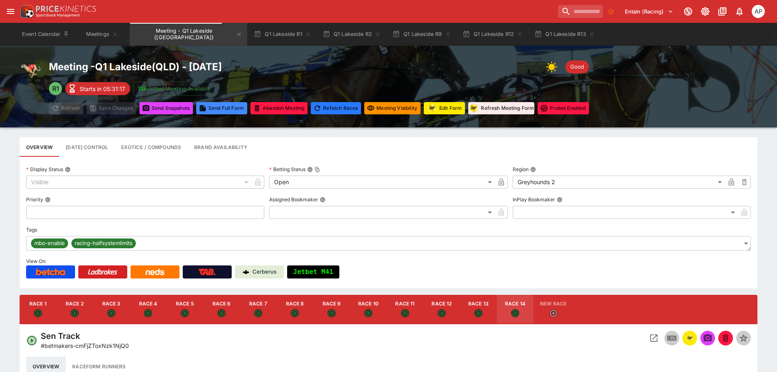
scroll to position [163, 0]
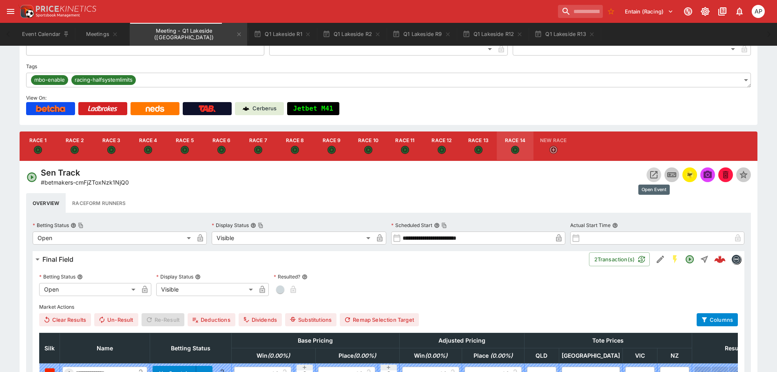
click at [653, 175] on icon "Open Event" at bounding box center [653, 174] width 7 height 7
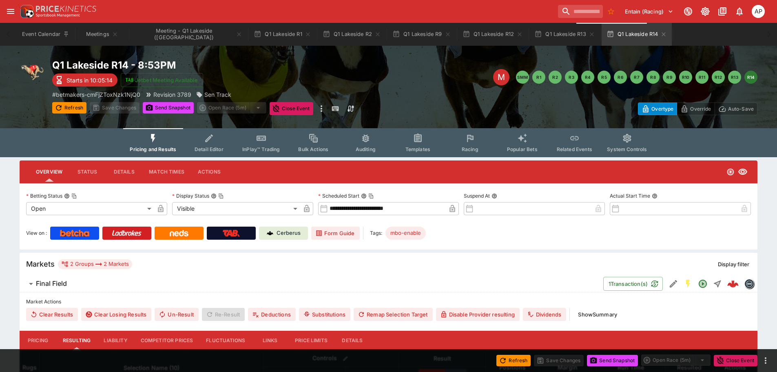
scroll to position [122, 0]
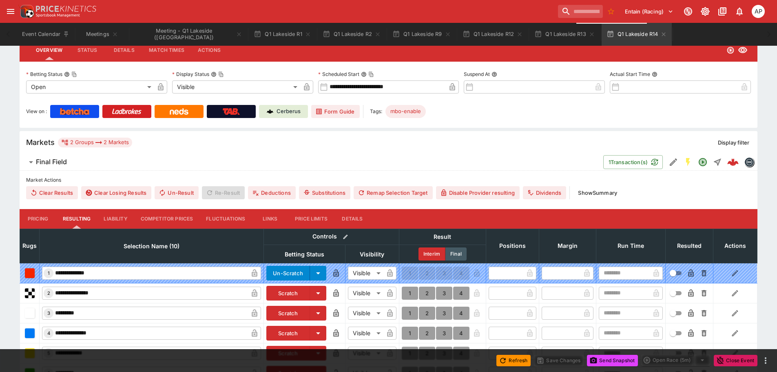
click at [350, 215] on button "Details" at bounding box center [352, 219] width 37 height 20
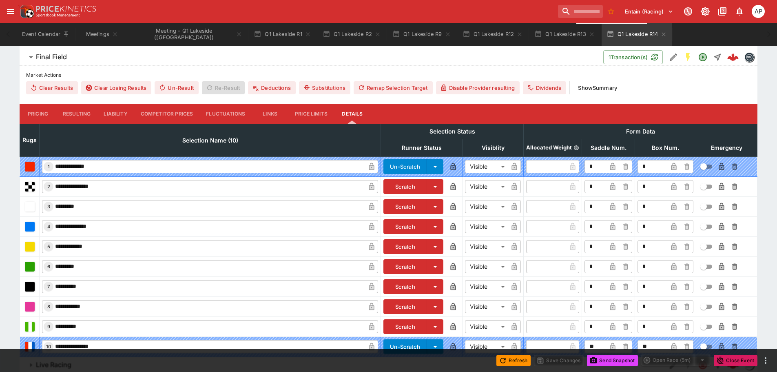
scroll to position [257, 0]
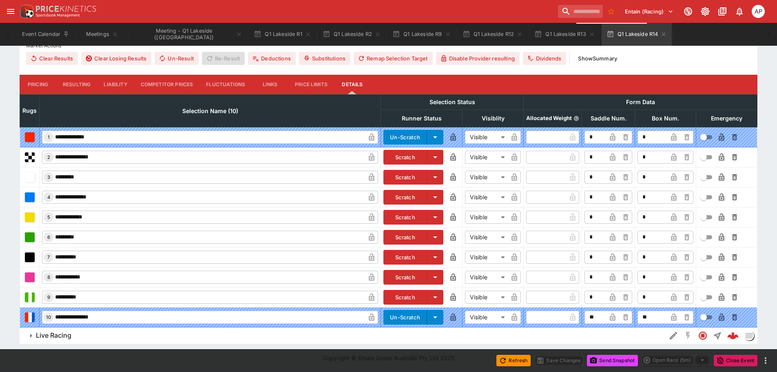
drag, startPoint x: 637, startPoint y: 32, endPoint x: 629, endPoint y: 32, distance: 8.6
click at [660, 32] on icon "button" at bounding box center [663, 34] width 7 height 7
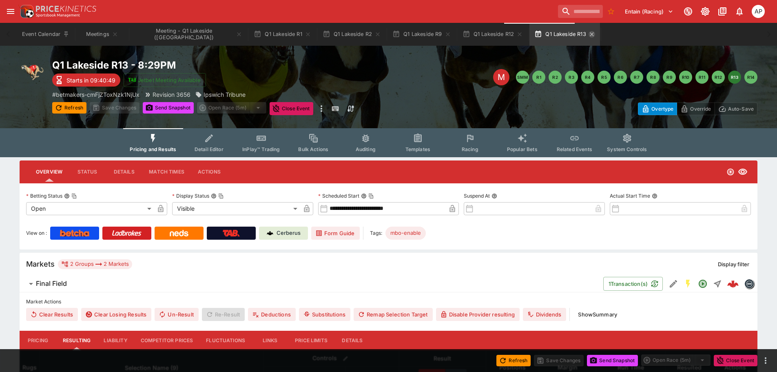
click at [589, 34] on icon "button" at bounding box center [592, 34] width 7 height 7
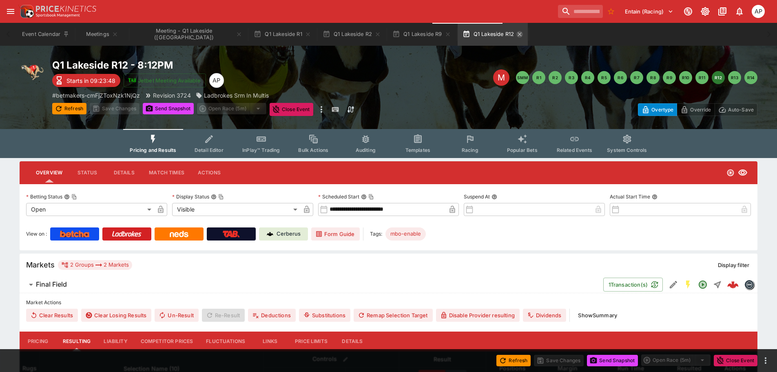
click at [516, 37] on icon "button" at bounding box center [519, 34] width 7 height 7
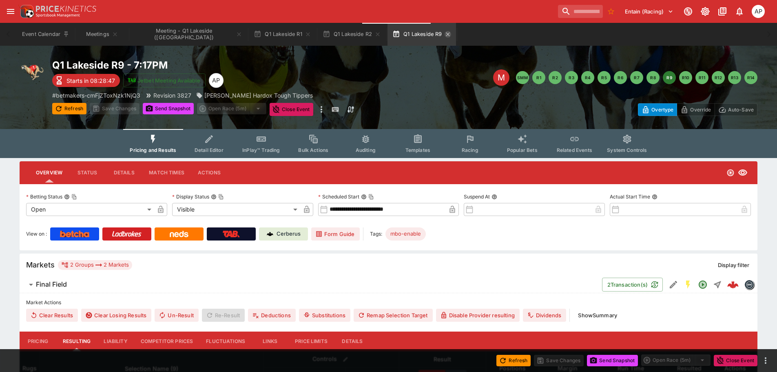
click at [446, 35] on icon "button" at bounding box center [448, 34] width 4 height 4
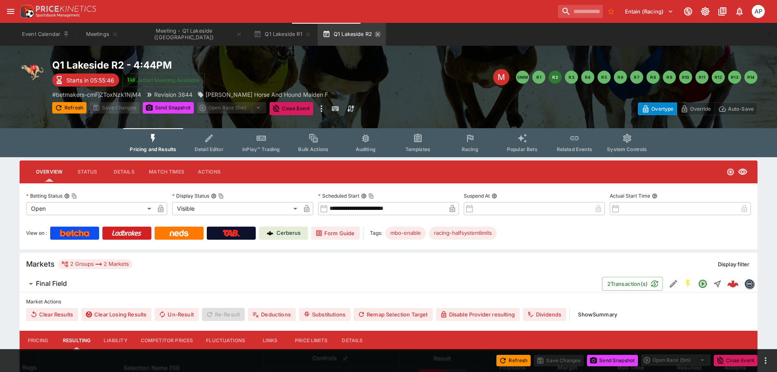
click at [376, 35] on icon "button" at bounding box center [378, 34] width 4 height 4
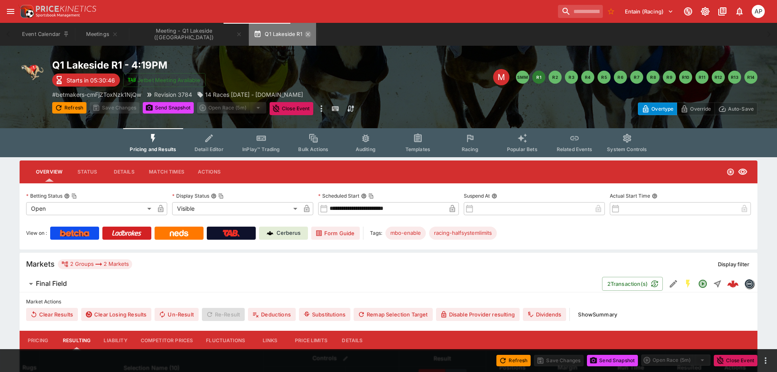
click at [306, 33] on icon "button" at bounding box center [308, 34] width 4 height 4
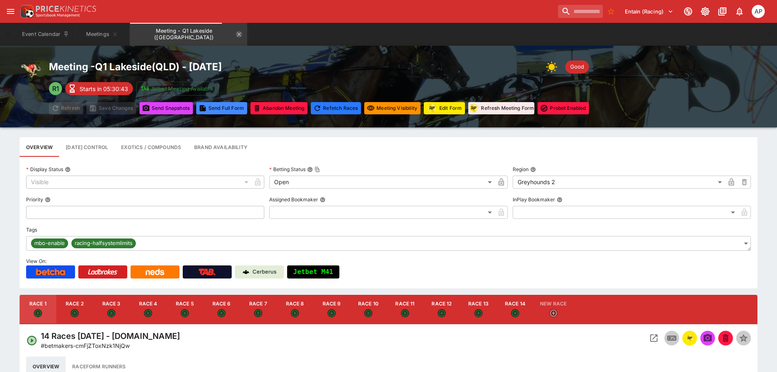
click at [236, 33] on icon "Meeting - Q1 Lakeside (AUS)" at bounding box center [239, 34] width 7 height 7
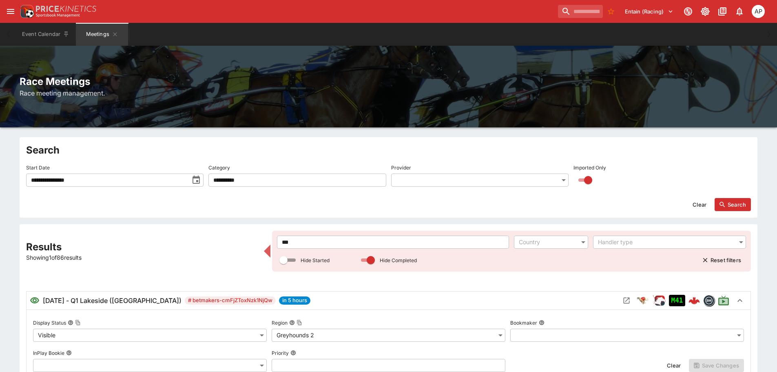
drag, startPoint x: 295, startPoint y: 241, endPoint x: 224, endPoint y: 236, distance: 71.6
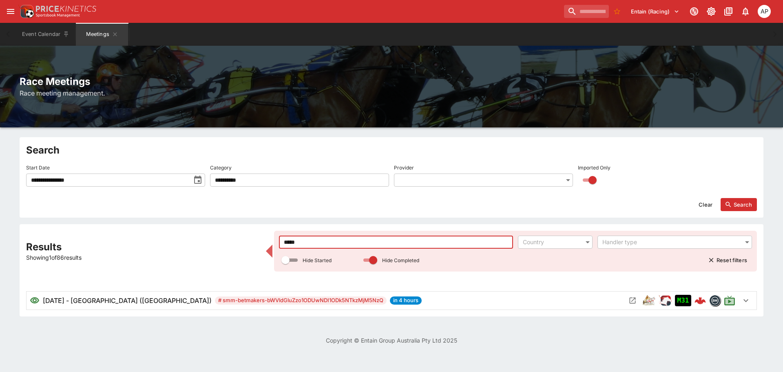
type input "******"
click at [631, 301] on icon "Open Meeting" at bounding box center [633, 300] width 8 height 8
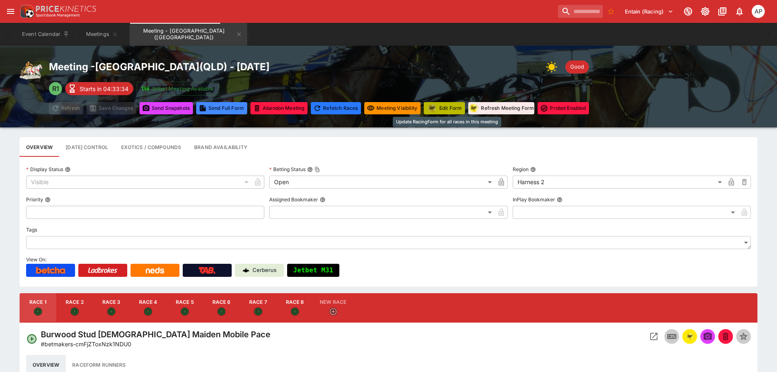
click at [449, 108] on button "Edit Form" at bounding box center [444, 108] width 41 height 12
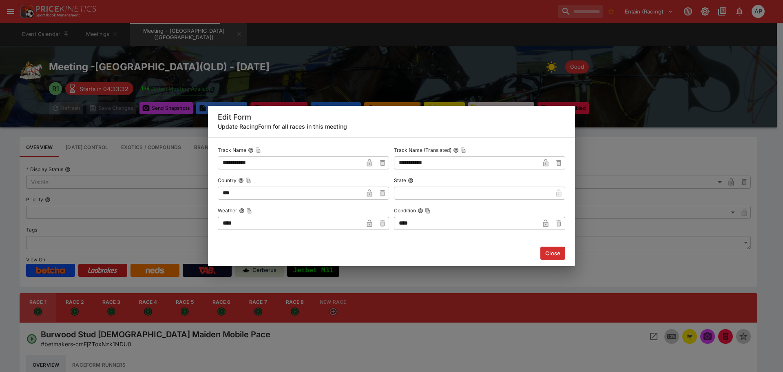
click at [558, 254] on button "Close" at bounding box center [552, 252] width 25 height 13
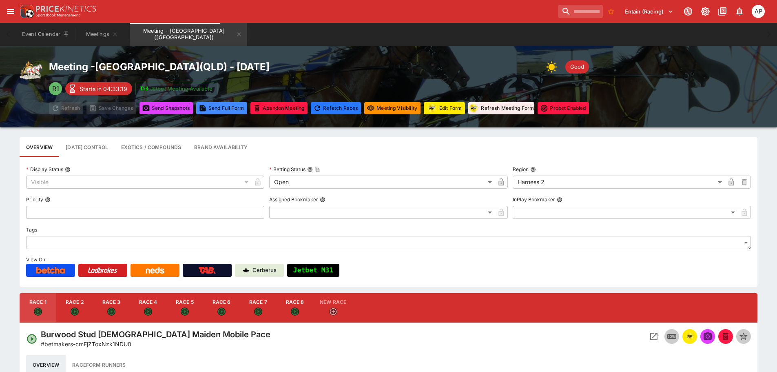
drag, startPoint x: 146, startPoint y: 312, endPoint x: 328, endPoint y: 330, distance: 182.8
click at [146, 312] on icon "Open" at bounding box center [147, 310] width 5 height 5
type input "**********"
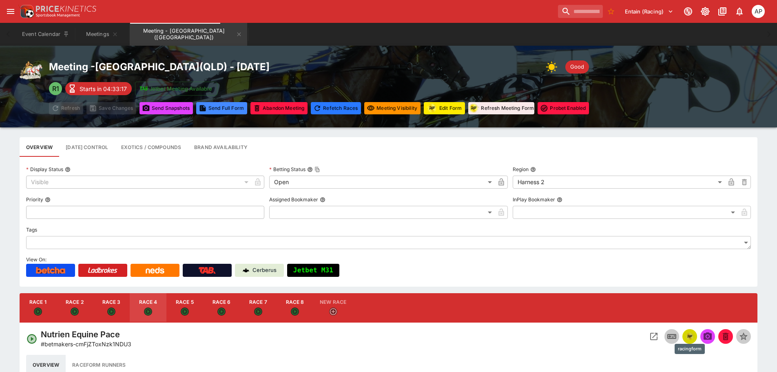
click at [692, 335] on img "racingform" at bounding box center [690, 336] width 10 height 9
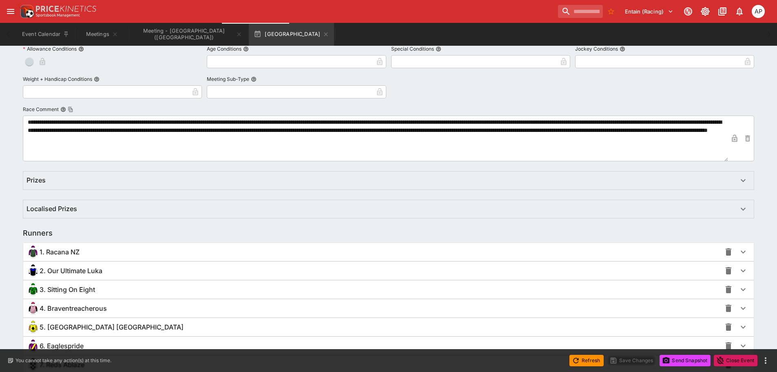
scroll to position [452, 0]
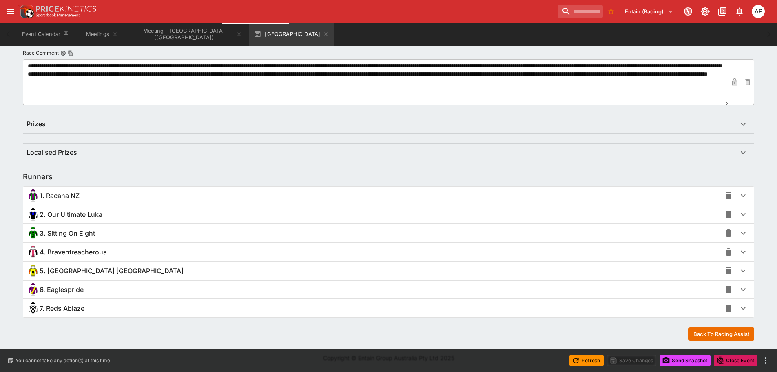
click at [69, 238] on div "3. Sitting On Eight" at bounding box center [374, 232] width 695 height 13
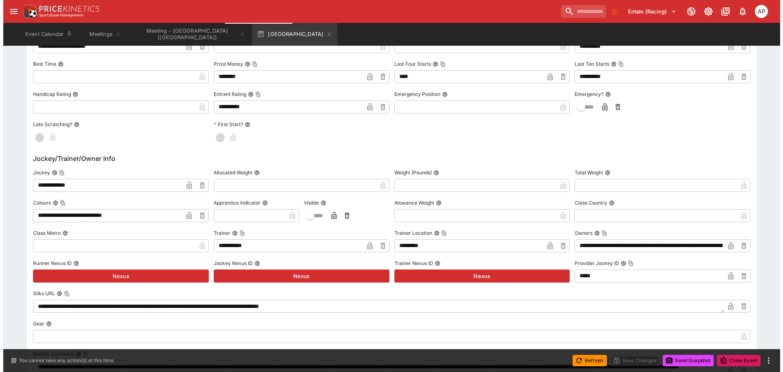
scroll to position [779, 0]
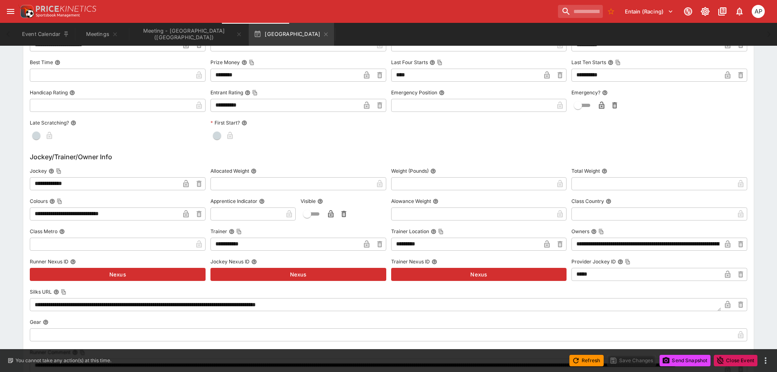
click at [0, 182] on div "**********" at bounding box center [388, 75] width 777 height 1394
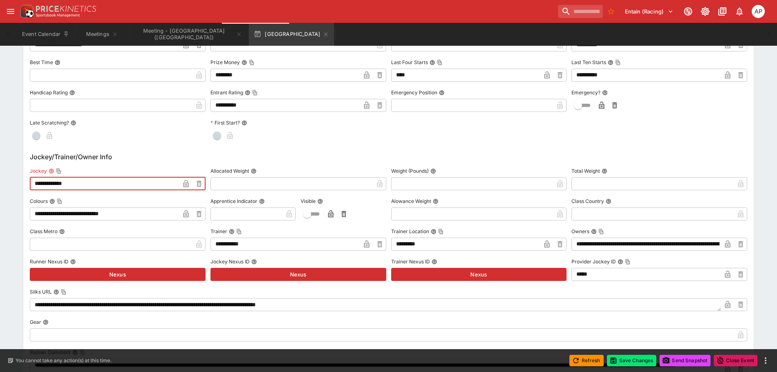
type input "**********"
click at [185, 183] on icon "button" at bounding box center [186, 184] width 4 height 3
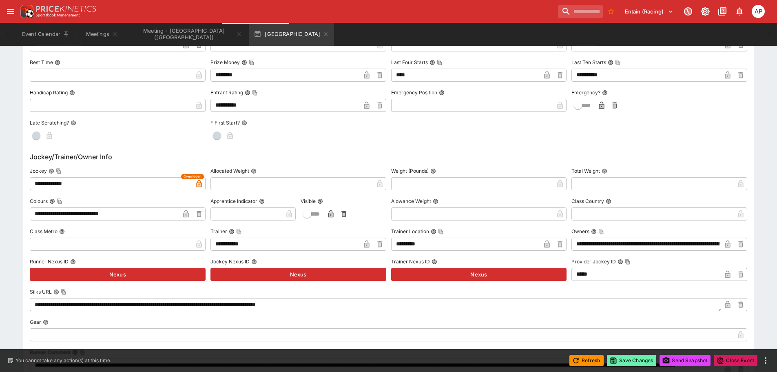
click at [634, 356] on button "Save Changes" at bounding box center [632, 359] width 50 height 11
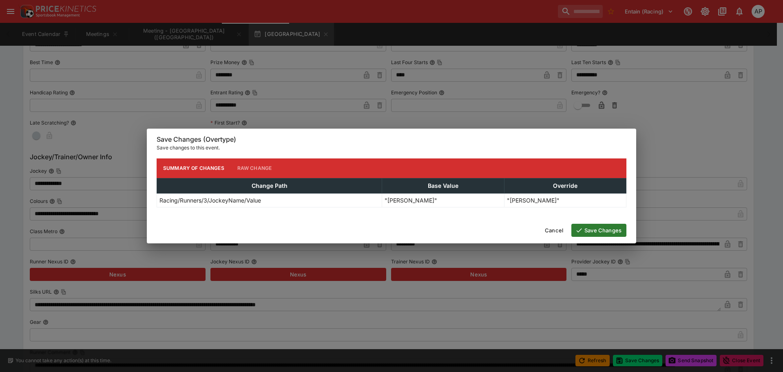
click at [588, 229] on button "Save Changes" at bounding box center [598, 230] width 55 height 13
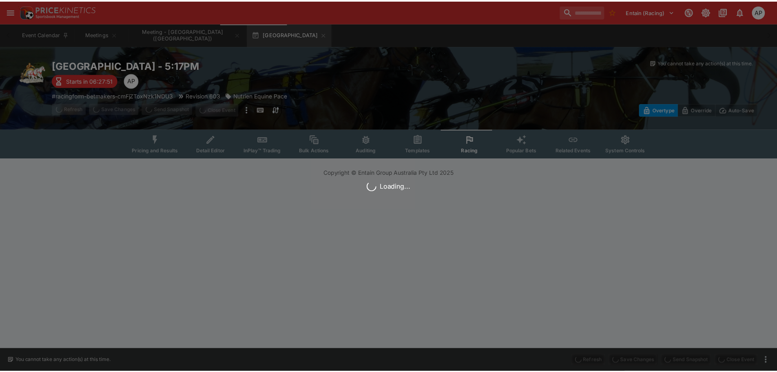
scroll to position [0, 0]
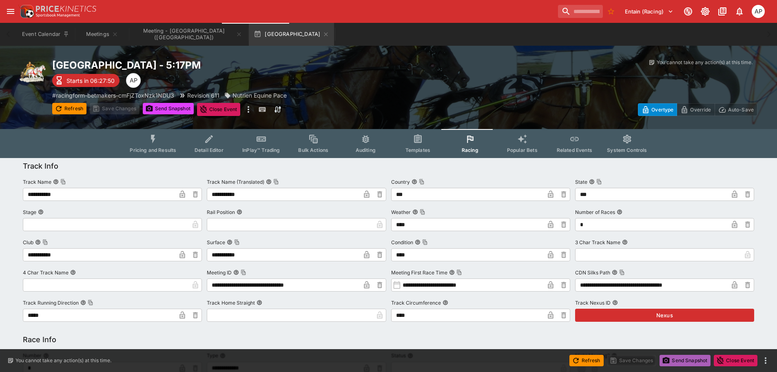
click at [692, 360] on button "Send Snapshot" at bounding box center [685, 359] width 51 height 11
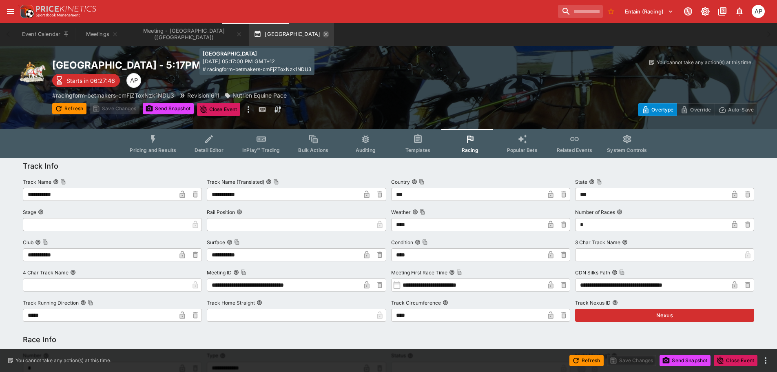
click at [323, 36] on icon "button" at bounding box center [326, 34] width 7 height 7
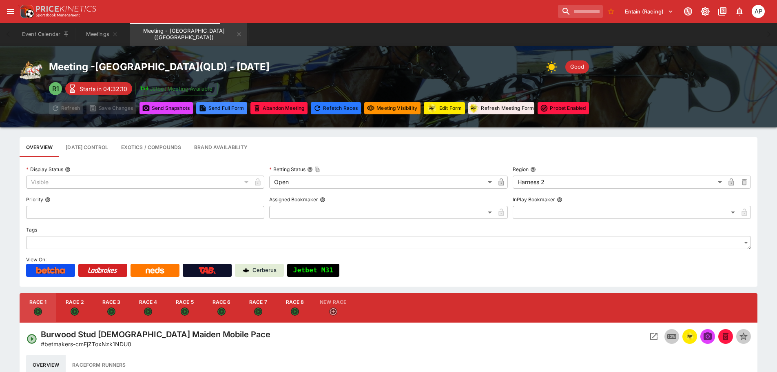
click at [431, 81] on div "Meeting - Albion Park ( QLD ) - 9/23/2025 Good R1 Starts in 04:32:10 Jetbet Mee…" at bounding box center [319, 86] width 540 height 55
click at [236, 32] on icon "Meeting - Albion Park (AUS)" at bounding box center [239, 34] width 7 height 7
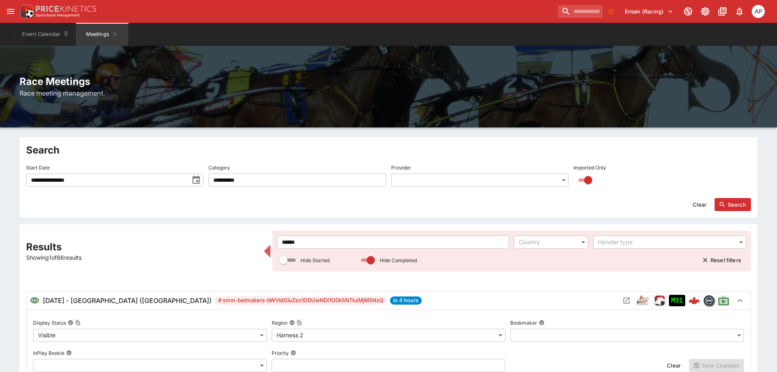
drag, startPoint x: 310, startPoint y: 244, endPoint x: 184, endPoint y: 235, distance: 126.4
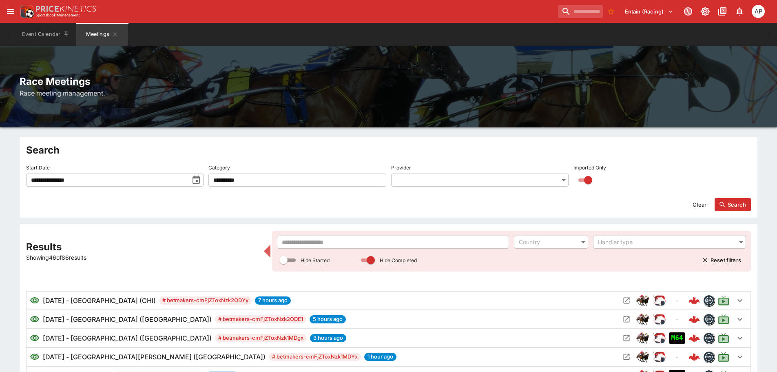
click at [296, 240] on input "text" at bounding box center [393, 241] width 232 height 13
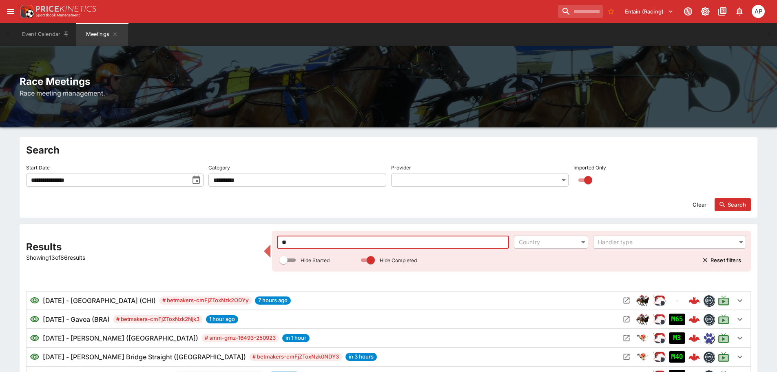
type input "***"
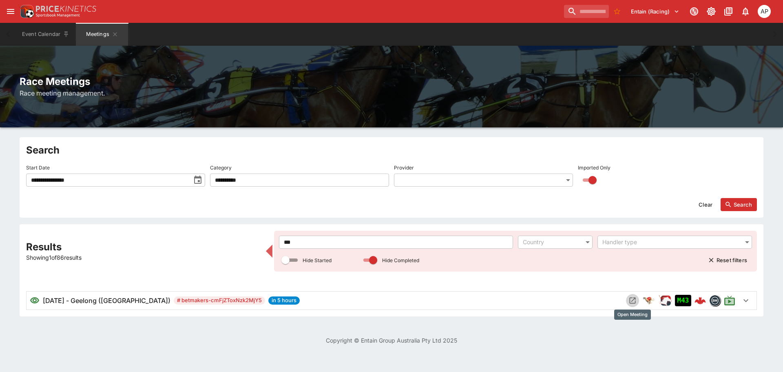
click at [632, 303] on icon "Open Meeting" at bounding box center [633, 300] width 6 height 6
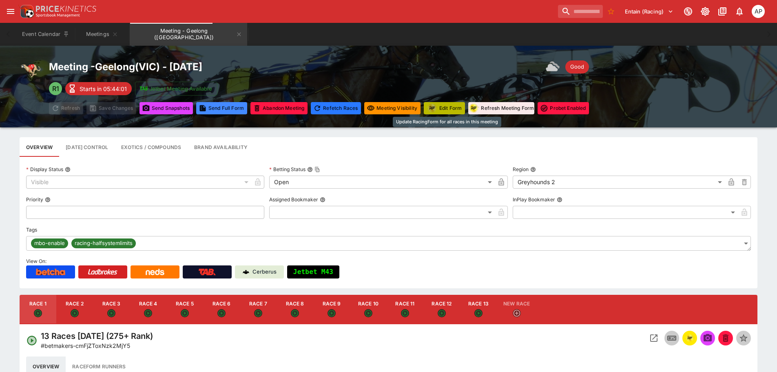
click at [445, 107] on button "Edit Form" at bounding box center [444, 108] width 41 height 12
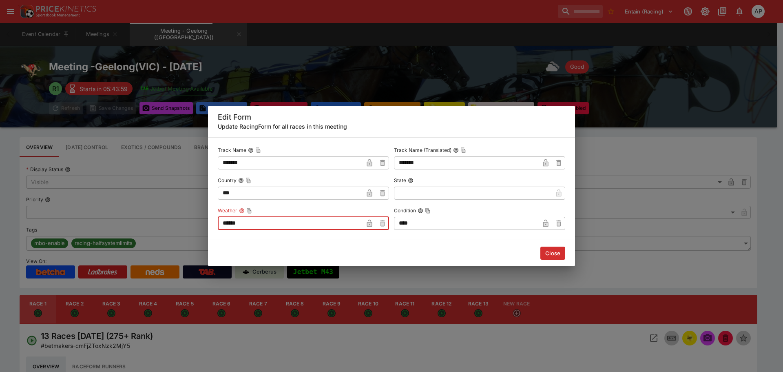
drag, startPoint x: 262, startPoint y: 221, endPoint x: 148, endPoint y: 221, distance: 113.8
click at [169, 221] on div "Edit Form Update RacingForm for all races in this meeting Track Name ******* ​ …" at bounding box center [391, 186] width 783 height 372
type input "****"
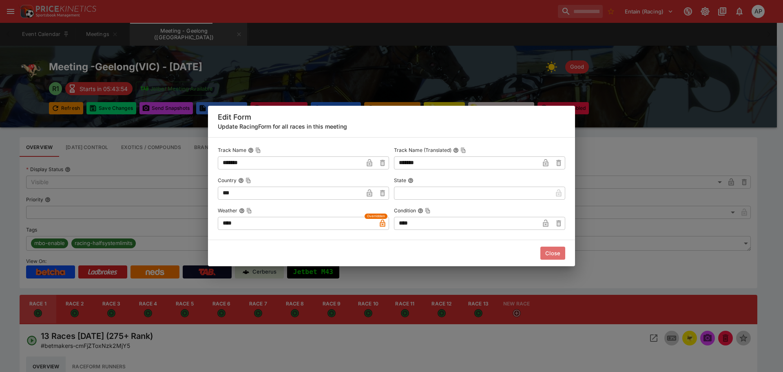
click at [547, 254] on button "Close" at bounding box center [552, 252] width 25 height 13
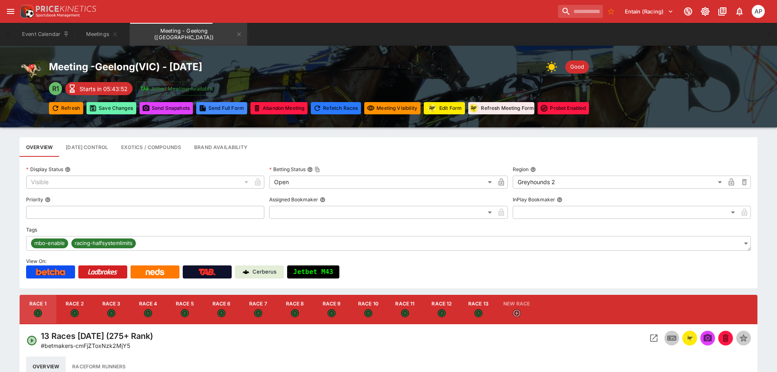
click at [111, 112] on button "Save Changes" at bounding box center [111, 108] width 50 height 12
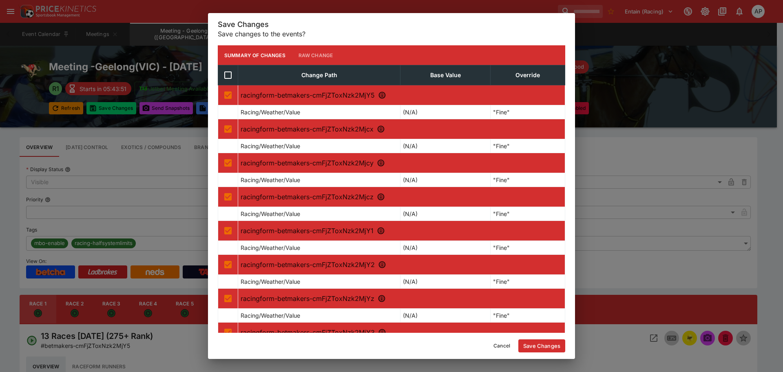
click at [544, 344] on button "Save Changes" at bounding box center [541, 345] width 47 height 13
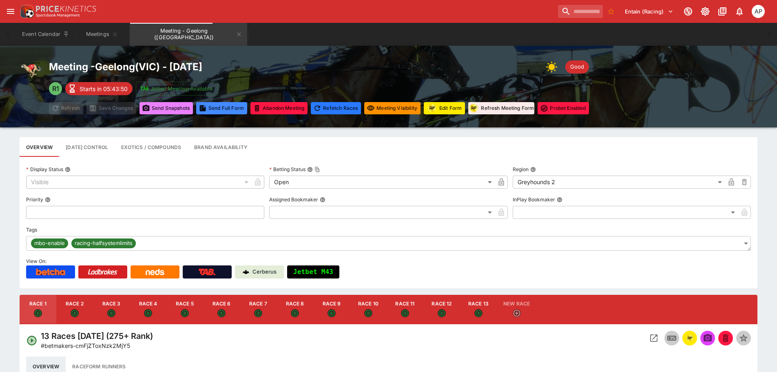
click at [160, 110] on button "Send Snapshot s" at bounding box center [165, 108] width 53 height 12
click at [250, 301] on button "Race 7" at bounding box center [258, 308] width 37 height 29
type input "**********"
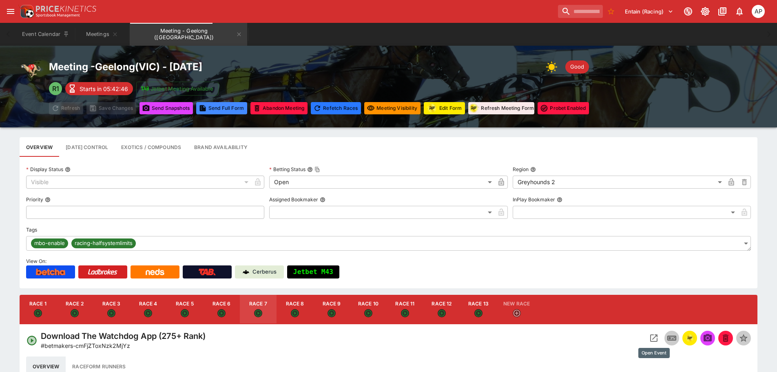
click at [653, 339] on icon "Open Event" at bounding box center [654, 338] width 10 height 10
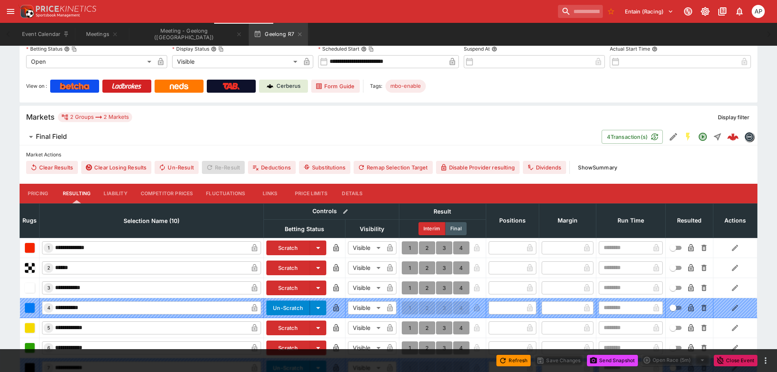
scroll to position [204, 0]
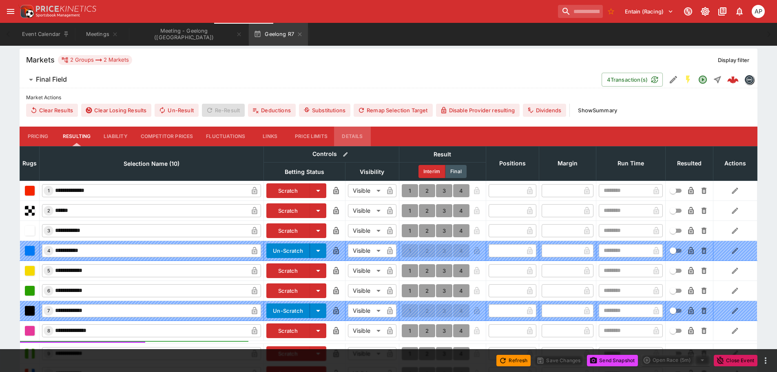
click at [357, 137] on button "Details" at bounding box center [352, 136] width 37 height 20
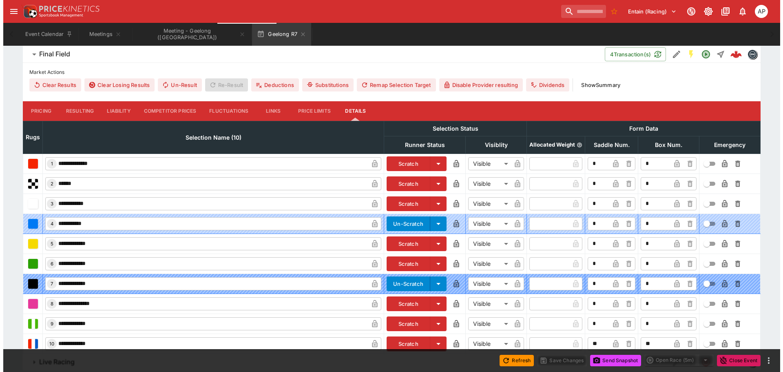
scroll to position [257, 0]
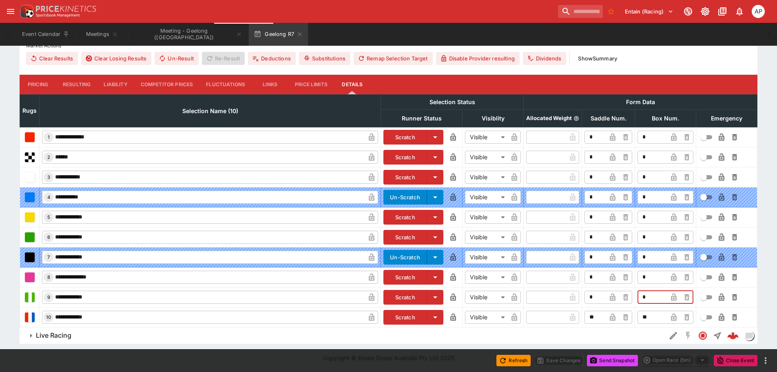
drag, startPoint x: 647, startPoint y: 297, endPoint x: 606, endPoint y: 299, distance: 40.4
click at [623, 298] on tr "**********" at bounding box center [388, 297] width 737 height 20
type input "*"
drag, startPoint x: 658, startPoint y: 317, endPoint x: 616, endPoint y: 320, distance: 42.2
click at [626, 320] on tr "**********" at bounding box center [388, 317] width 737 height 20
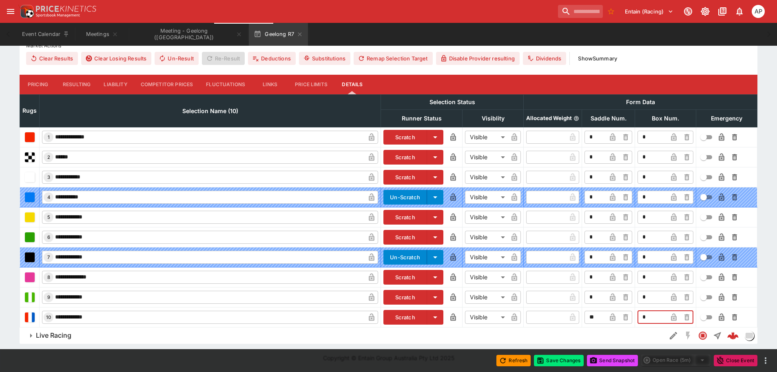
type input "*"
click at [676, 300] on icon "button" at bounding box center [673, 296] width 5 height 7
click at [673, 318] on icon "button" at bounding box center [674, 317] width 4 height 3
click at [557, 360] on button "Save Changes" at bounding box center [559, 359] width 50 height 11
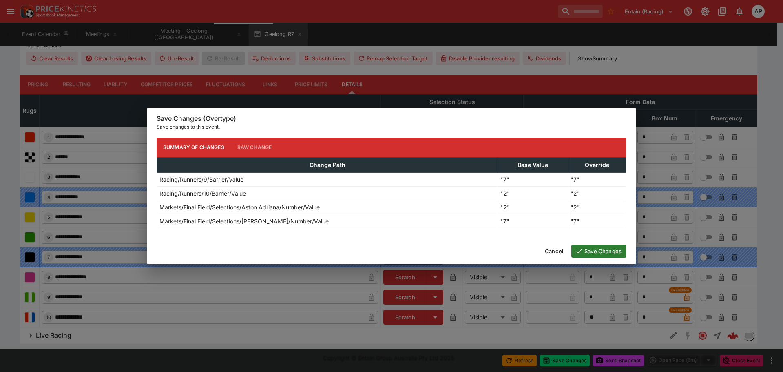
click at [595, 251] on button "Save Changes" at bounding box center [598, 250] width 55 height 13
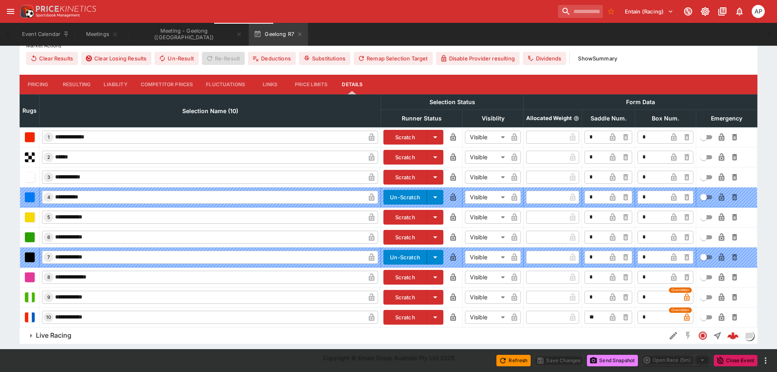
click at [615, 361] on button "Send Snapshot" at bounding box center [612, 359] width 51 height 11
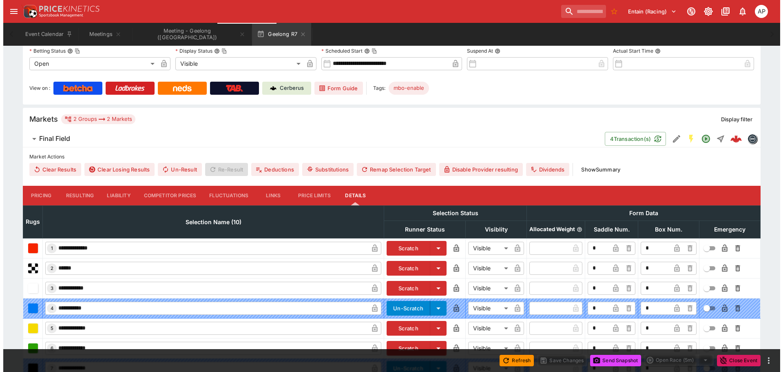
scroll to position [12, 0]
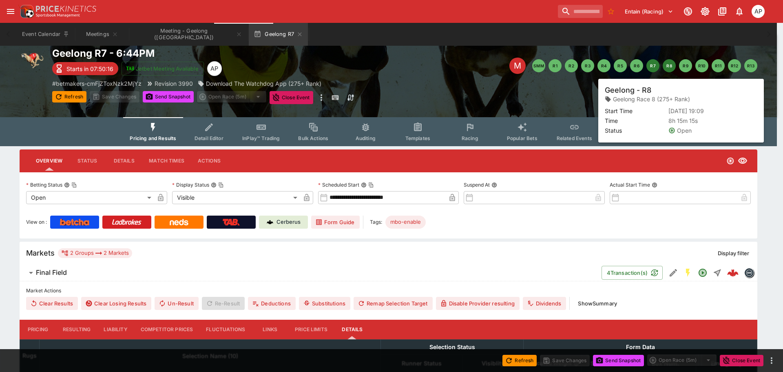
click at [669, 65] on button "R8" at bounding box center [669, 65] width 13 height 13
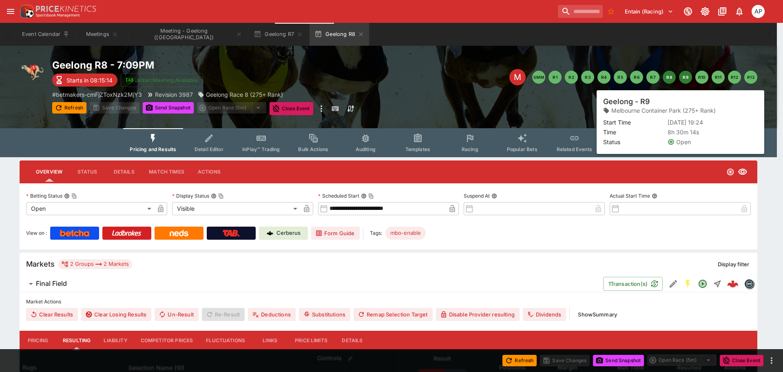
click at [684, 75] on button "R9" at bounding box center [685, 77] width 13 height 13
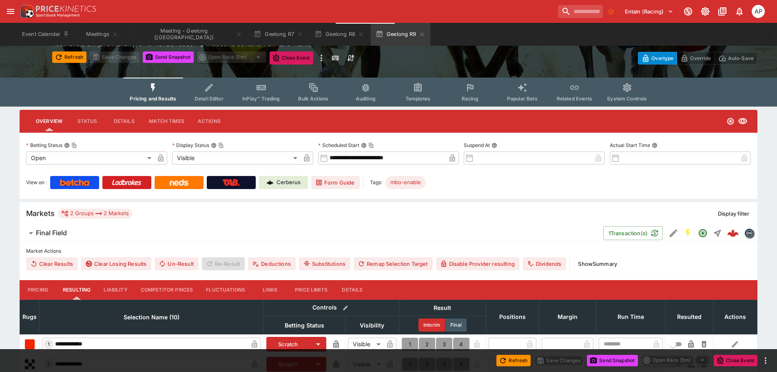
scroll to position [163, 0]
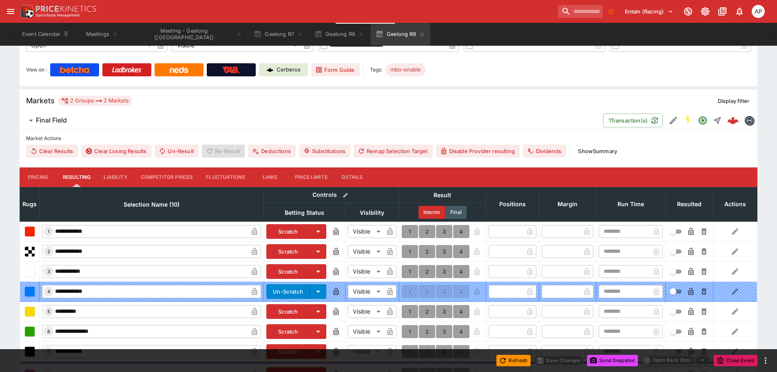
click at [359, 175] on button "Details" at bounding box center [352, 177] width 37 height 20
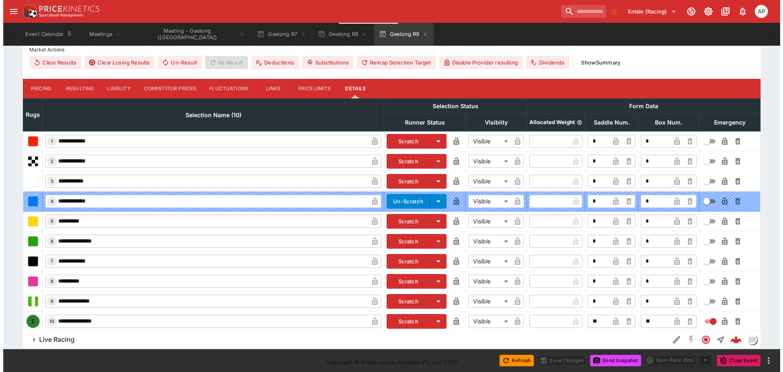
scroll to position [256, 0]
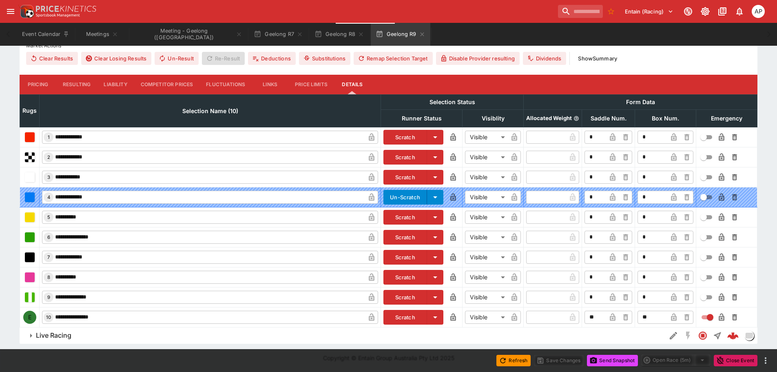
drag, startPoint x: 653, startPoint y: 298, endPoint x: 581, endPoint y: 297, distance: 72.2
click at [616, 297] on tr "**********" at bounding box center [388, 297] width 737 height 20
type input "*"
click at [674, 296] on icon "button" at bounding box center [673, 296] width 5 height 7
click at [558, 358] on button "Save Changes" at bounding box center [559, 359] width 50 height 11
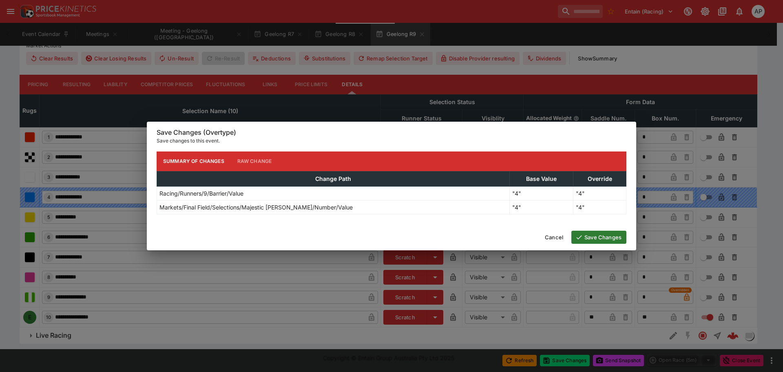
drag, startPoint x: 591, startPoint y: 238, endPoint x: 597, endPoint y: 250, distance: 13.1
click at [591, 237] on button "Save Changes" at bounding box center [598, 236] width 55 height 13
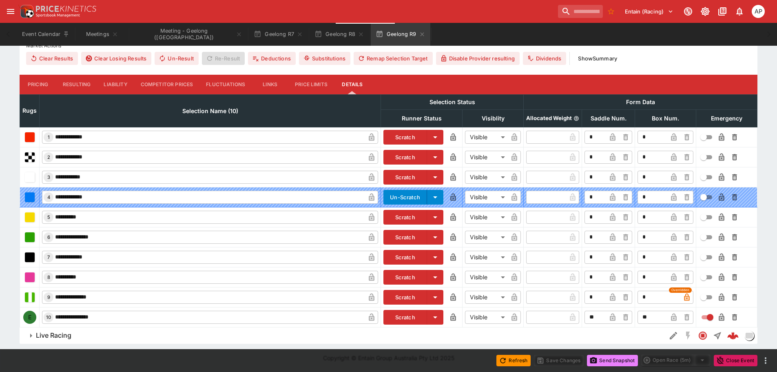
click at [607, 357] on button "Send Snapshot" at bounding box center [612, 359] width 51 height 11
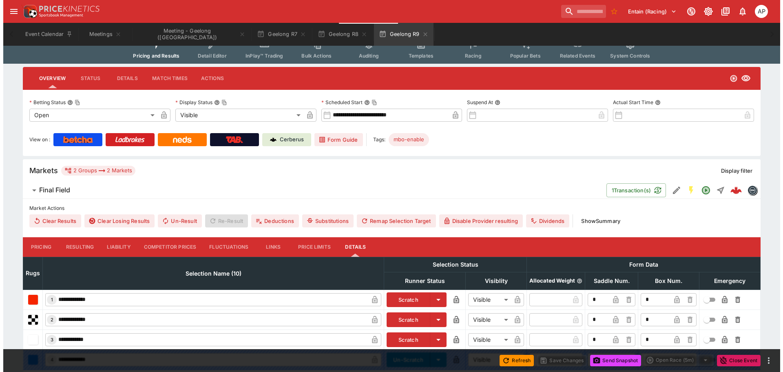
scroll to position [11, 0]
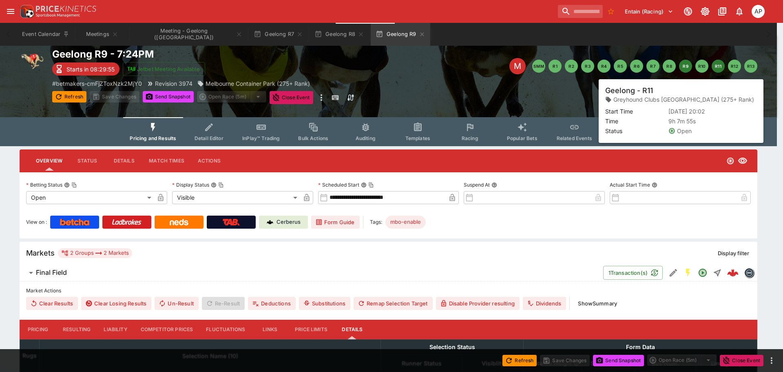
click at [719, 62] on button "R11" at bounding box center [718, 66] width 13 height 13
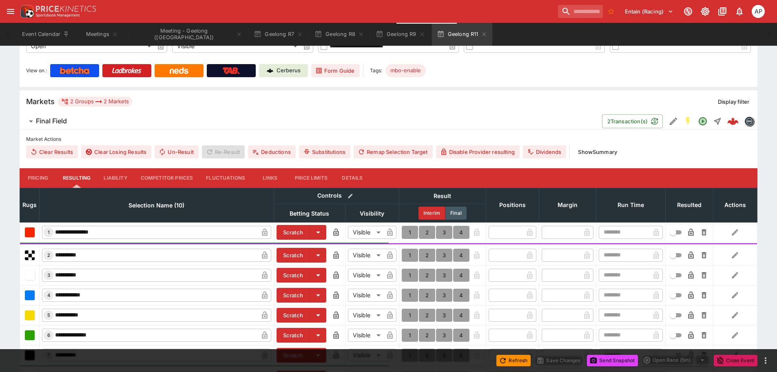
scroll to position [164, 0]
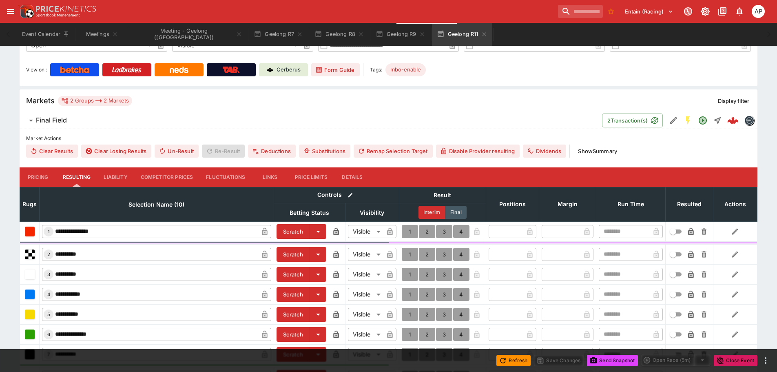
click at [362, 179] on button "Details" at bounding box center [352, 177] width 37 height 20
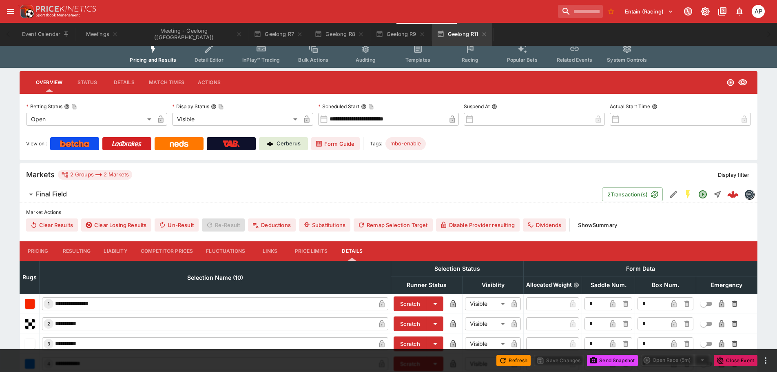
scroll to position [0, 0]
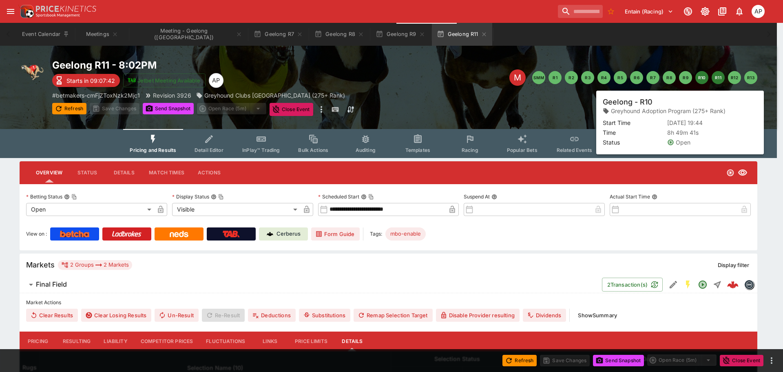
click at [698, 80] on button "R10" at bounding box center [701, 77] width 13 height 13
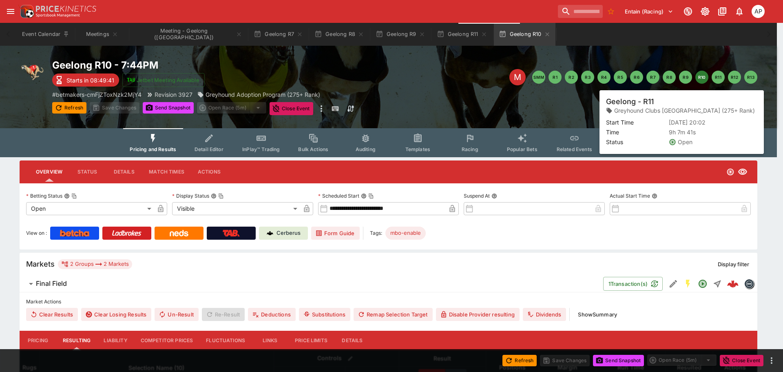
click at [719, 80] on button "R11" at bounding box center [718, 77] width 13 height 13
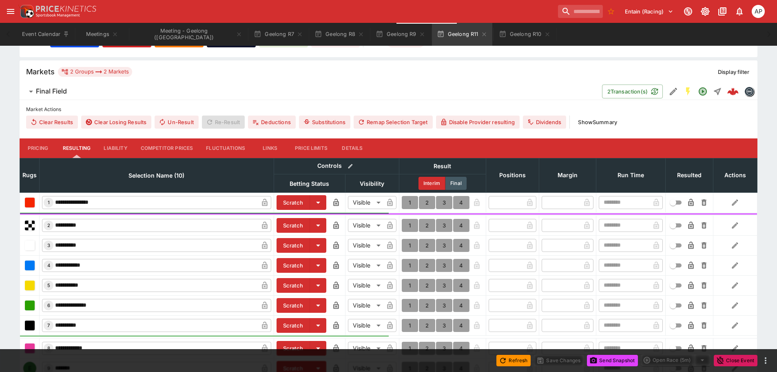
scroll to position [119, 0]
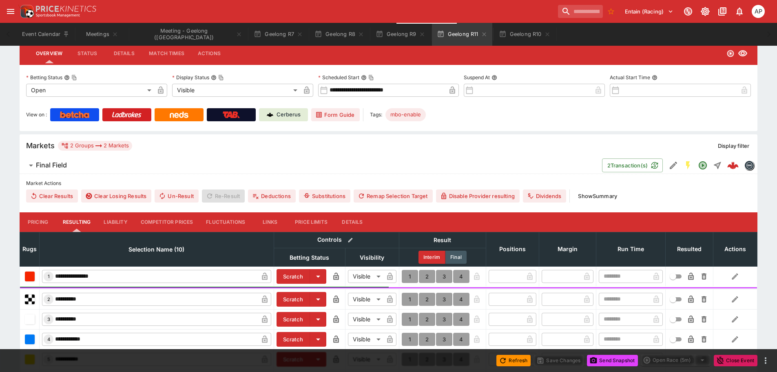
click at [353, 218] on button "Details" at bounding box center [352, 222] width 37 height 20
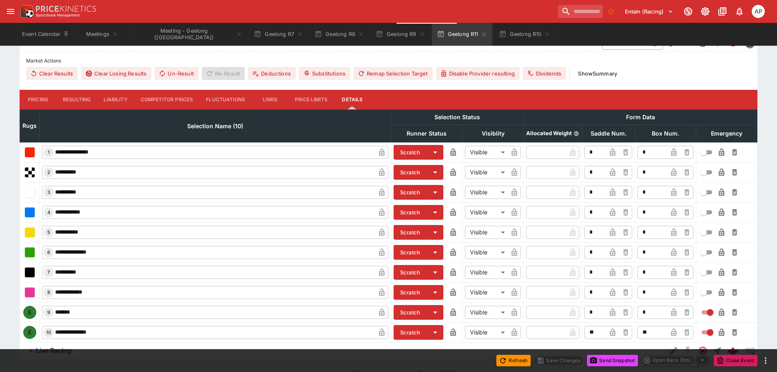
scroll to position [257, 0]
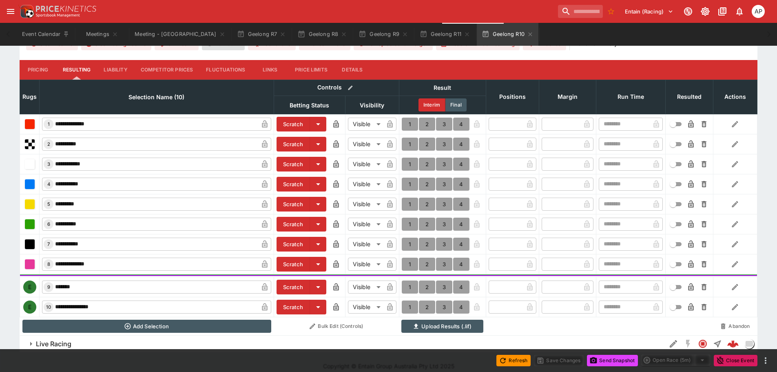
scroll to position [279, 0]
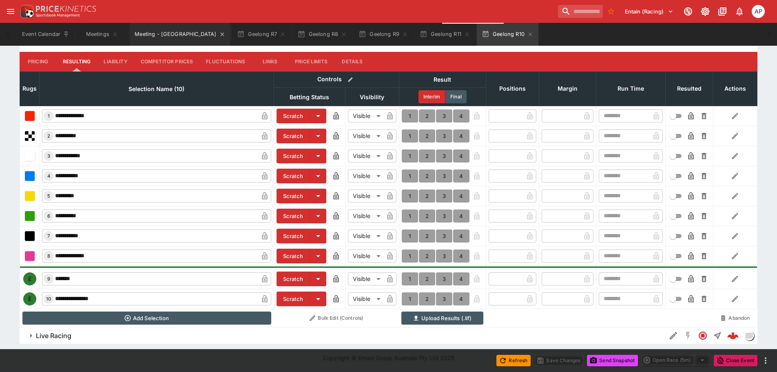
click at [171, 29] on button "Meeting - Geelong" at bounding box center [180, 34] width 100 height 23
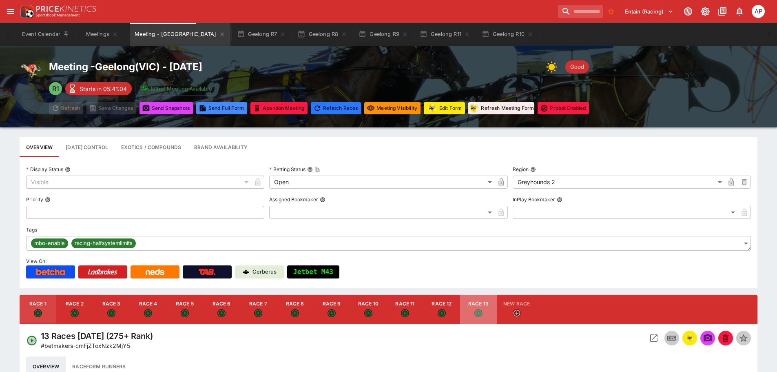
click at [474, 311] on icon "Open" at bounding box center [478, 313] width 8 height 8
type input "**********"
click at [656, 339] on icon "Open Event" at bounding box center [654, 338] width 10 height 10
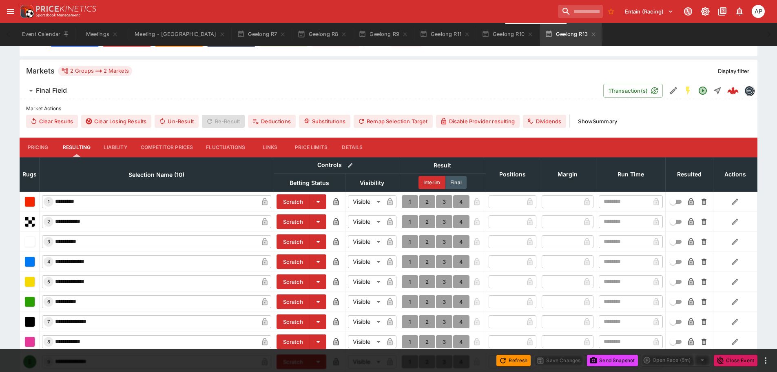
scroll to position [205, 0]
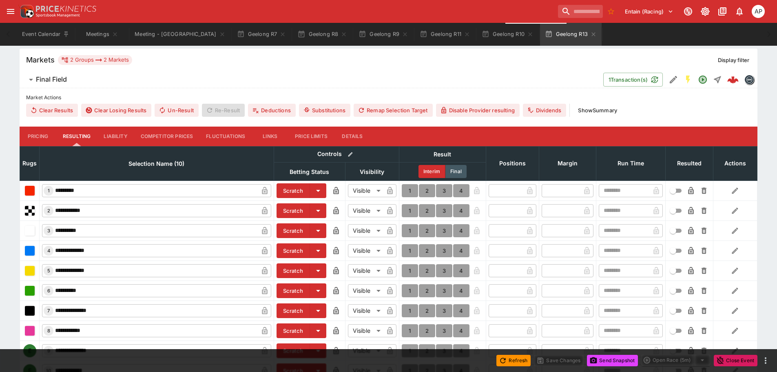
click at [351, 135] on button "Details" at bounding box center [352, 136] width 37 height 20
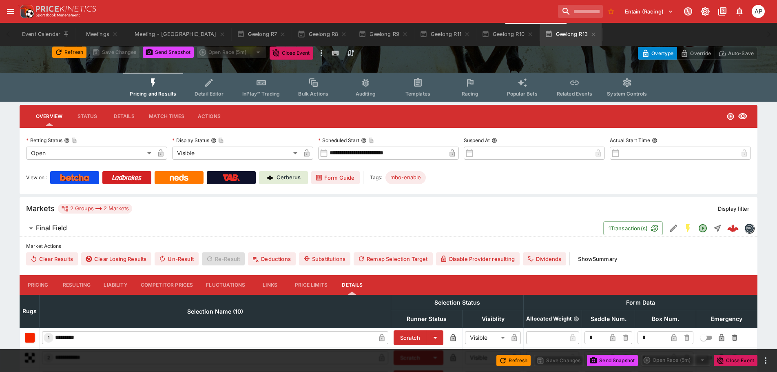
scroll to position [0, 0]
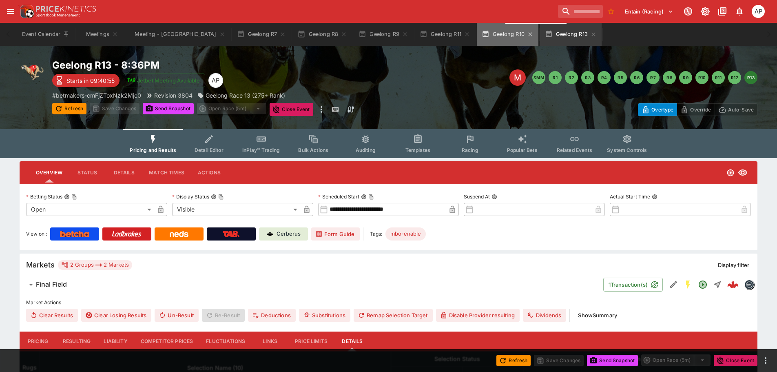
click at [477, 31] on button "Geelong R10" at bounding box center [508, 34] width 62 height 23
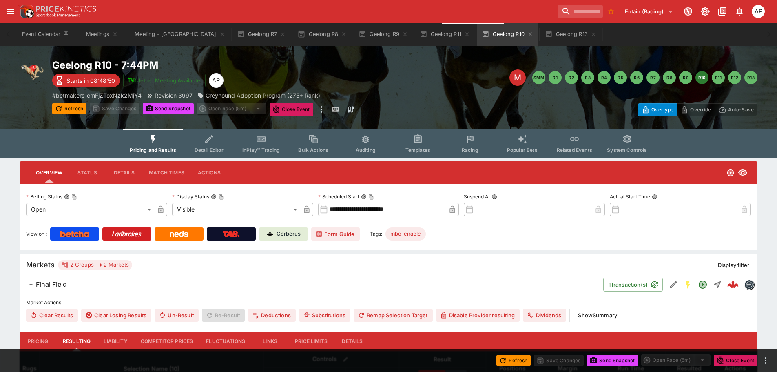
scroll to position [279, 0]
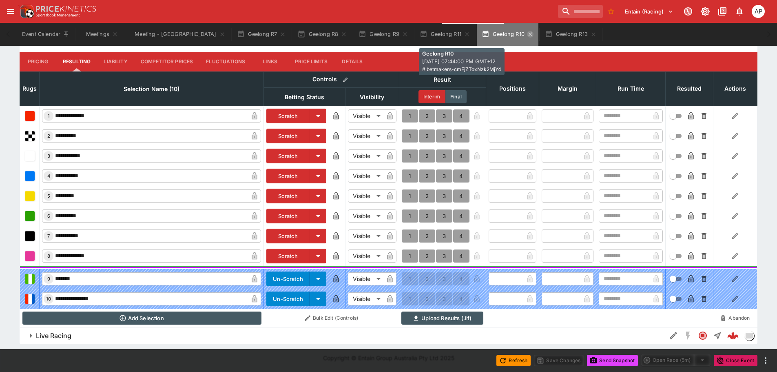
click at [528, 33] on icon "button" at bounding box center [530, 34] width 4 height 4
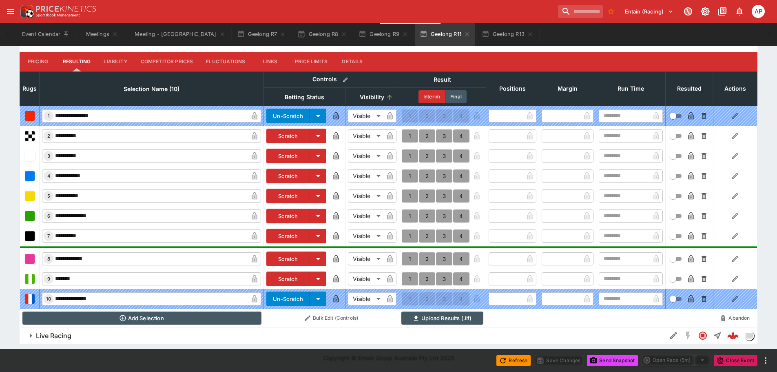
scroll to position [157, 0]
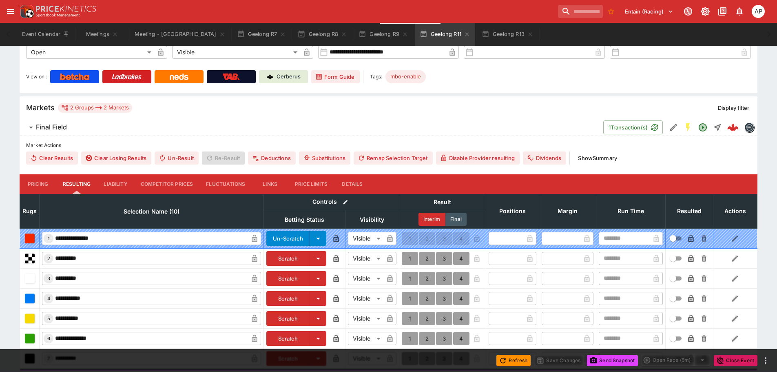
click at [351, 178] on button "Details" at bounding box center [352, 184] width 37 height 20
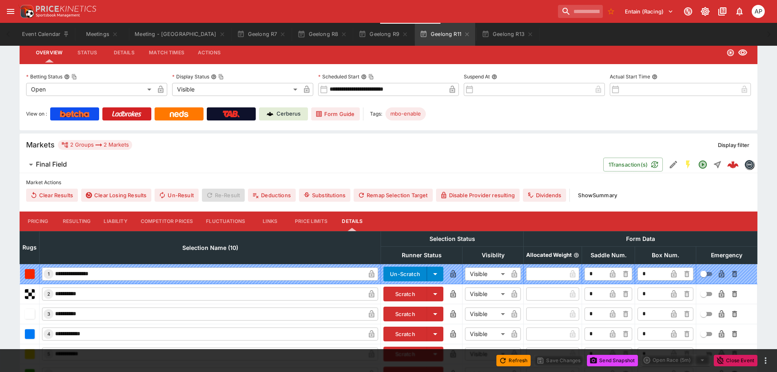
scroll to position [134, 0]
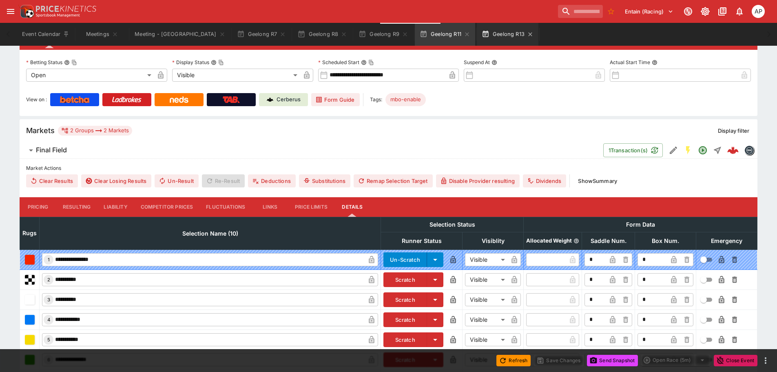
click at [477, 35] on button "Geelong R13" at bounding box center [508, 34] width 62 height 23
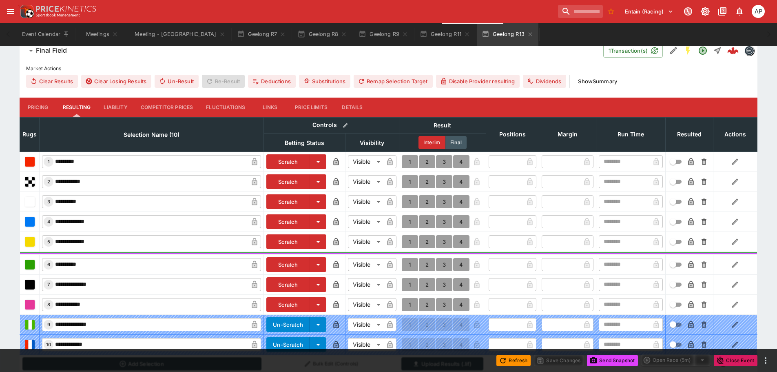
scroll to position [245, 0]
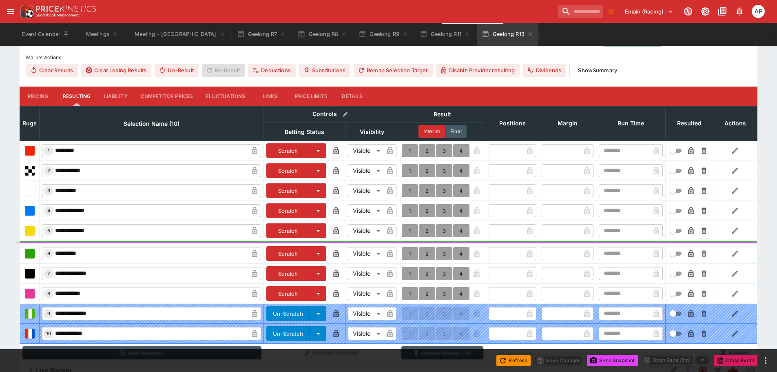
click at [353, 99] on button "Details" at bounding box center [352, 96] width 37 height 20
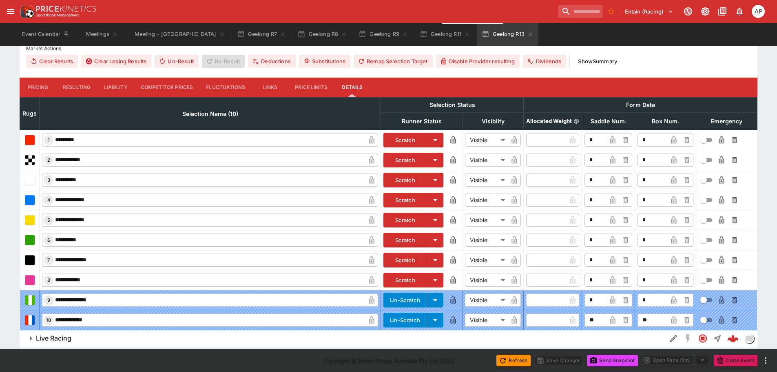
scroll to position [257, 0]
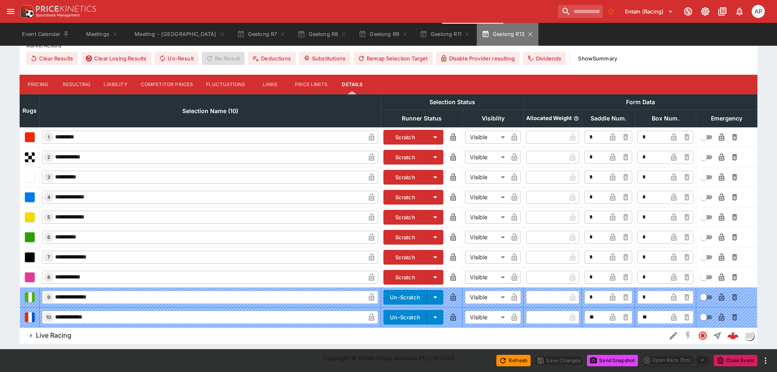
click at [494, 30] on button "Geelong R13" at bounding box center [508, 34] width 62 height 23
click at [464, 34] on icon "button" at bounding box center [467, 34] width 7 height 7
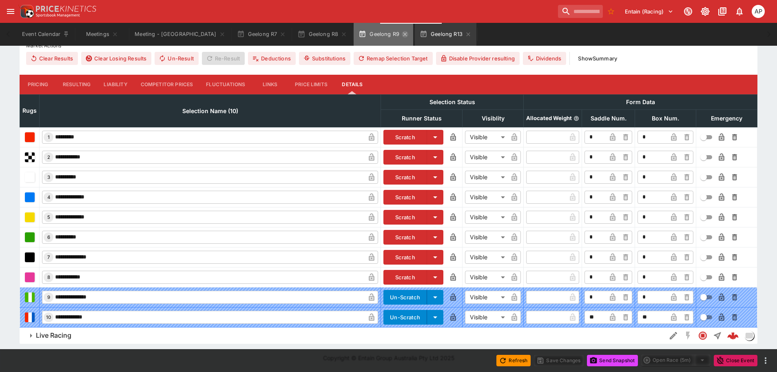
click at [402, 34] on icon "button" at bounding box center [405, 34] width 7 height 7
click at [404, 32] on icon "button" at bounding box center [407, 34] width 7 height 7
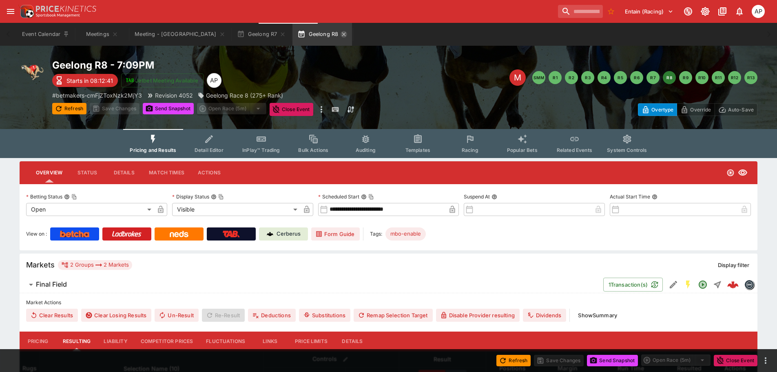
click at [341, 36] on icon "button" at bounding box center [344, 34] width 7 height 7
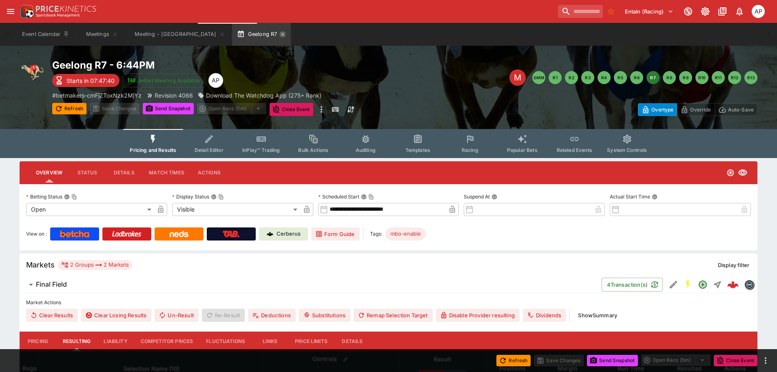
click at [279, 35] on icon "button" at bounding box center [282, 34] width 7 height 7
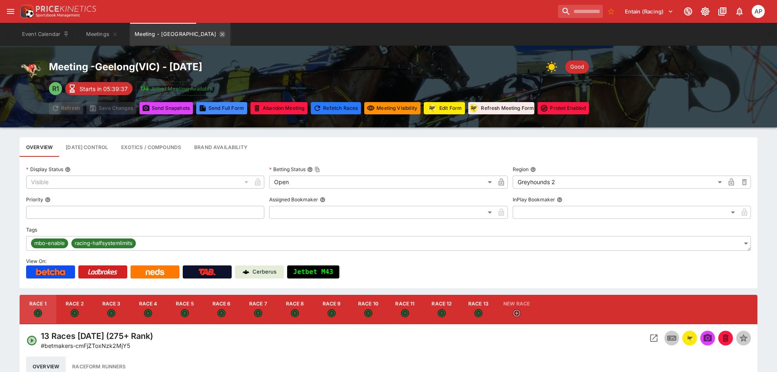
click at [219, 36] on icon "Meeting - Geelong" at bounding box center [222, 34] width 7 height 7
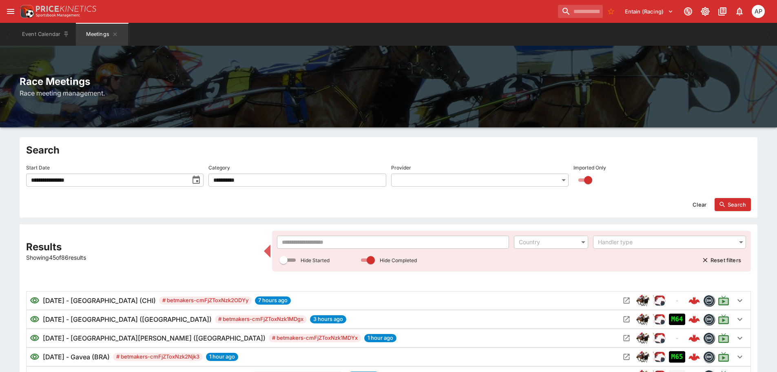
click at [315, 249] on div "​ Country ​ Handler type ​ Hide Started Hide Completed Reset filters" at bounding box center [511, 250] width 469 height 31
click at [314, 238] on input "text" at bounding box center [393, 241] width 232 height 13
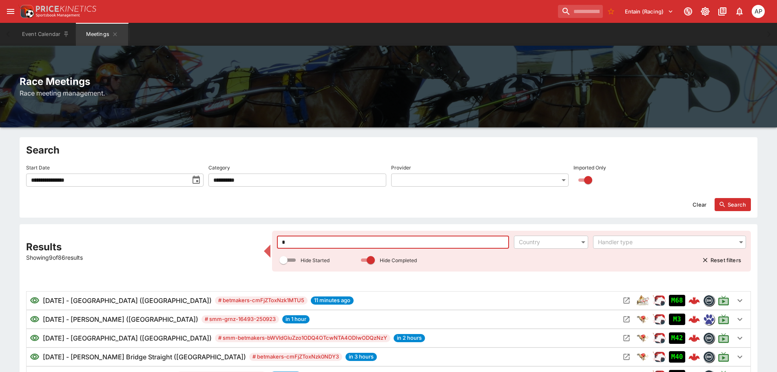
type input "**"
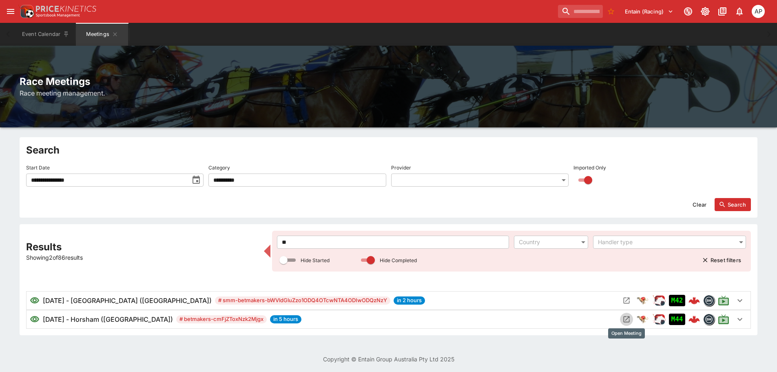
click at [629, 322] on icon "Open Meeting" at bounding box center [627, 319] width 6 height 6
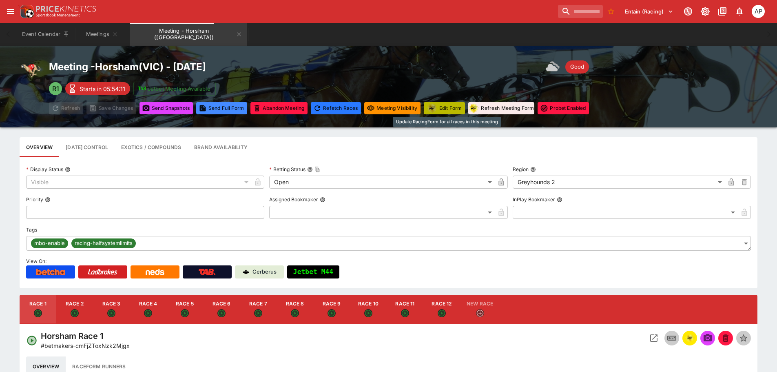
click at [445, 105] on button "Edit Form" at bounding box center [444, 108] width 41 height 12
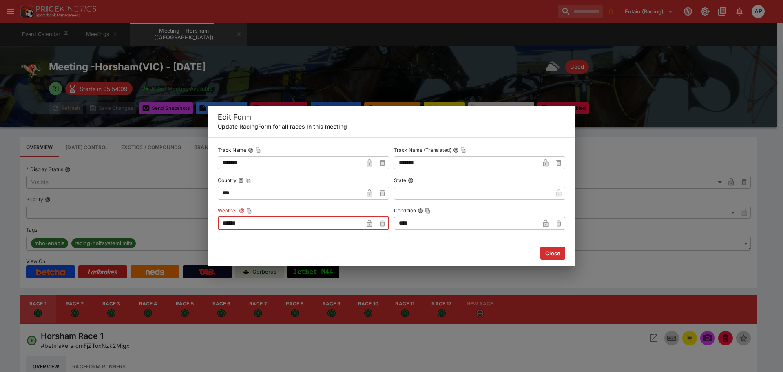
drag, startPoint x: 181, startPoint y: 227, endPoint x: 95, endPoint y: 230, distance: 86.5
click at [111, 230] on div "Edit Form Update RacingForm for all races in this meeting Track Name ******* ​ …" at bounding box center [391, 186] width 783 height 372
type input "********"
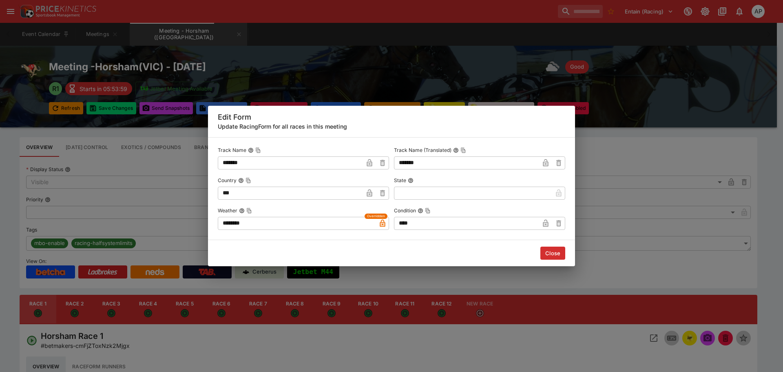
click at [555, 253] on button "Close" at bounding box center [552, 252] width 25 height 13
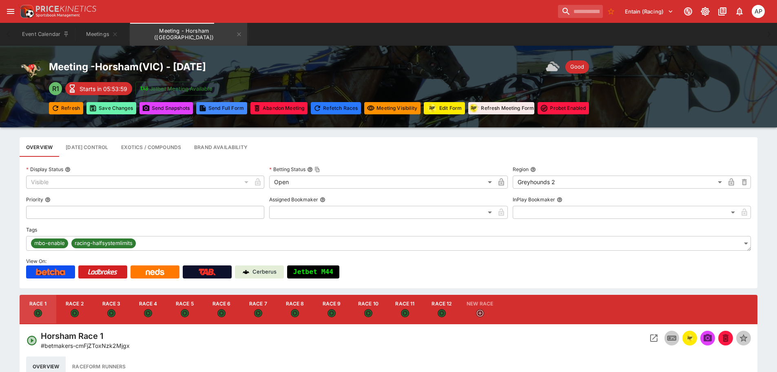
click at [118, 106] on button "Save Changes" at bounding box center [111, 108] width 50 height 12
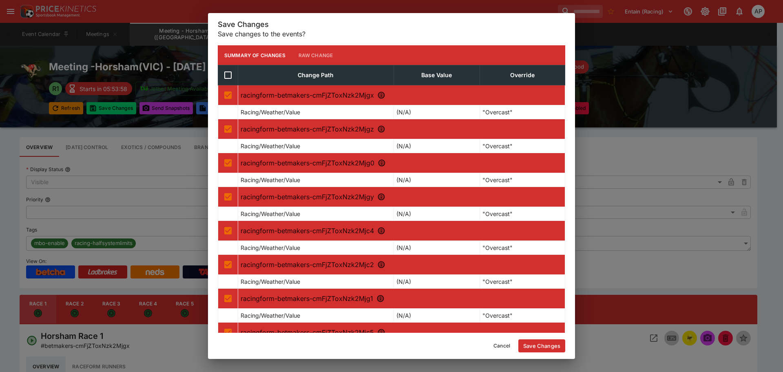
click at [547, 349] on button "Save Changes" at bounding box center [541, 345] width 47 height 13
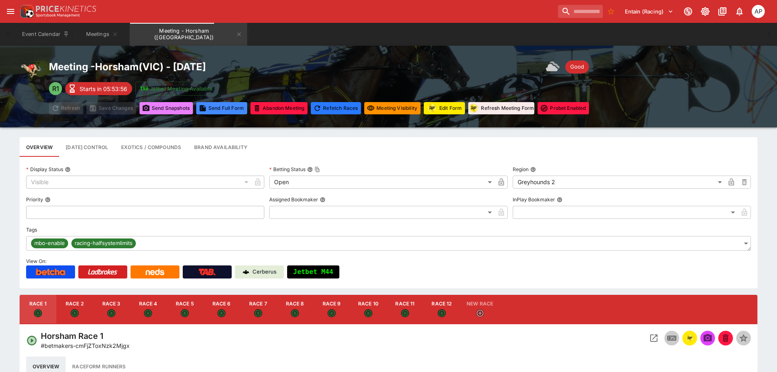
click at [167, 104] on button "Send Snapshot s" at bounding box center [165, 108] width 53 height 12
click at [236, 33] on icon "Meeting - Horsham (AUS)" at bounding box center [239, 34] width 7 height 7
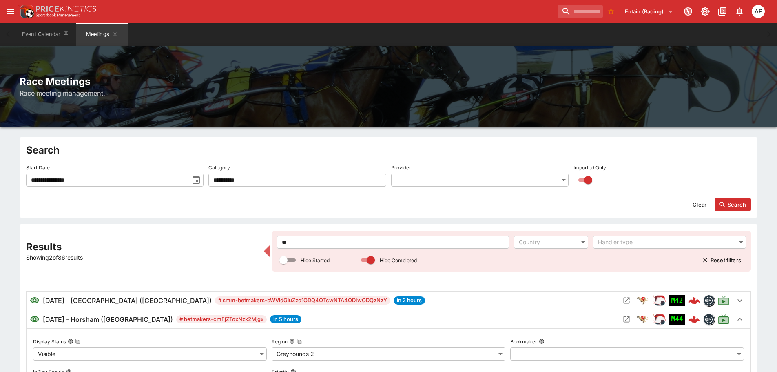
drag, startPoint x: 304, startPoint y: 243, endPoint x: 226, endPoint y: 241, distance: 78.3
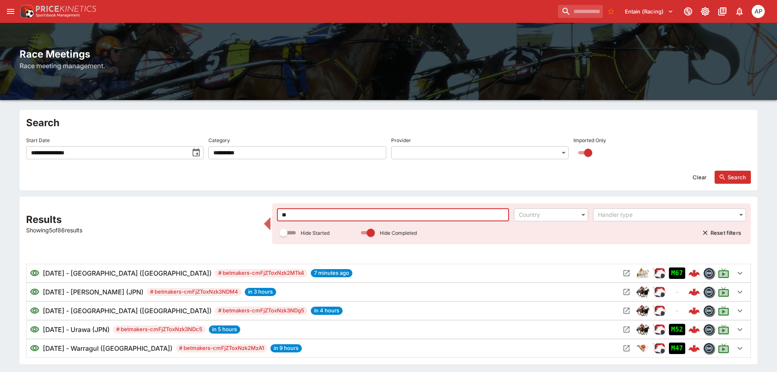
scroll to position [41, 0]
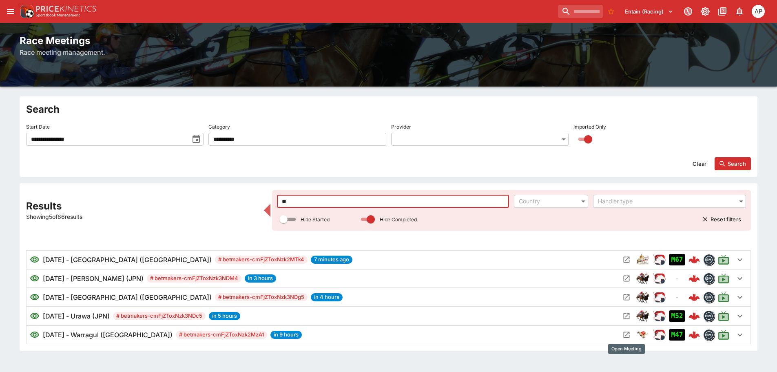
type input "**"
click at [624, 336] on icon "Open Meeting" at bounding box center [627, 335] width 6 height 6
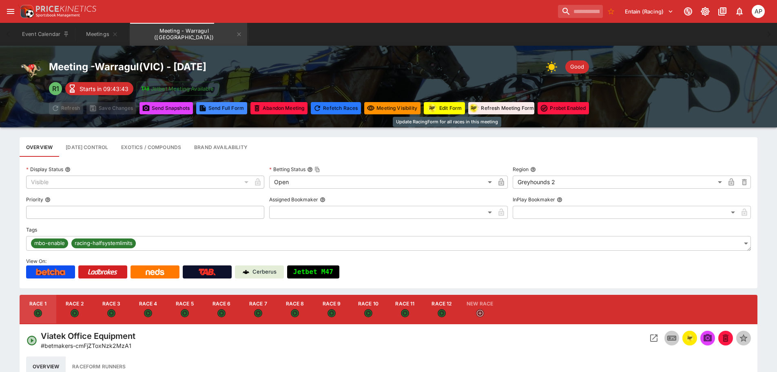
click at [449, 105] on button "Edit Form" at bounding box center [444, 108] width 41 height 12
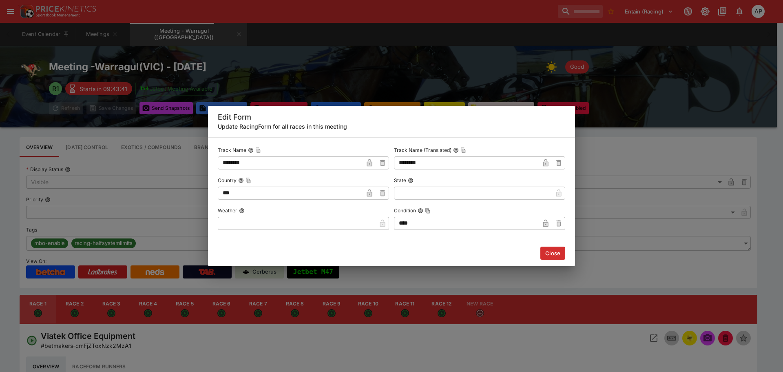
click at [273, 226] on input "text" at bounding box center [297, 223] width 158 height 13
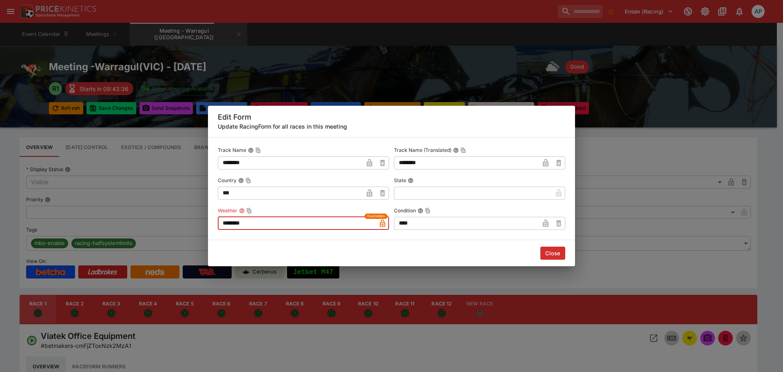
type input "********"
click at [556, 252] on button "Close" at bounding box center [552, 252] width 25 height 13
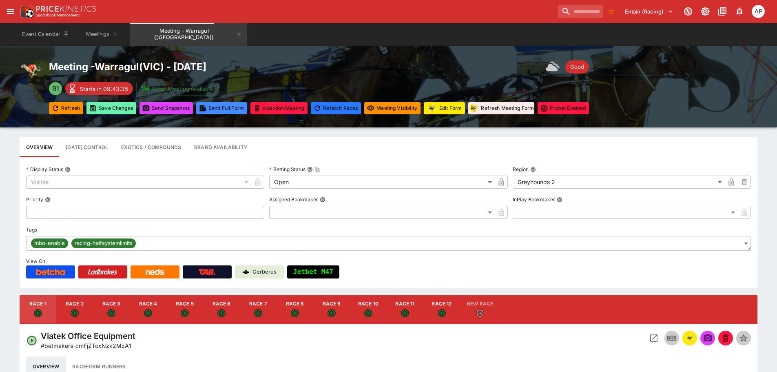
click at [110, 108] on button "Save Changes" at bounding box center [111, 108] width 50 height 12
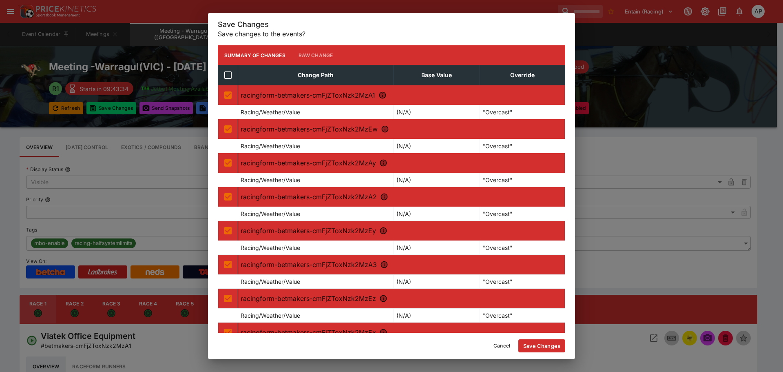
click at [543, 345] on button "Save Changes" at bounding box center [541, 345] width 47 height 13
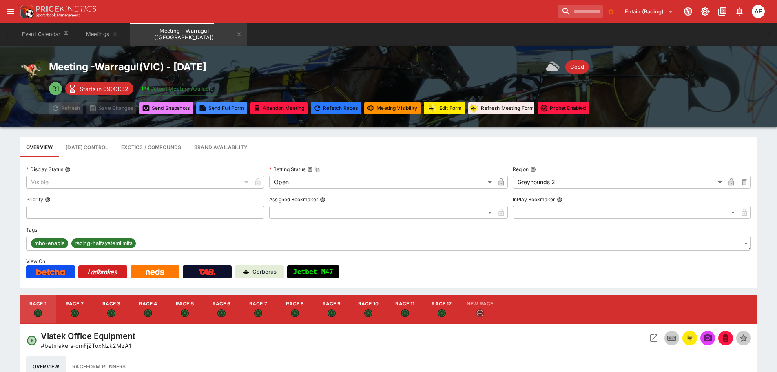
click at [173, 108] on button "Send Snapshot s" at bounding box center [165, 108] width 53 height 12
click at [659, 339] on button "Open Event" at bounding box center [653, 337] width 15 height 15
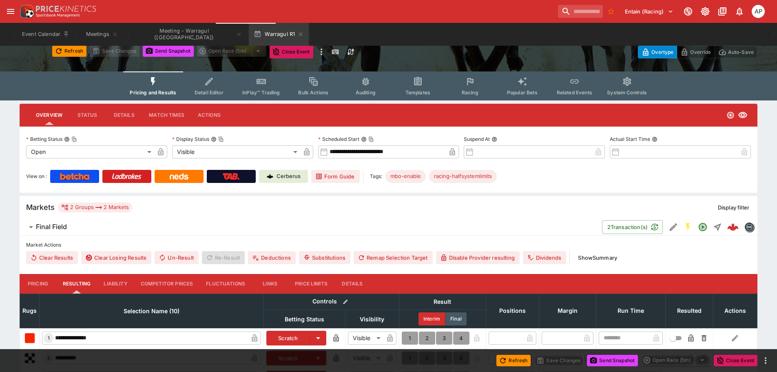
scroll to position [122, 0]
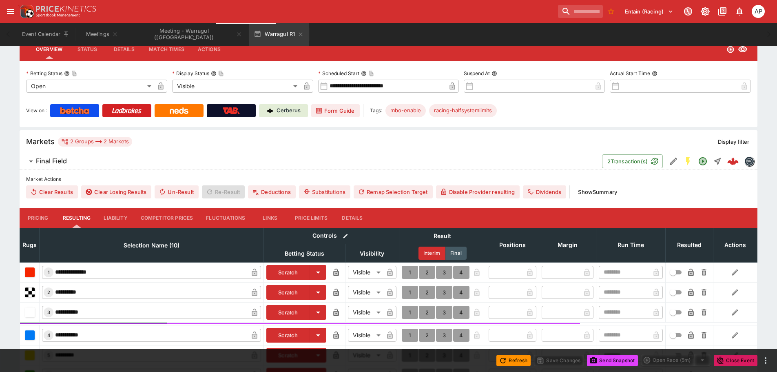
click at [357, 218] on button "Details" at bounding box center [352, 218] width 37 height 20
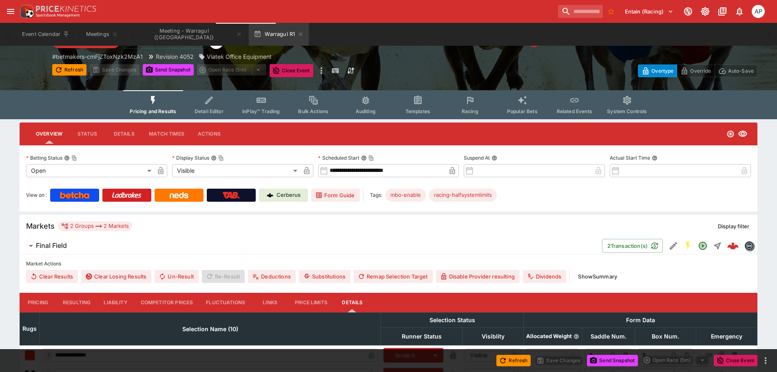
scroll to position [0, 0]
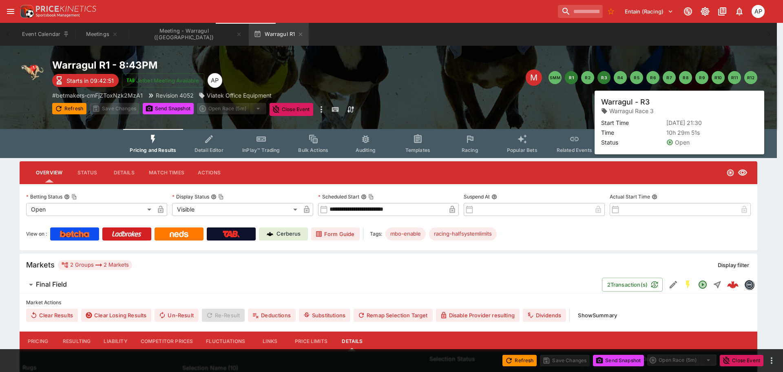
click at [602, 77] on button "R3" at bounding box center [604, 77] width 13 height 13
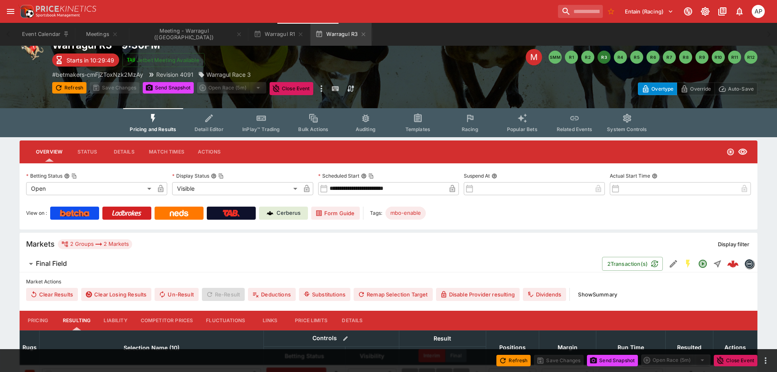
scroll to position [163, 0]
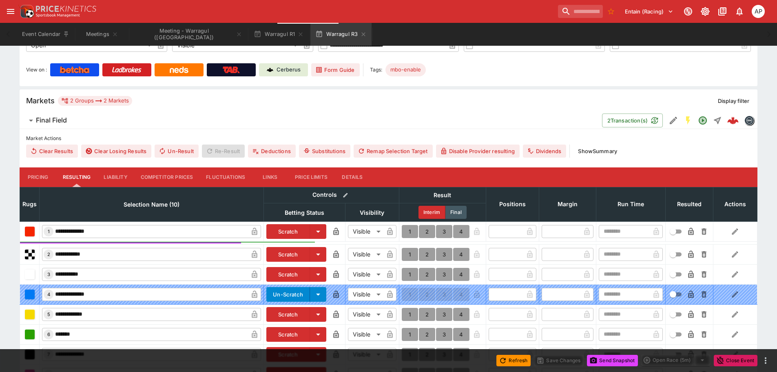
click at [357, 179] on button "Details" at bounding box center [352, 177] width 37 height 20
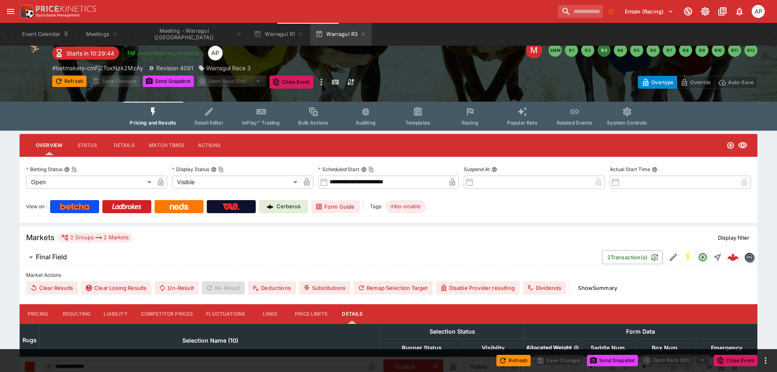
scroll to position [0, 0]
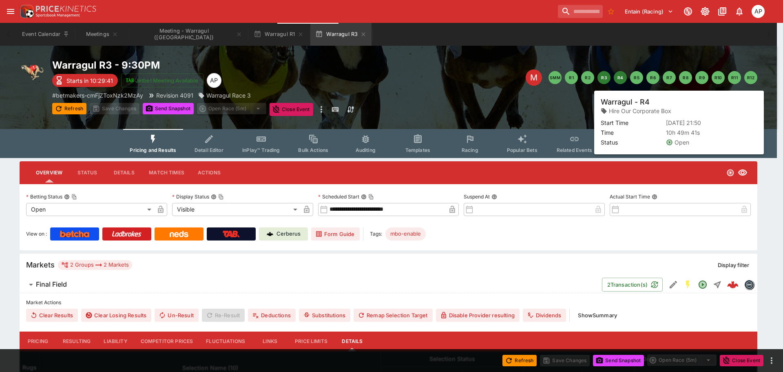
click at [622, 78] on button "R4" at bounding box center [620, 77] width 13 height 13
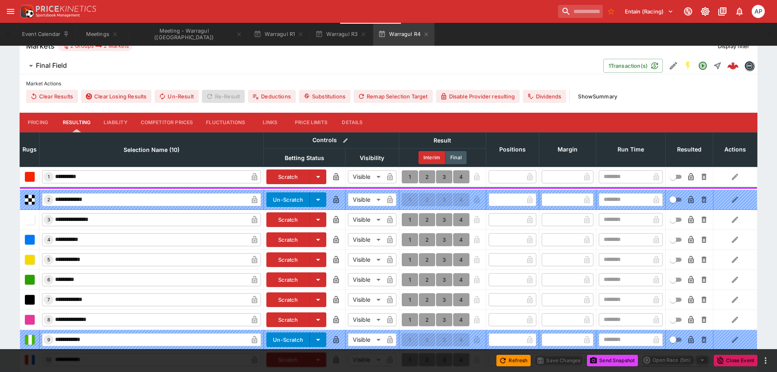
scroll to position [279, 0]
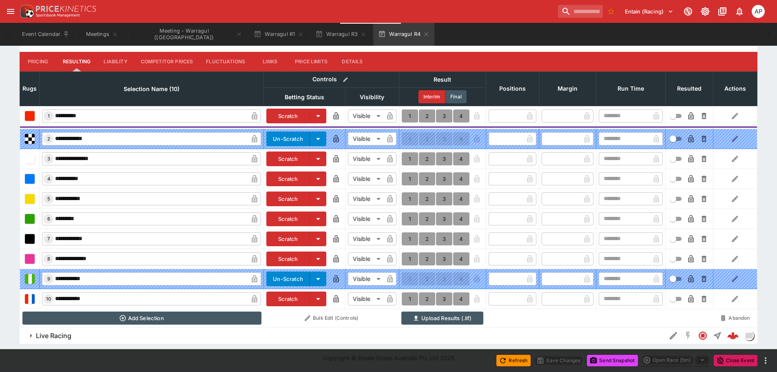
click at [352, 65] on button "Details" at bounding box center [352, 62] width 37 height 20
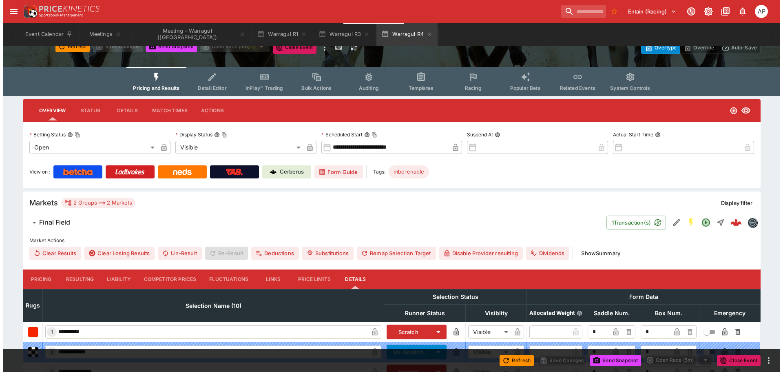
scroll to position [12, 0]
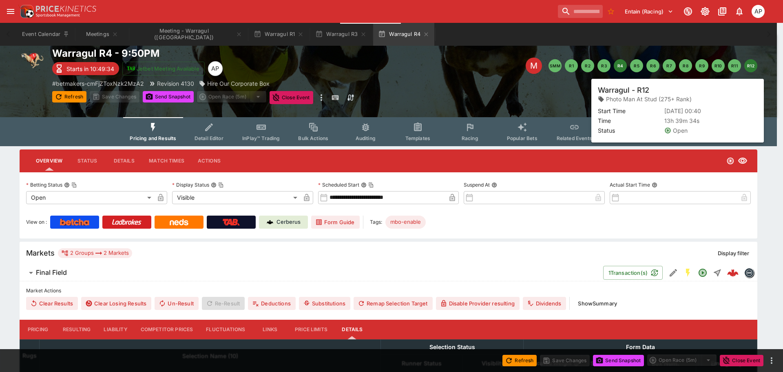
click at [746, 65] on button "R12" at bounding box center [750, 65] width 13 height 13
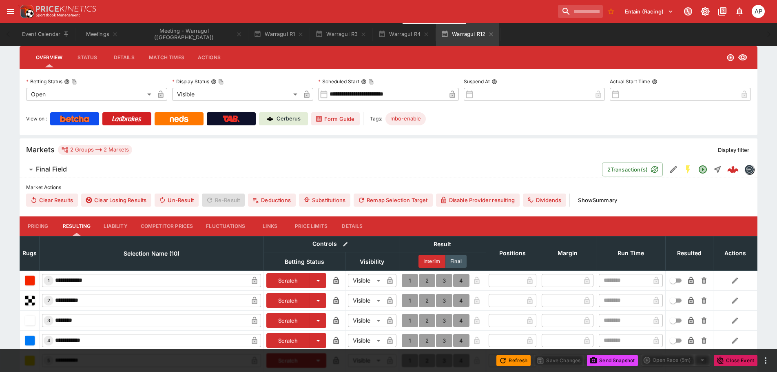
scroll to position [163, 0]
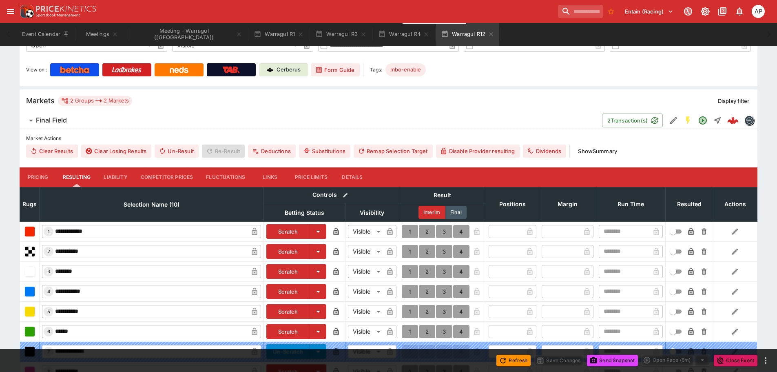
click at [354, 171] on button "Details" at bounding box center [352, 177] width 37 height 20
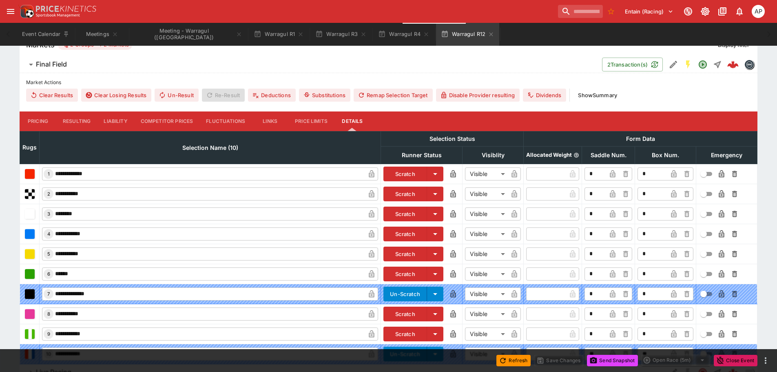
scroll to position [257, 0]
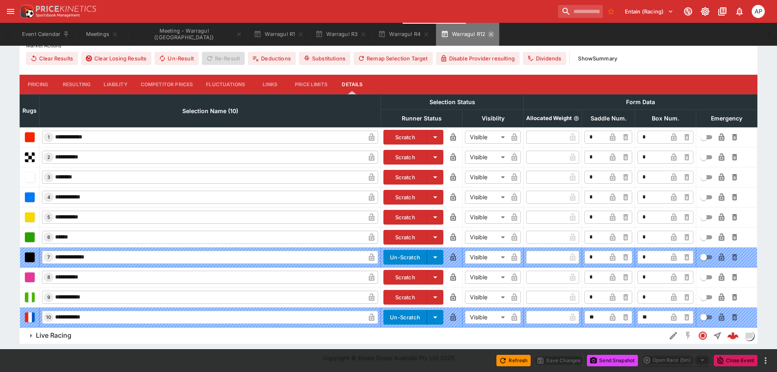
click at [489, 34] on icon "button" at bounding box center [491, 34] width 4 height 4
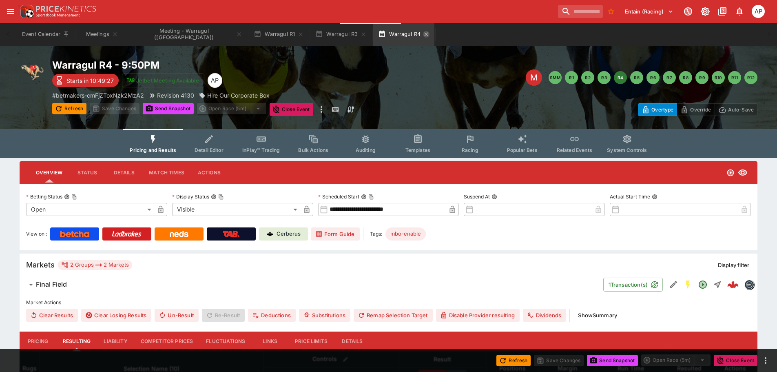
click at [423, 35] on icon "button" at bounding box center [426, 34] width 7 height 7
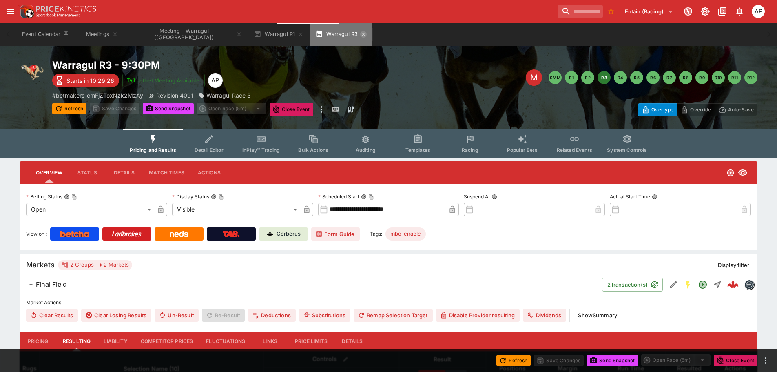
click at [361, 33] on icon "button" at bounding box center [363, 34] width 4 height 4
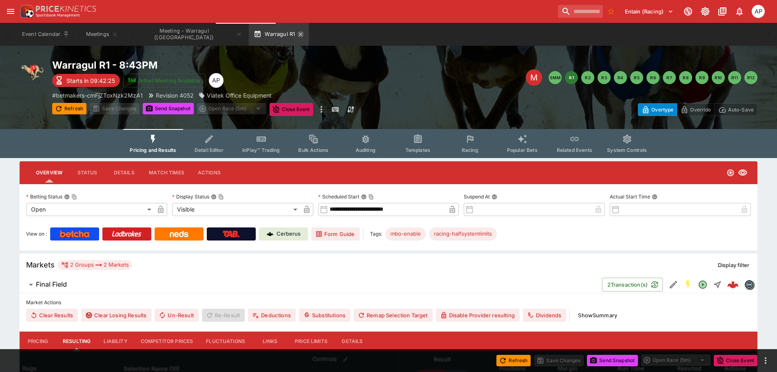
click at [297, 33] on icon "button" at bounding box center [300, 34] width 7 height 7
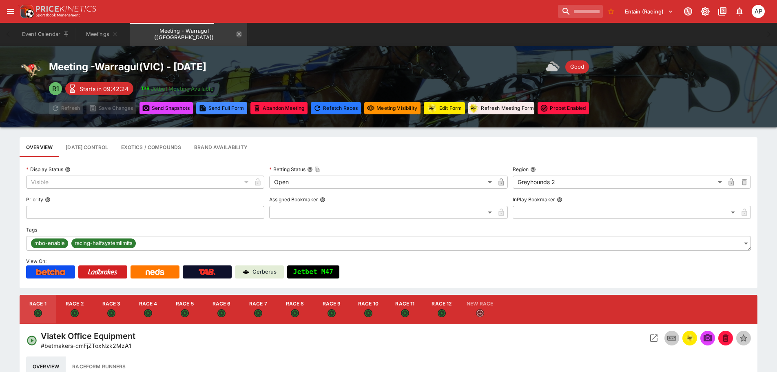
click at [236, 34] on icon "Meeting - Warragul (AUS)" at bounding box center [239, 34] width 7 height 7
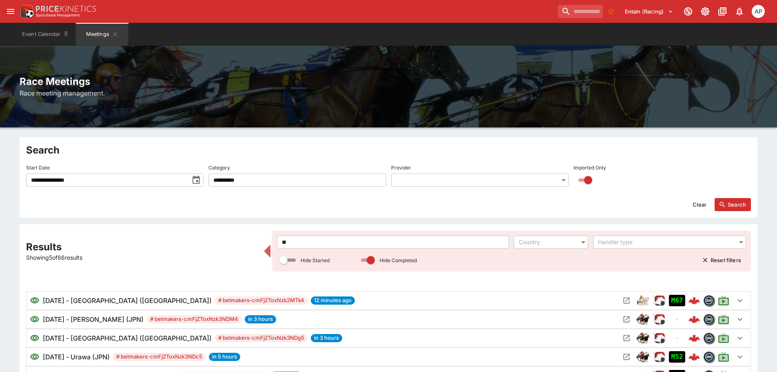
drag, startPoint x: 299, startPoint y: 245, endPoint x: 176, endPoint y: 240, distance: 122.8
click at [279, 244] on input "**" at bounding box center [393, 241] width 232 height 13
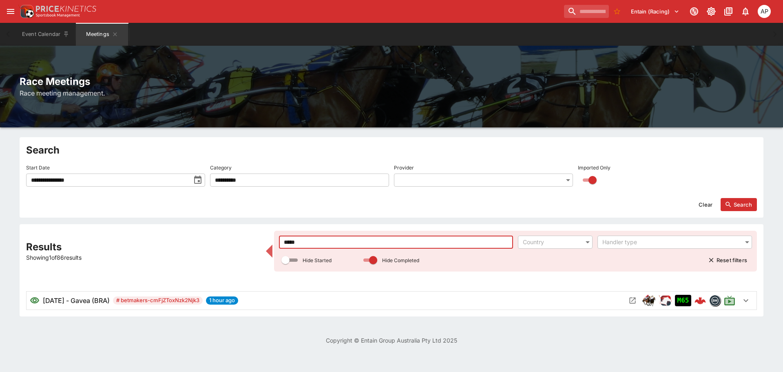
type input "*****"
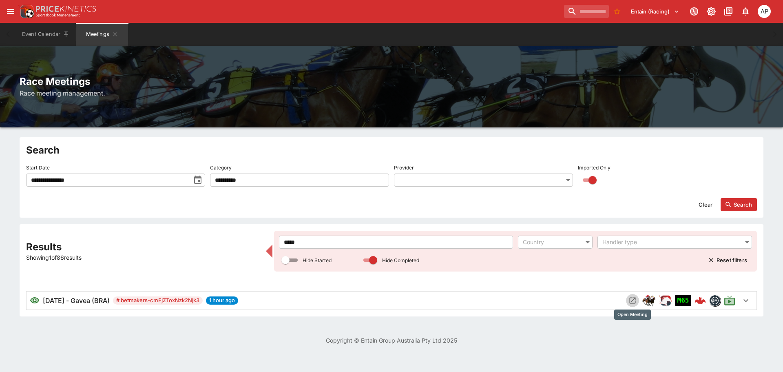
click at [633, 300] on icon "Open Meeting" at bounding box center [633, 300] width 8 height 8
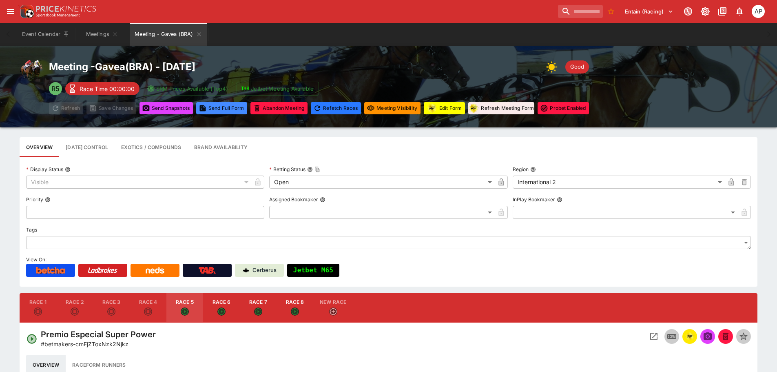
click at [442, 109] on button "Edit Form" at bounding box center [444, 108] width 41 height 12
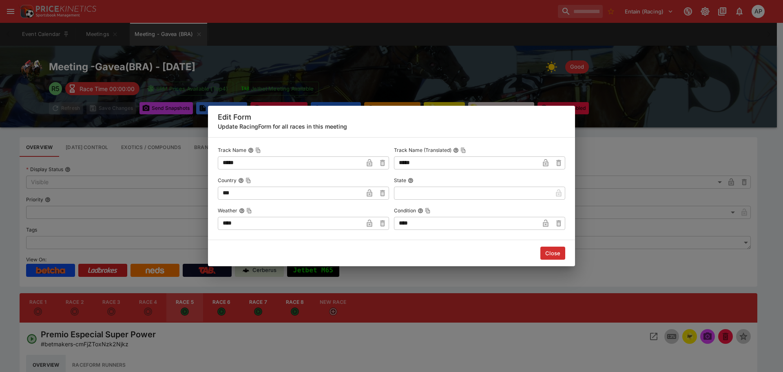
drag, startPoint x: 251, startPoint y: 222, endPoint x: 115, endPoint y: 234, distance: 136.4
click at [114, 234] on div "Edit Form Update RacingForm for all races in this meeting Track Name ***** ​ Tr…" at bounding box center [391, 186] width 783 height 372
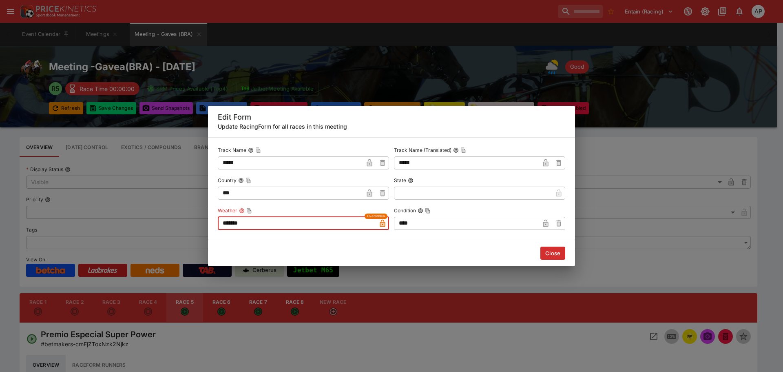
type input "*******"
click at [555, 255] on button "Close" at bounding box center [552, 252] width 25 height 13
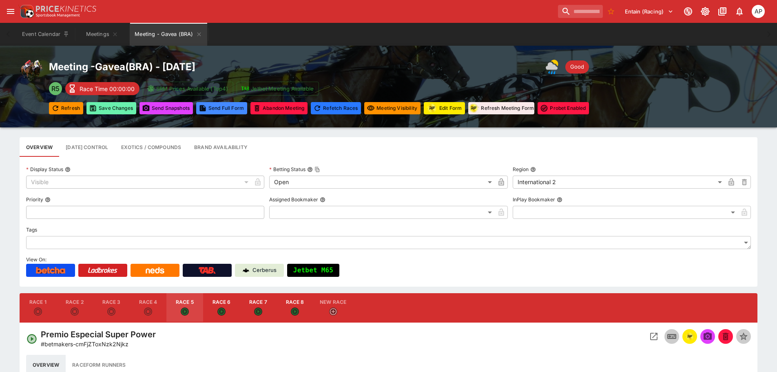
click at [123, 106] on button "Save Changes" at bounding box center [111, 108] width 50 height 12
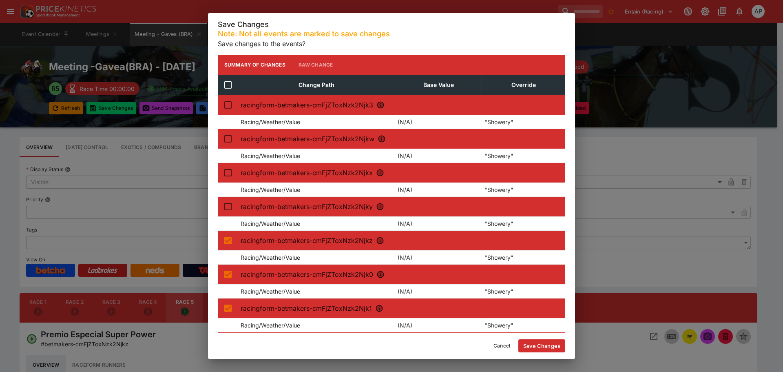
click at [546, 348] on button "Save Changes" at bounding box center [541, 345] width 47 height 13
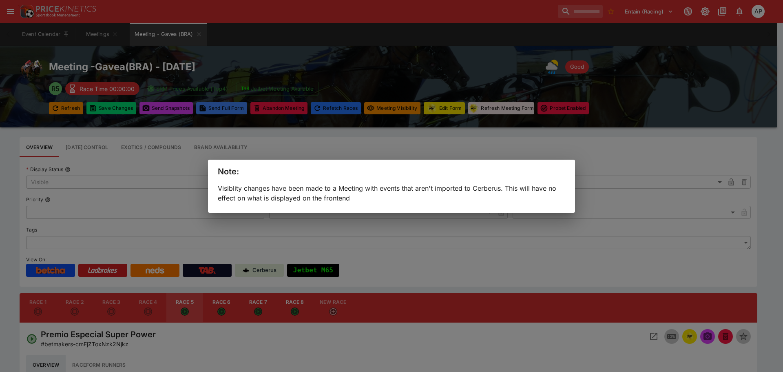
click at [60, 108] on div "Note: Visiblity changes have been made to a Meeting with events that aren't imp…" at bounding box center [391, 186] width 783 height 372
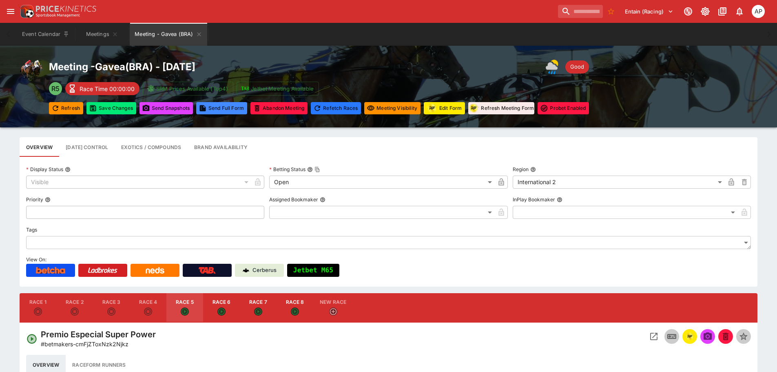
click at [64, 106] on button "Refresh" at bounding box center [66, 108] width 34 height 12
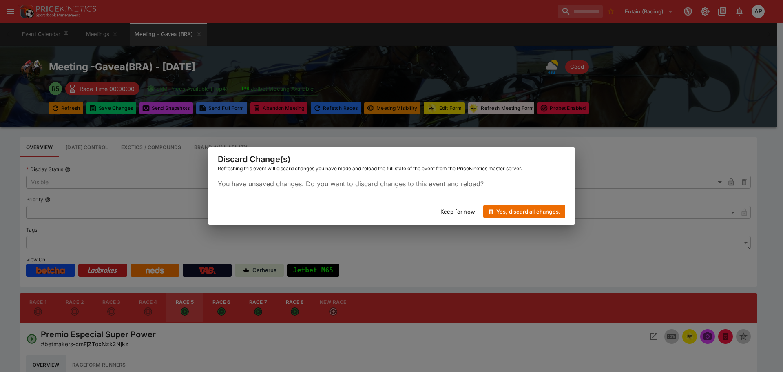
click at [528, 213] on button "Yes, discard all changes." at bounding box center [524, 211] width 82 height 13
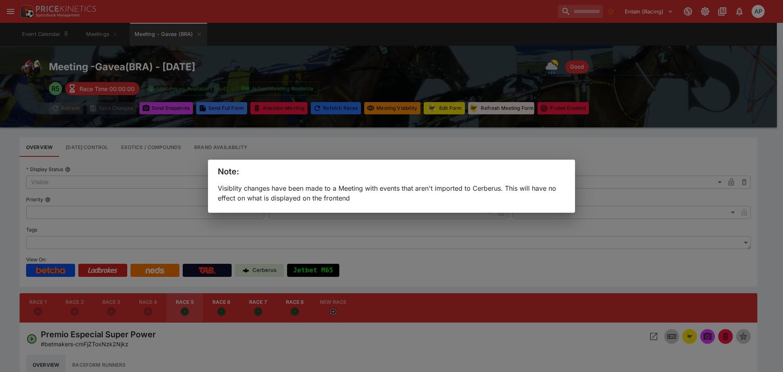
click at [120, 109] on div "Note: Visiblity changes have been made to a Meeting with events that aren't imp…" at bounding box center [391, 186] width 783 height 372
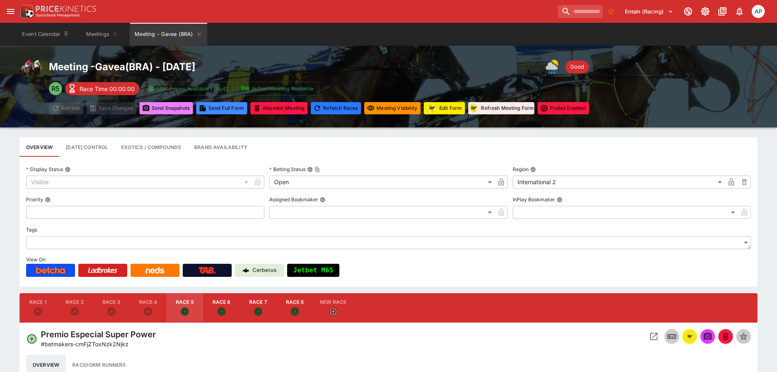
click at [160, 105] on button "Send Snapshot s" at bounding box center [165, 108] width 53 height 12
click at [193, 33] on button "Meeting - Gavea (BRA)" at bounding box center [168, 34] width 77 height 23
click at [194, 33] on button "Meeting - Gavea (BRA)" at bounding box center [168, 34] width 77 height 23
click at [201, 35] on icon "Meeting - Gavea (BRA)" at bounding box center [199, 34] width 7 height 7
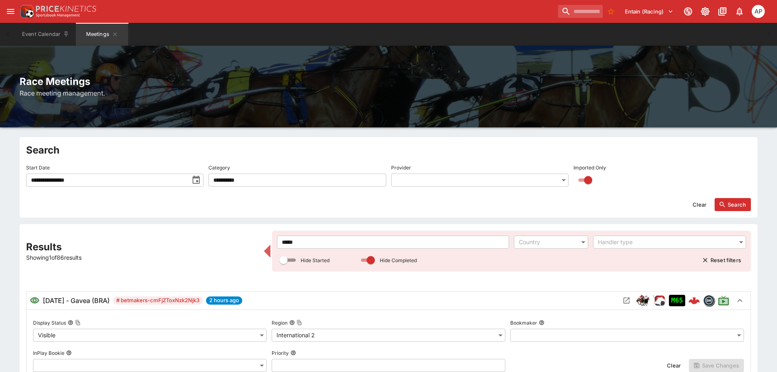
drag, startPoint x: 310, startPoint y: 243, endPoint x: 209, endPoint y: 243, distance: 100.7
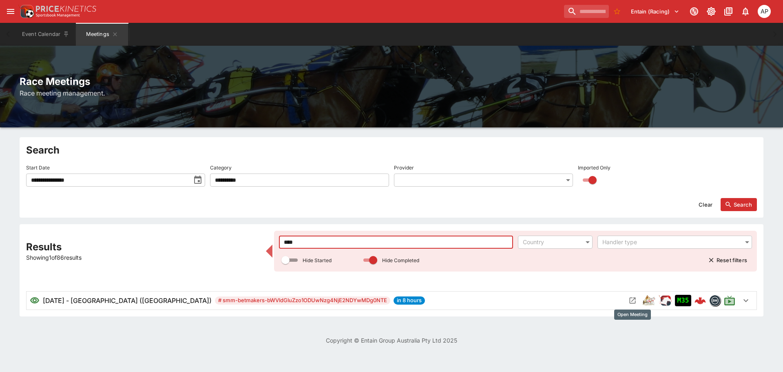
type input "****"
click at [632, 299] on icon "Open Meeting" at bounding box center [633, 300] width 8 height 8
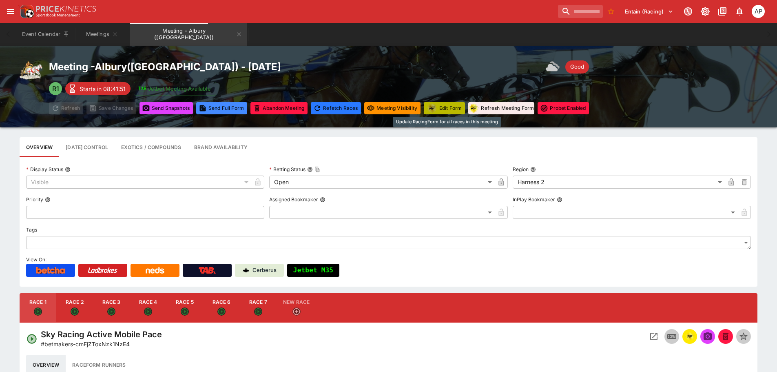
click at [449, 110] on button "Edit Form" at bounding box center [444, 108] width 41 height 12
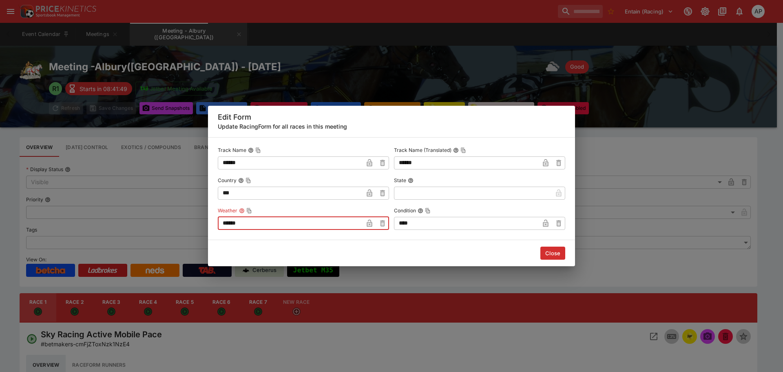
drag, startPoint x: 245, startPoint y: 226, endPoint x: 124, endPoint y: 222, distance: 120.8
click at [125, 222] on div "Edit Form Update RacingForm for all races in this meeting Track Name ****** ​ T…" at bounding box center [391, 186] width 783 height 372
type input "****"
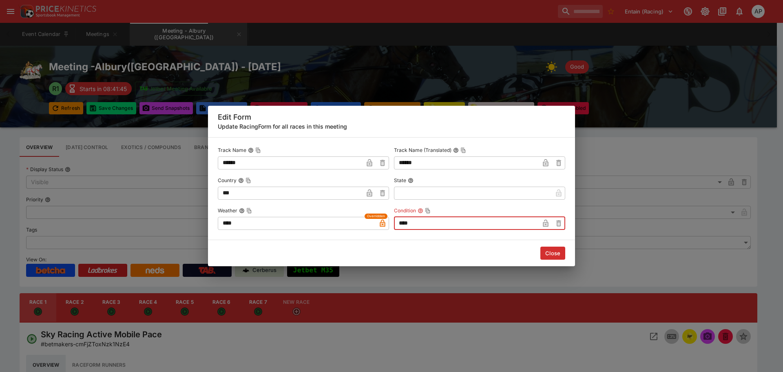
drag, startPoint x: 367, startPoint y: 221, endPoint x: 342, endPoint y: 221, distance: 25.3
click at [343, 221] on div "Track Name ****** ​ Track Name (Translated) ****** ​ Country *** ​ State ​ Weat…" at bounding box center [392, 187] width 348 height 86
type input "****"
click at [551, 252] on button "Close" at bounding box center [552, 252] width 25 height 13
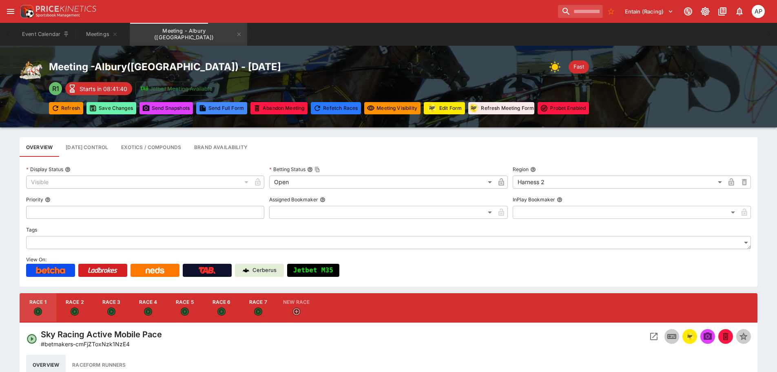
click at [113, 112] on button "Save Changes" at bounding box center [111, 108] width 50 height 12
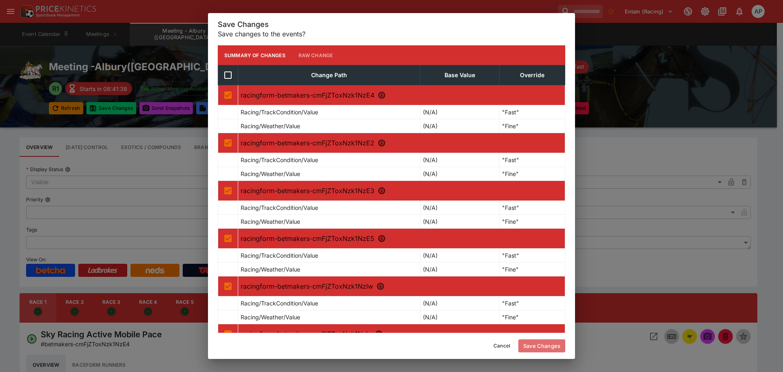
click at [539, 345] on button "Save Changes" at bounding box center [541, 345] width 47 height 13
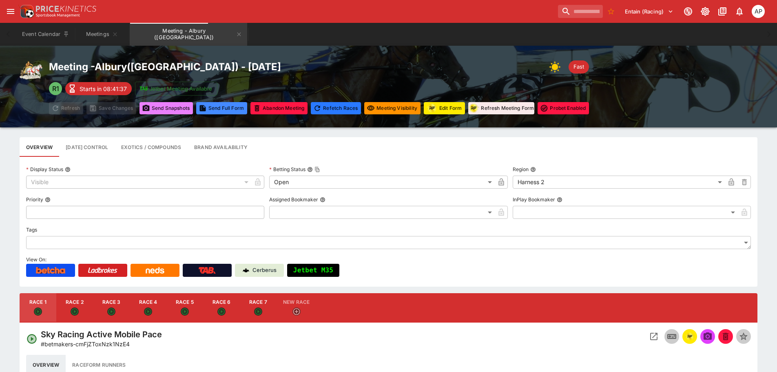
click at [175, 113] on button "Send Snapshot s" at bounding box center [165, 108] width 53 height 12
click at [119, 301] on button "Race 3" at bounding box center [111, 307] width 37 height 29
type input "**********"
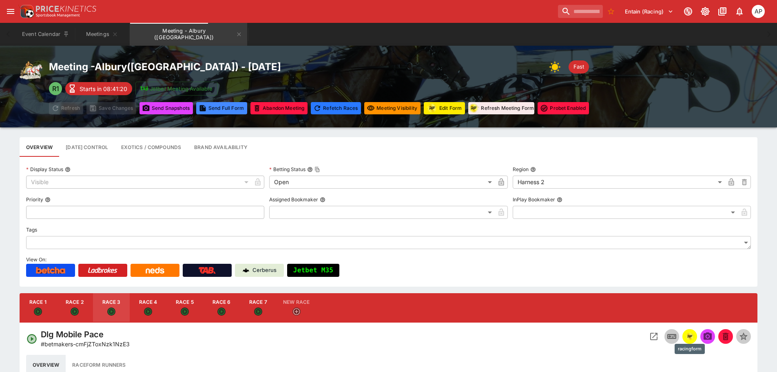
click at [692, 336] on img "racingform" at bounding box center [690, 336] width 10 height 9
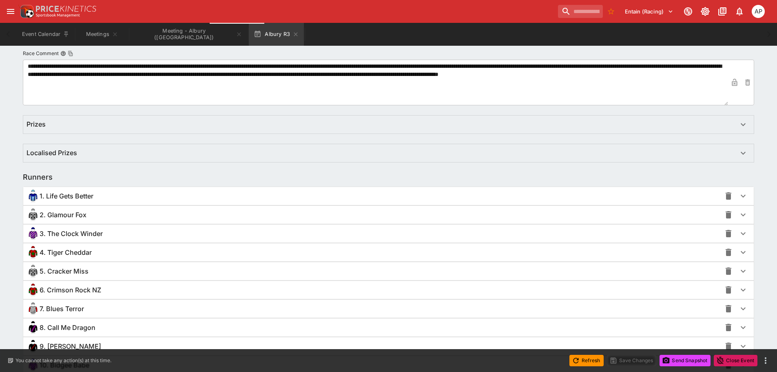
scroll to position [508, 0]
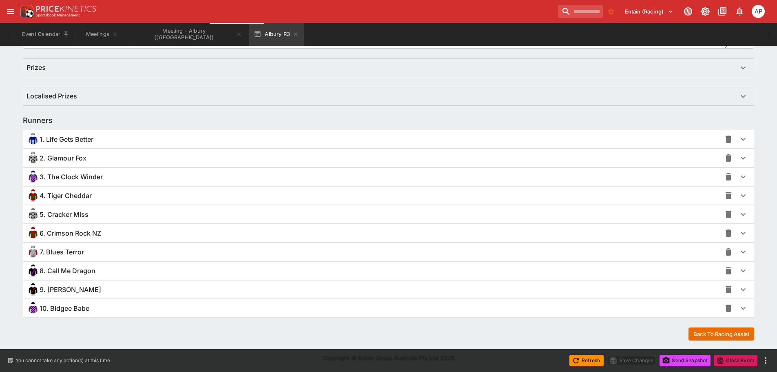
click at [81, 213] on span "5. Cracker Miss" at bounding box center [64, 214] width 49 height 9
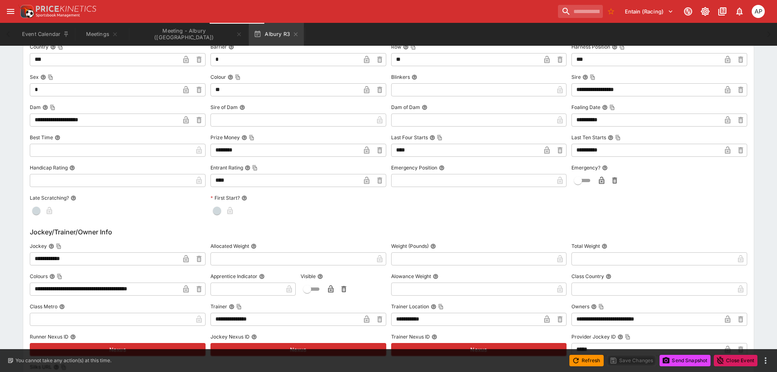
scroll to position [795, 0]
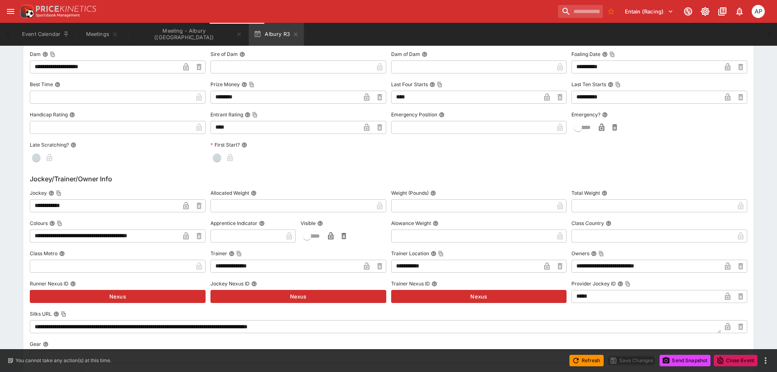
drag, startPoint x: 77, startPoint y: 204, endPoint x: 0, endPoint y: 204, distance: 77.1
click at [0, 204] on div "**********" at bounding box center [388, 84] width 777 height 1442
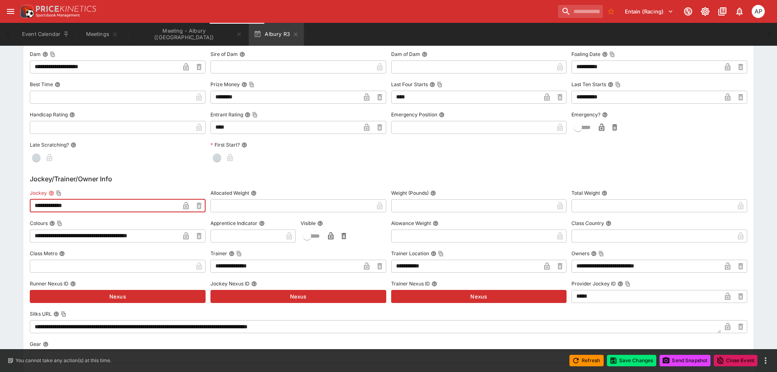
drag, startPoint x: 86, startPoint y: 205, endPoint x: 0, endPoint y: 204, distance: 86.5
click at [0, 204] on div "**********" at bounding box center [388, 84] width 777 height 1442
type input "**********"
click at [183, 207] on icon "button" at bounding box center [186, 205] width 8 height 8
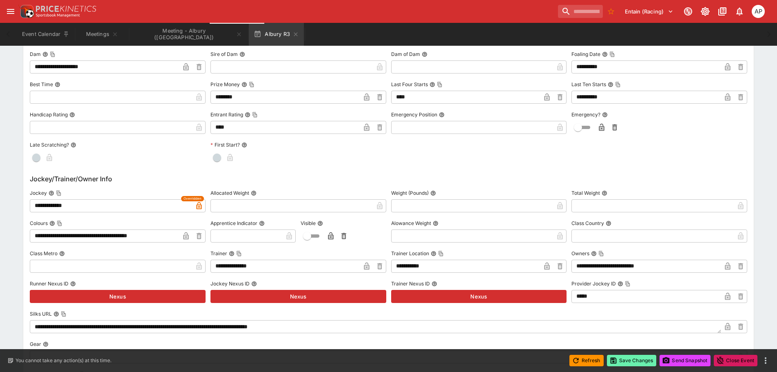
click at [627, 362] on button "Save Changes" at bounding box center [632, 359] width 50 height 11
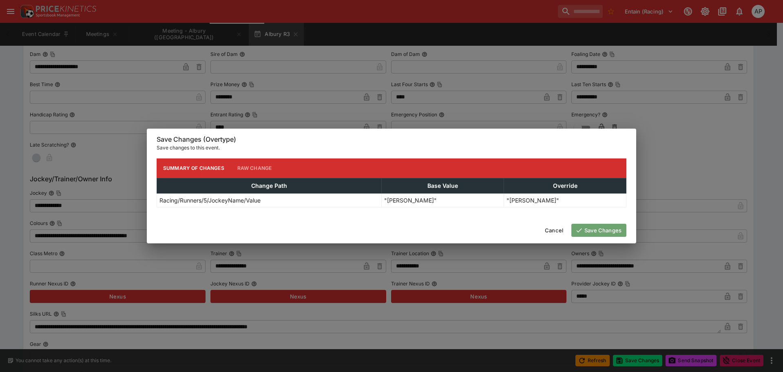
click at [585, 232] on button "Save Changes" at bounding box center [598, 230] width 55 height 13
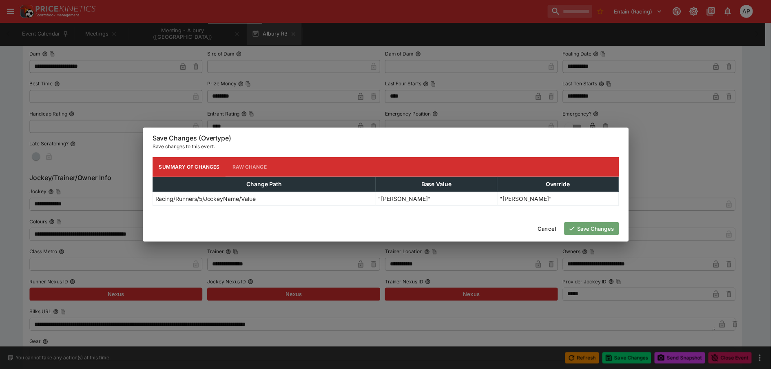
scroll to position [0, 0]
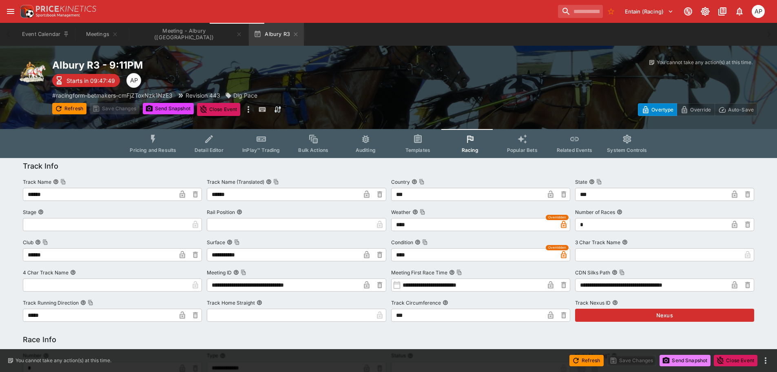
click at [690, 359] on button "Send Snapshot" at bounding box center [685, 359] width 51 height 11
click at [292, 32] on icon "button" at bounding box center [295, 34] width 7 height 7
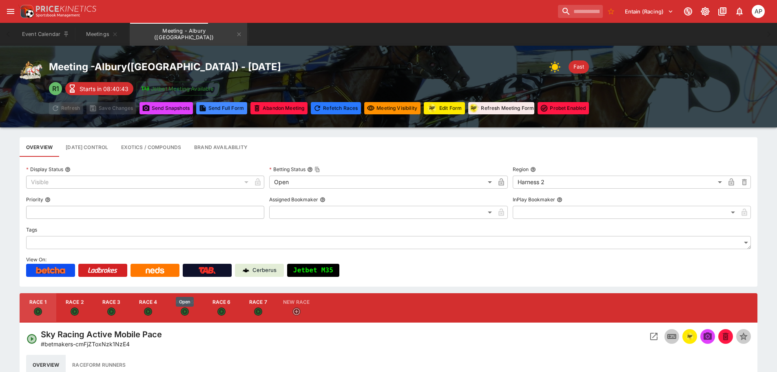
click at [186, 310] on icon "Open" at bounding box center [184, 310] width 5 height 5
type input "**********"
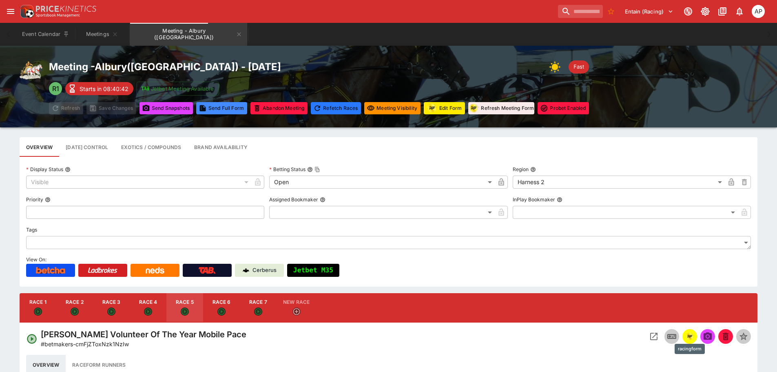
click at [686, 340] on img "racingform" at bounding box center [690, 336] width 10 height 9
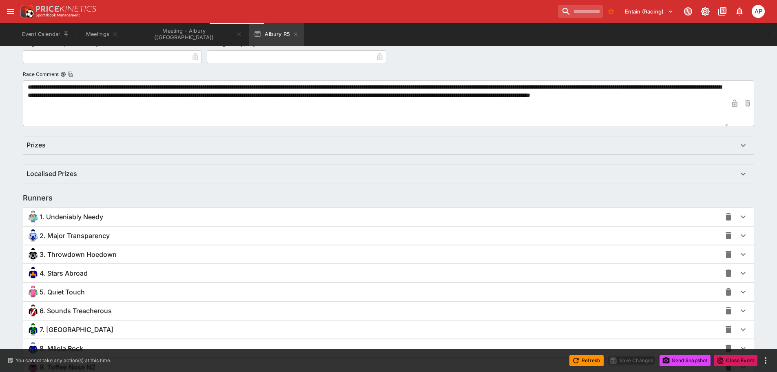
scroll to position [449, 0]
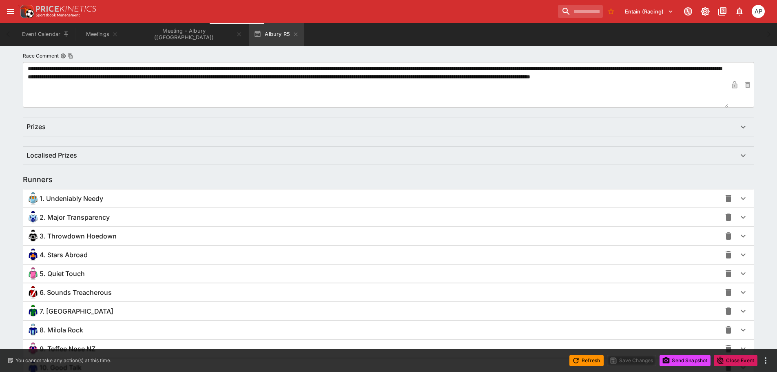
click at [71, 252] on span "4. Stars Abroad" at bounding box center [64, 254] width 48 height 9
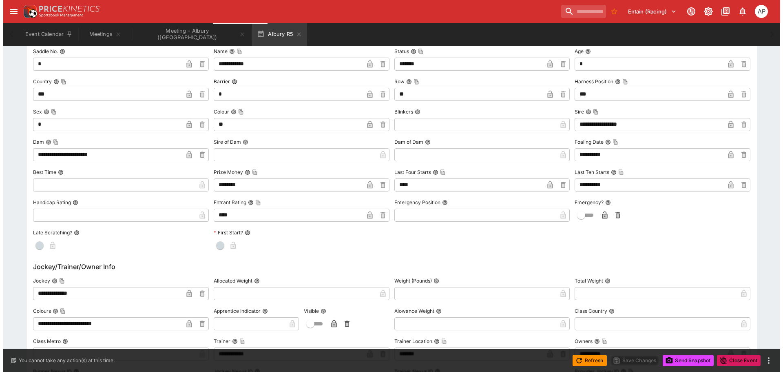
scroll to position [734, 0]
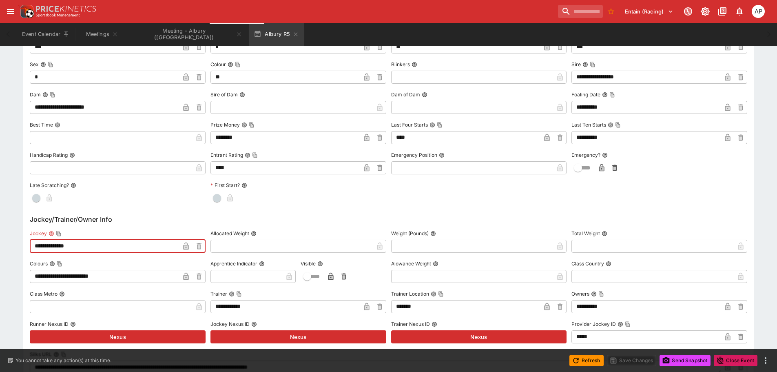
drag, startPoint x: 66, startPoint y: 246, endPoint x: 0, endPoint y: 239, distance: 66.5
click at [0, 239] on div "**********" at bounding box center [388, 147] width 777 height 1450
paste input "text"
type input "**********"
click at [185, 246] on icon "button" at bounding box center [186, 246] width 4 height 3
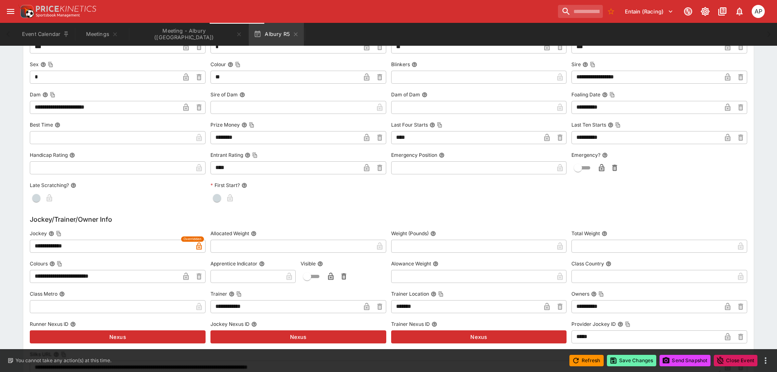
click at [635, 360] on button "Save Changes" at bounding box center [632, 359] width 50 height 11
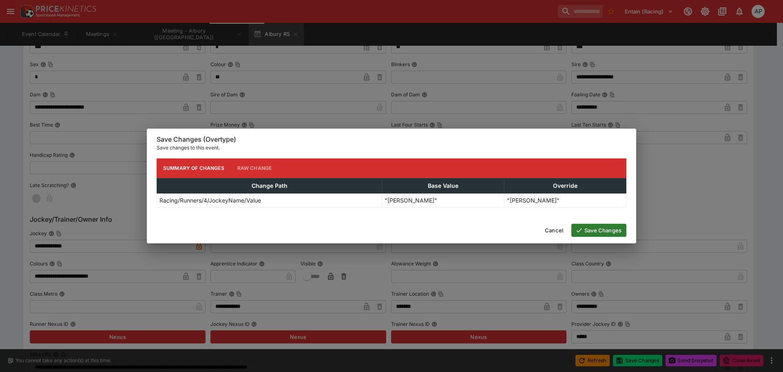
click at [595, 231] on button "Save Changes" at bounding box center [598, 230] width 55 height 13
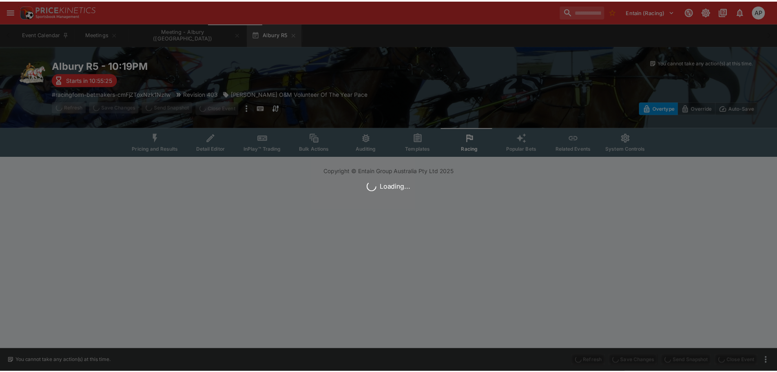
scroll to position [0, 0]
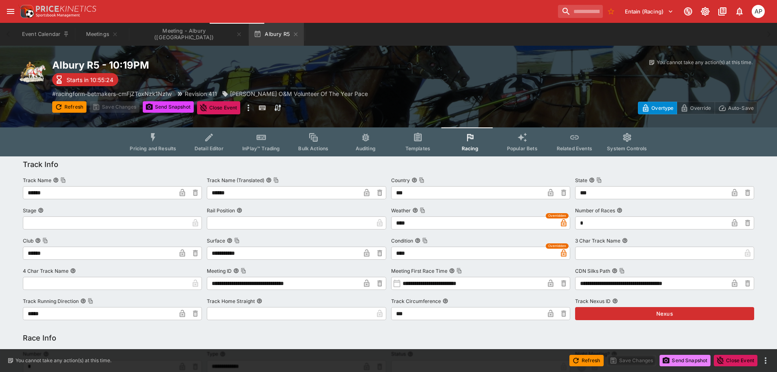
click at [695, 363] on button "Send Snapshot" at bounding box center [685, 359] width 51 height 11
click at [292, 32] on icon "button" at bounding box center [295, 34] width 7 height 7
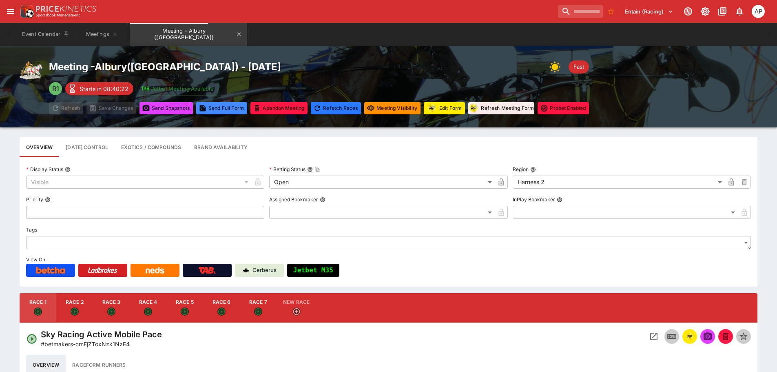
click at [196, 32] on button "Meeting - Albury ([GEOGRAPHIC_DATA])" at bounding box center [188, 34] width 117 height 23
click at [236, 35] on icon "Meeting - Albury (AUS)" at bounding box center [239, 34] width 7 height 7
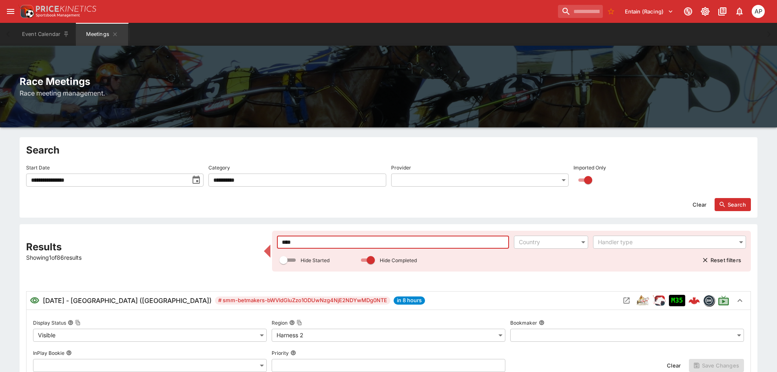
drag, startPoint x: 316, startPoint y: 239, endPoint x: 259, endPoint y: 238, distance: 56.7
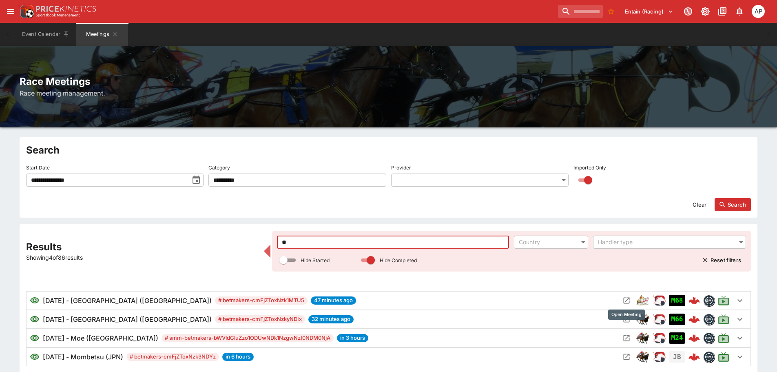
type input "**"
click at [626, 303] on icon "Open Meeting" at bounding box center [626, 300] width 8 height 8
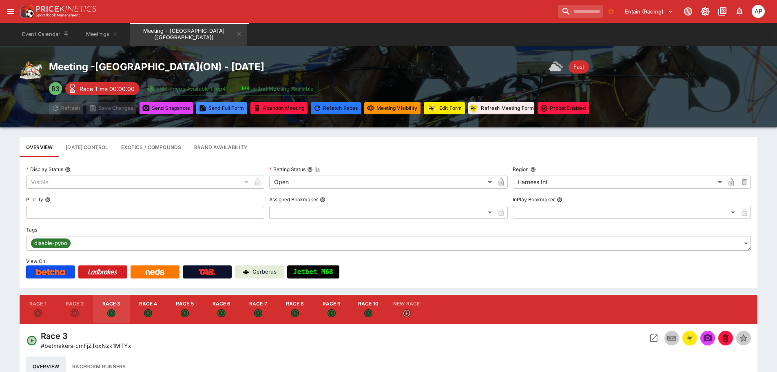
click at [142, 312] on button "Race 4" at bounding box center [148, 308] width 37 height 29
type input "**********"
click at [693, 339] on img "racingform" at bounding box center [690, 337] width 10 height 9
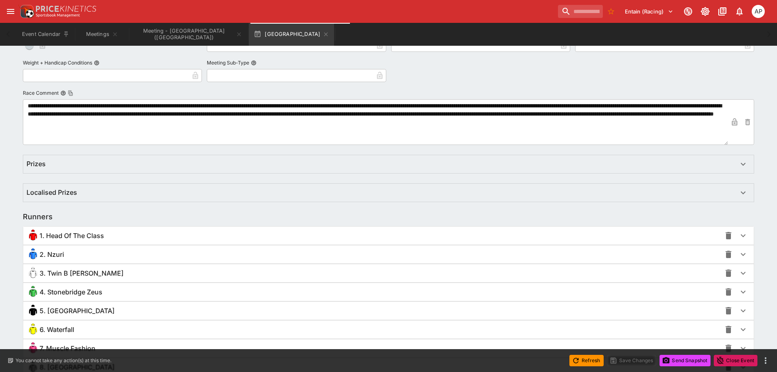
scroll to position [489, 0]
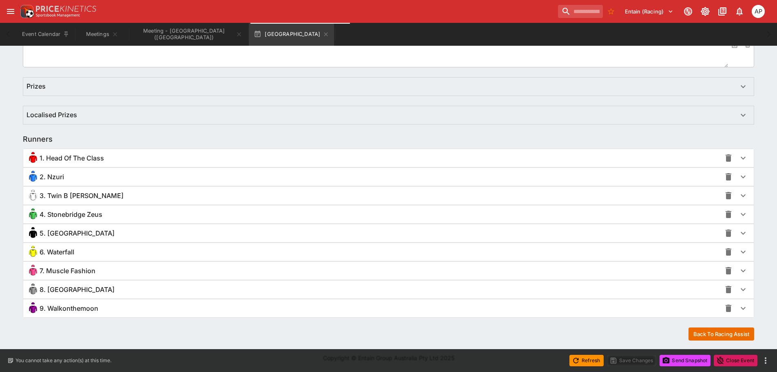
click at [69, 306] on span "9. Walkonthemoon" at bounding box center [69, 308] width 59 height 9
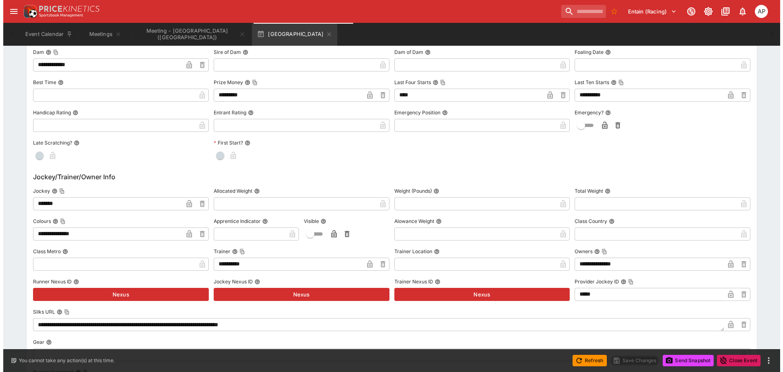
scroll to position [856, 0]
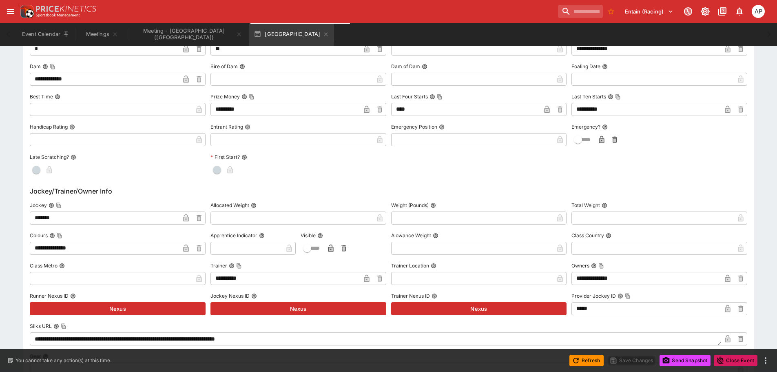
drag, startPoint x: 13, startPoint y: 213, endPoint x: 0, endPoint y: 210, distance: 13.0
click at [0, 210] on div "**********" at bounding box center [388, 11] width 777 height 1423
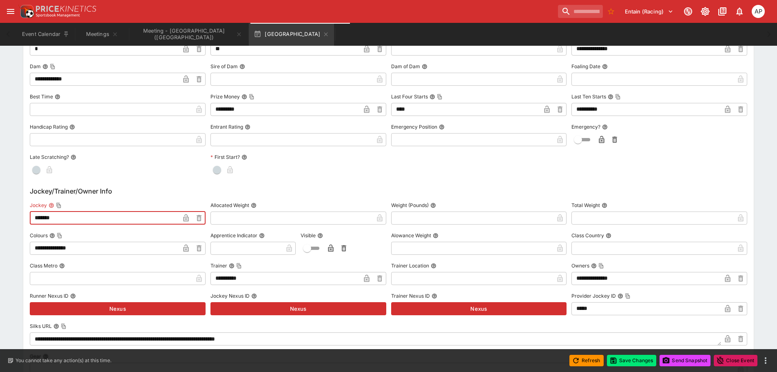
type input "*******"
click at [188, 215] on icon "button" at bounding box center [186, 218] width 8 height 8
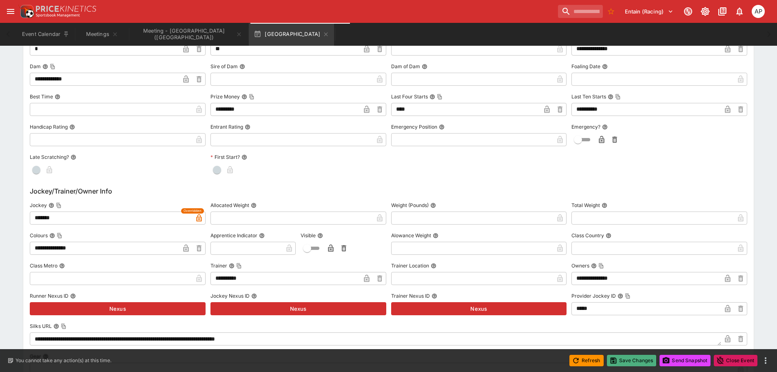
click at [619, 359] on button "Save Changes" at bounding box center [632, 359] width 50 height 11
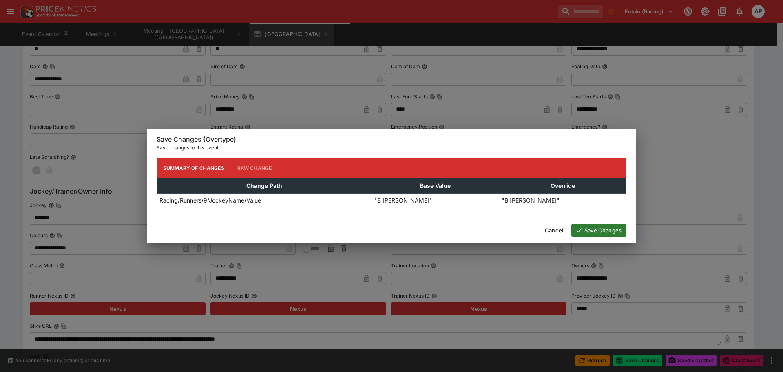
click at [599, 232] on button "Save Changes" at bounding box center [598, 230] width 55 height 13
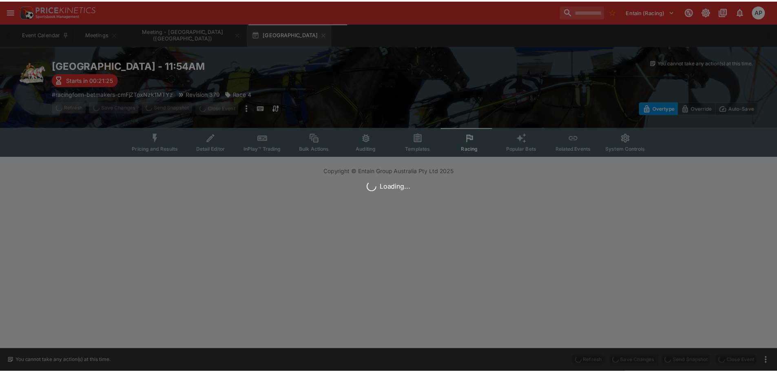
scroll to position [0, 0]
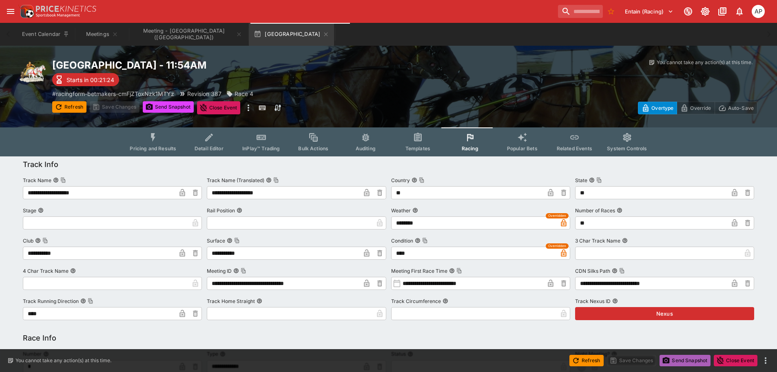
click at [690, 358] on button "Send Snapshot" at bounding box center [685, 359] width 51 height 11
click at [329, 35] on icon "button" at bounding box center [326, 34] width 7 height 7
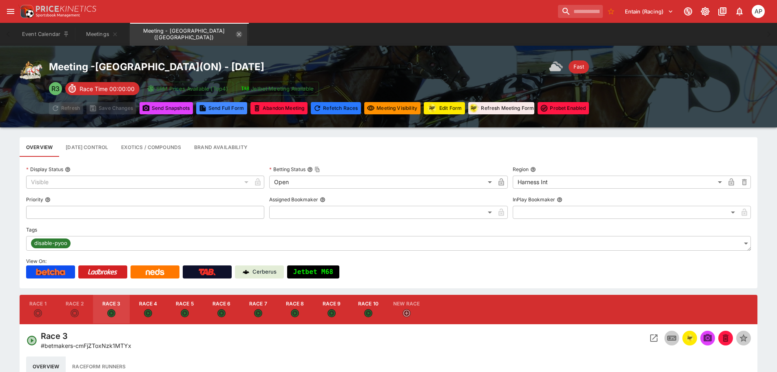
click at [238, 35] on icon "Meeting - Woodbine Mohawk Park (CA)" at bounding box center [239, 34] width 7 height 7
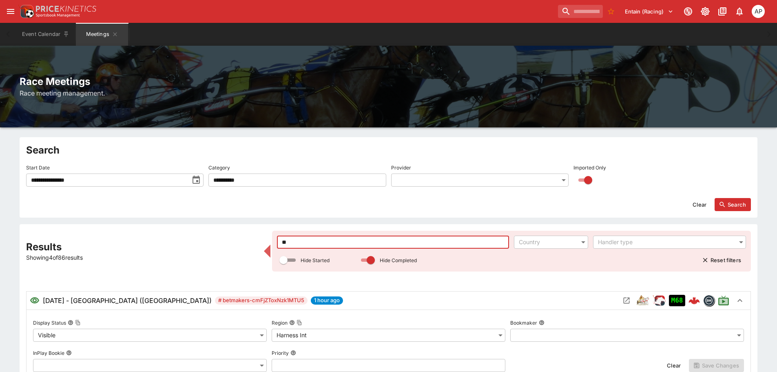
drag, startPoint x: 308, startPoint y: 239, endPoint x: 259, endPoint y: 244, distance: 49.6
click at [279, 241] on input "**" at bounding box center [393, 241] width 232 height 13
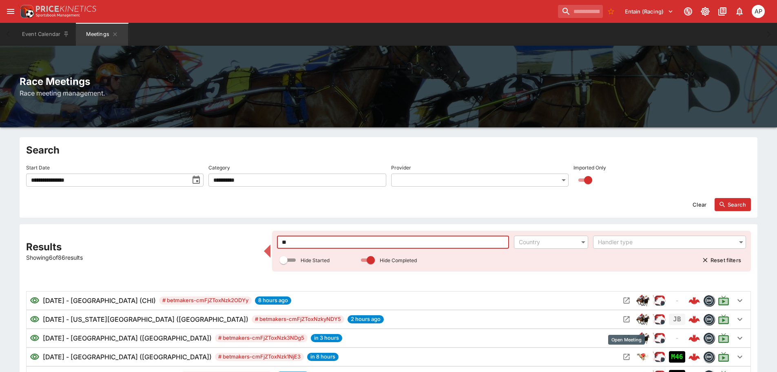
type input "**"
click at [626, 356] on icon "Open Meeting" at bounding box center [626, 356] width 8 height 8
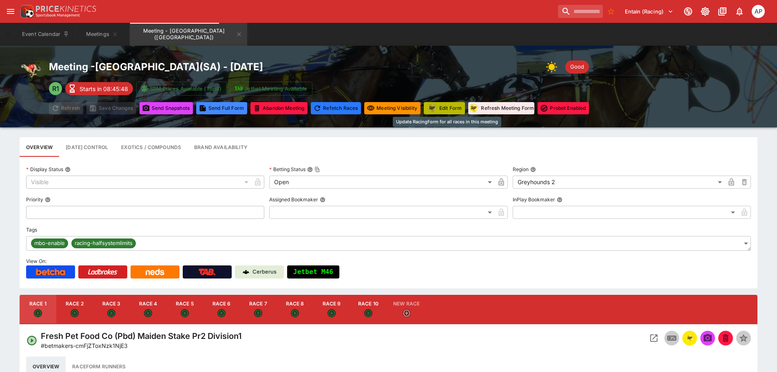
click at [448, 107] on button "Edit Form" at bounding box center [444, 108] width 41 height 12
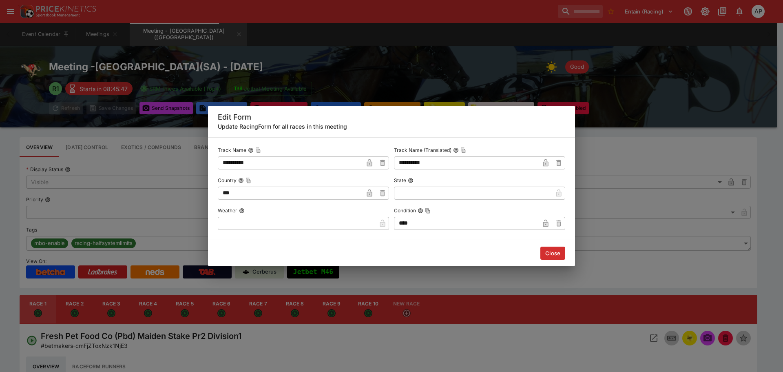
click at [245, 224] on input "text" at bounding box center [297, 223] width 158 height 13
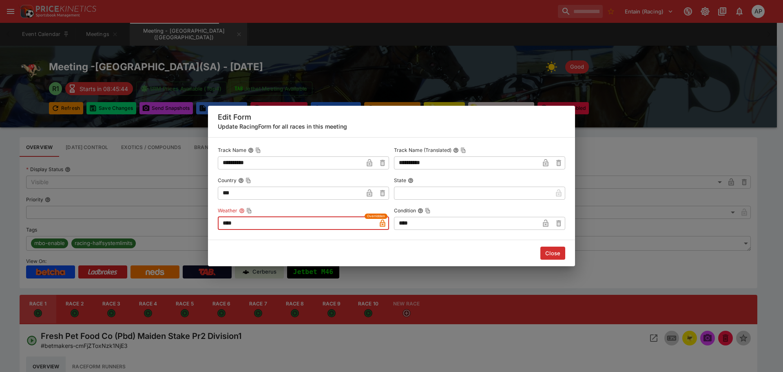
type input "****"
click at [546, 253] on button "Close" at bounding box center [552, 252] width 25 height 13
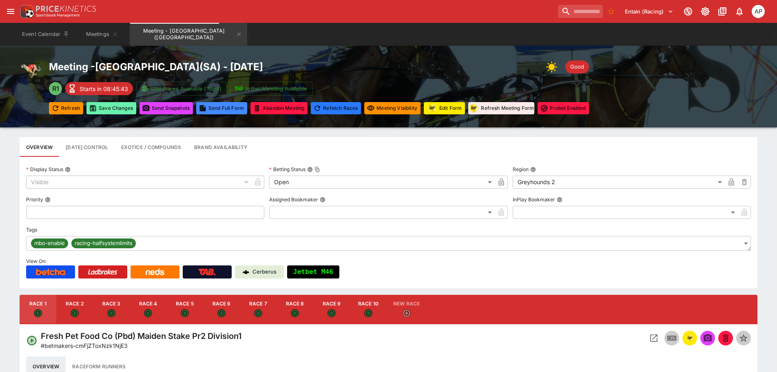
click at [112, 104] on button "Save Changes" at bounding box center [111, 108] width 50 height 12
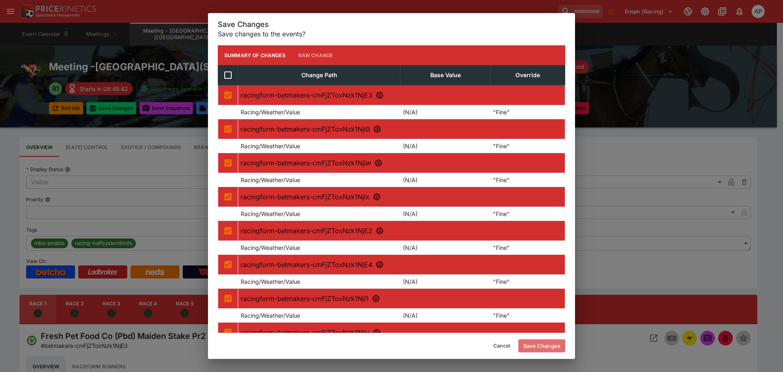
click at [541, 341] on button "Save Changes" at bounding box center [541, 345] width 47 height 13
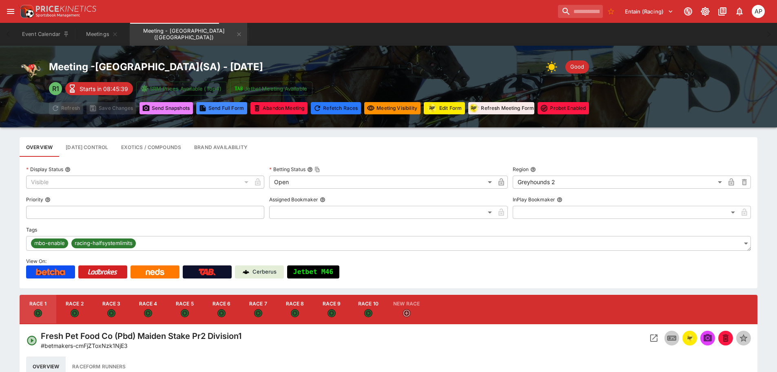
click at [164, 106] on button "Send Snapshot s" at bounding box center [165, 108] width 53 height 12
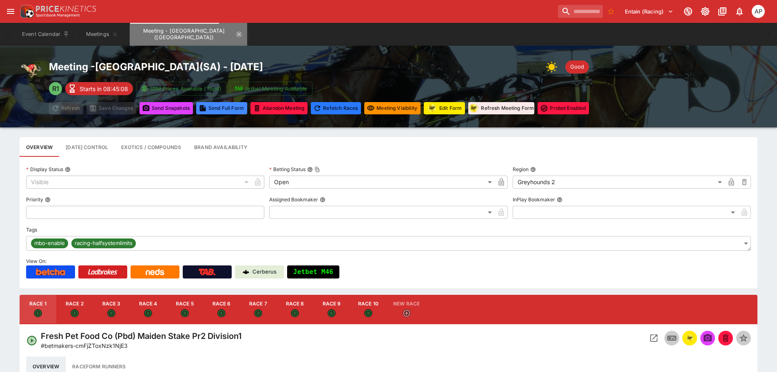
click at [212, 31] on button "Meeting - [GEOGRAPHIC_DATA] ([GEOGRAPHIC_DATA])" at bounding box center [188, 34] width 117 height 23
click at [214, 37] on button "Meeting - [GEOGRAPHIC_DATA] ([GEOGRAPHIC_DATA])" at bounding box center [188, 34] width 117 height 23
click at [236, 32] on icon "Meeting - Angle Park (AUS)" at bounding box center [239, 34] width 7 height 7
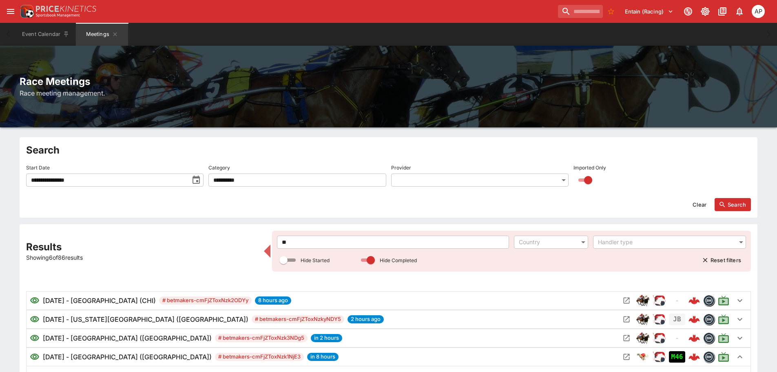
drag, startPoint x: 296, startPoint y: 243, endPoint x: 246, endPoint y: 243, distance: 49.4
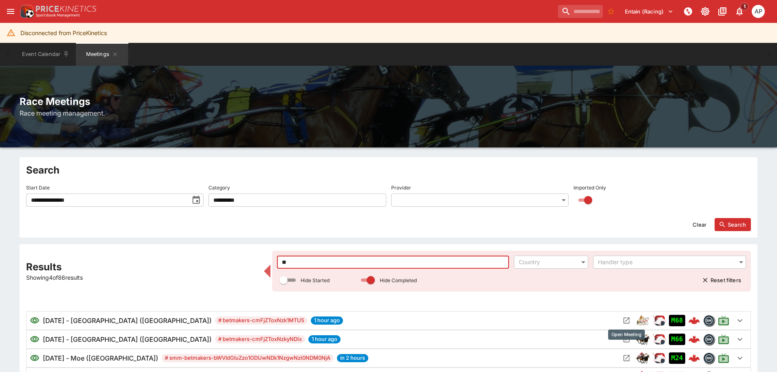
type input "**"
click at [628, 319] on icon "Open Meeting" at bounding box center [627, 320] width 6 height 6
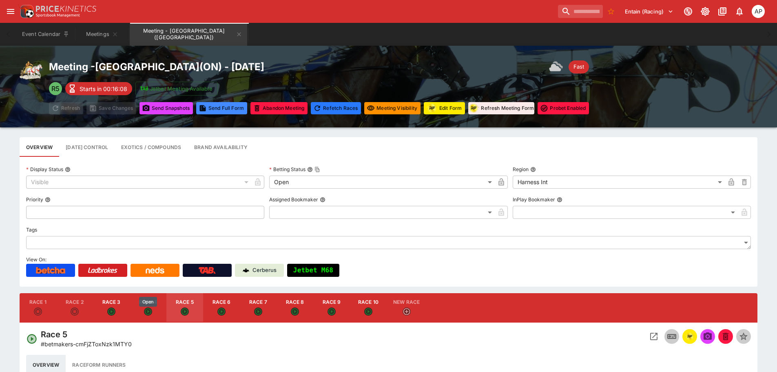
click at [145, 309] on icon "Open" at bounding box center [148, 311] width 8 height 8
type input "**********"
click at [686, 332] on img "racingform" at bounding box center [690, 336] width 10 height 9
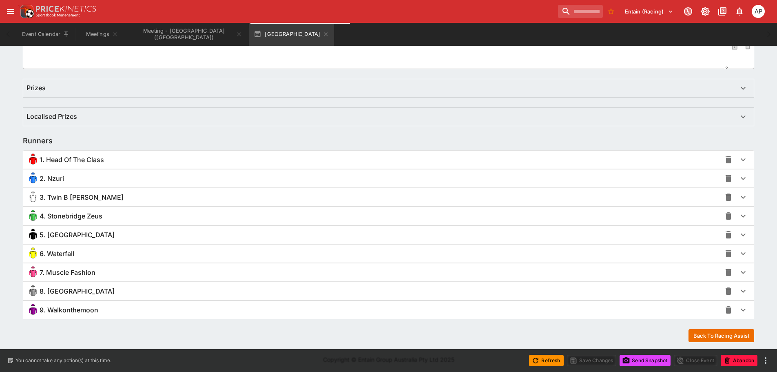
scroll to position [489, 0]
click at [69, 312] on span "9. Walkonthemoon" at bounding box center [69, 308] width 59 height 9
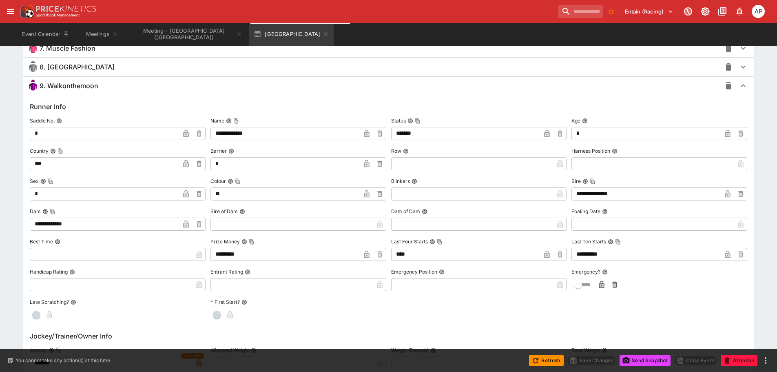
scroll to position [775, 0]
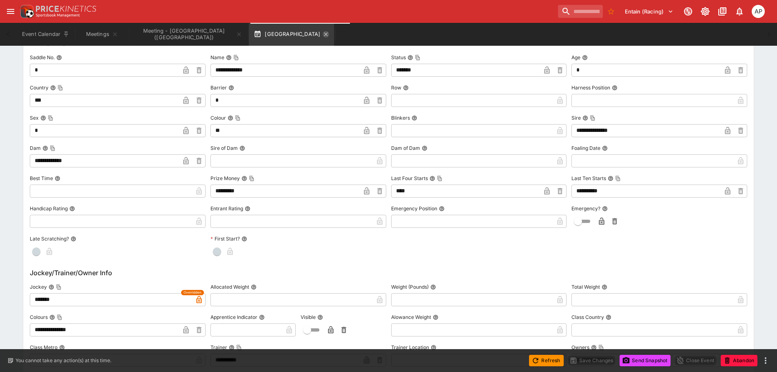
click at [329, 35] on icon "button" at bounding box center [326, 34] width 7 height 7
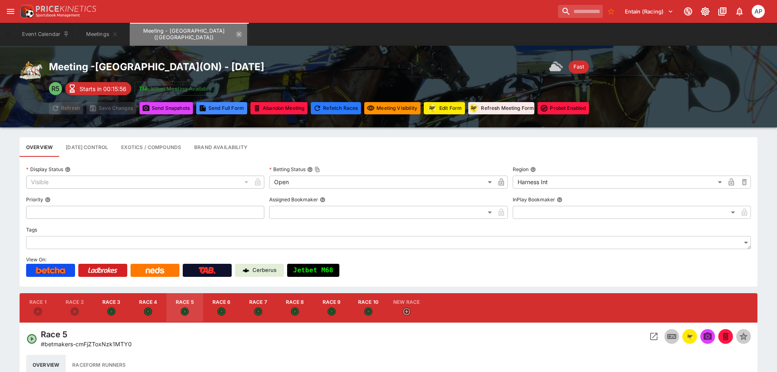
click at [239, 33] on icon "Meeting - Woodbine Mohawk Park (CA)" at bounding box center [239, 34] width 7 height 7
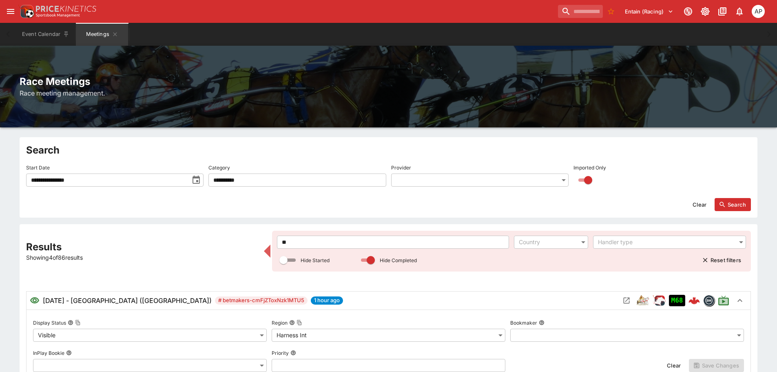
click at [274, 243] on div "** ​ Country ​ Handler type ​ Hide Started Hide Completed Reset filters" at bounding box center [511, 250] width 479 height 41
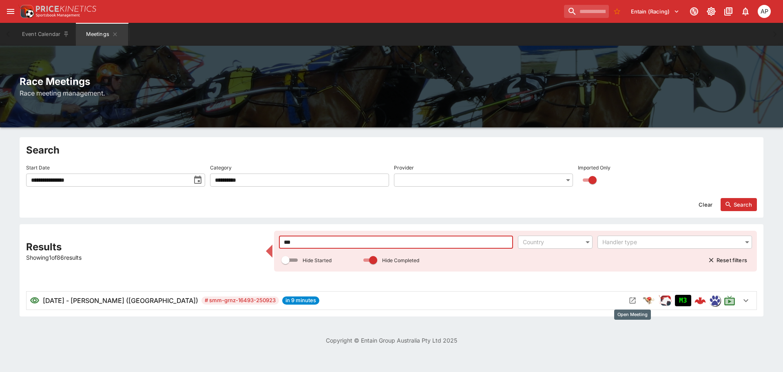
type input "***"
click at [630, 298] on icon "Open Meeting" at bounding box center [633, 300] width 6 height 6
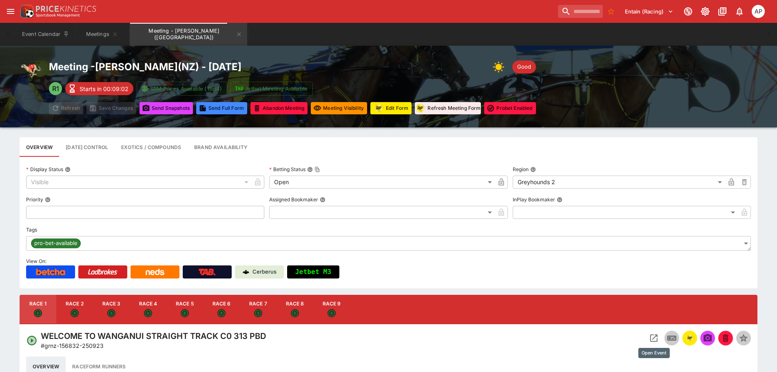
click at [655, 338] on icon "Open Event" at bounding box center [654, 338] width 10 height 10
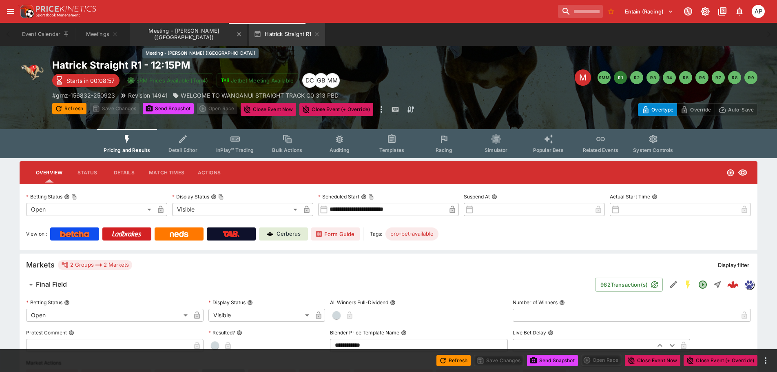
click at [177, 32] on button "Meeting - [PERSON_NAME] ([GEOGRAPHIC_DATA])" at bounding box center [188, 34] width 117 height 23
